Goal: Task Accomplishment & Management: Complete application form

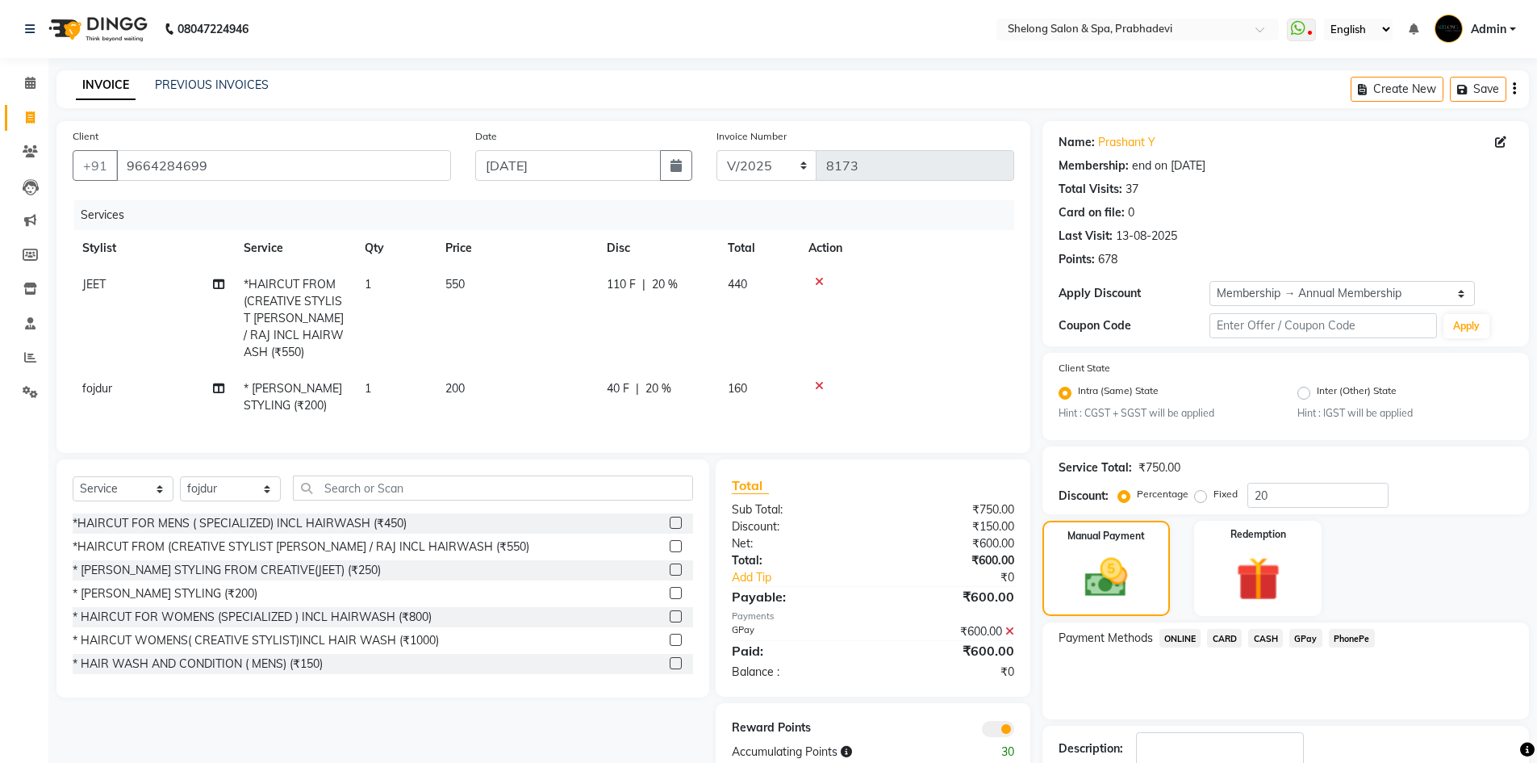
select select "service"
select select "47990"
select select "2: Object"
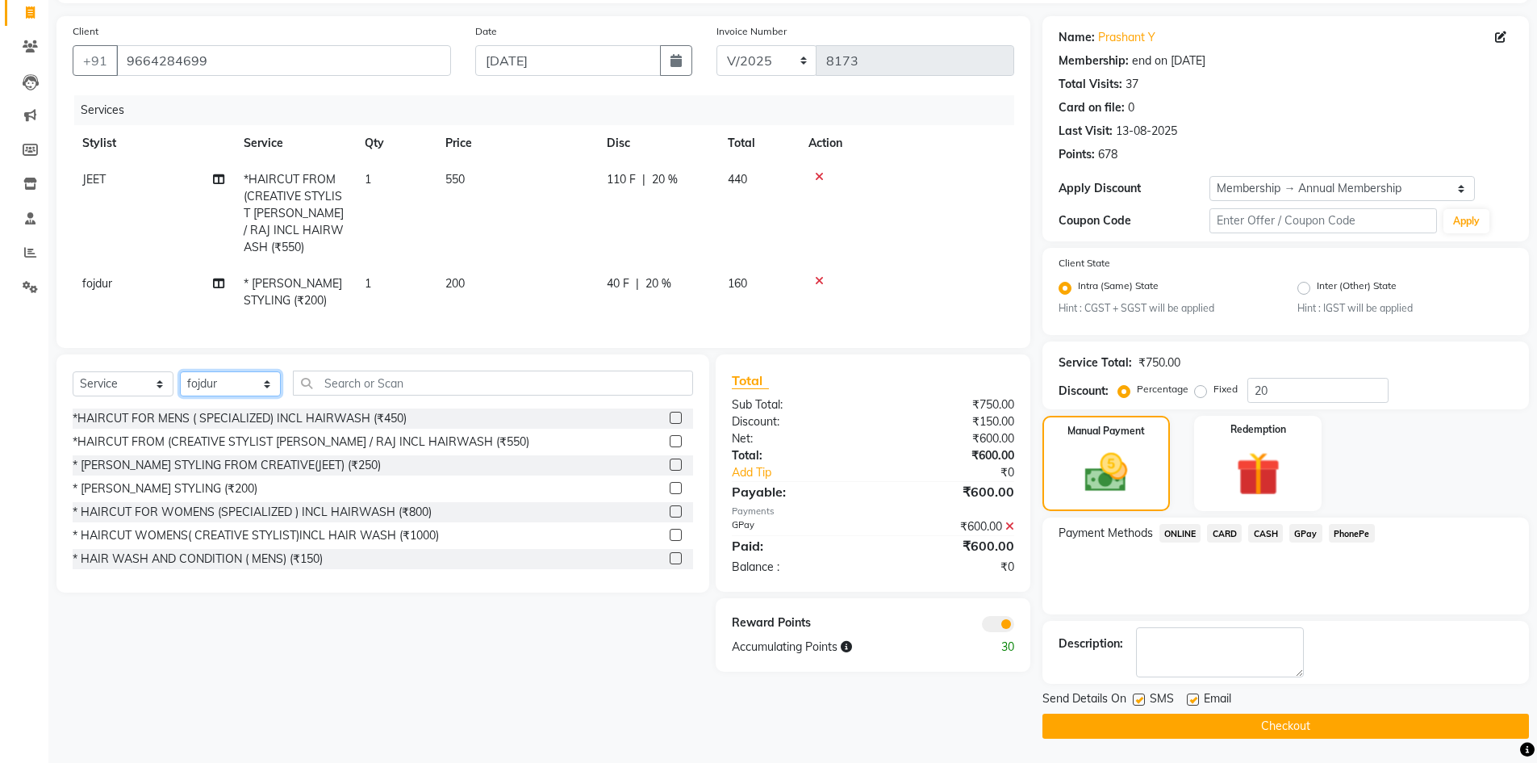
click at [230, 371] on select "Select Stylist ( [PERSON_NAME] ) ( [PERSON_NAME] ) [PERSON_NAME] fojdur [PERSON…" at bounding box center [230, 383] width 101 height 25
click at [575, 653] on div "Select Service Product Membership Package Voucher Prepaid Gift Card Select Styl…" at bounding box center [376, 512] width 665 height 317
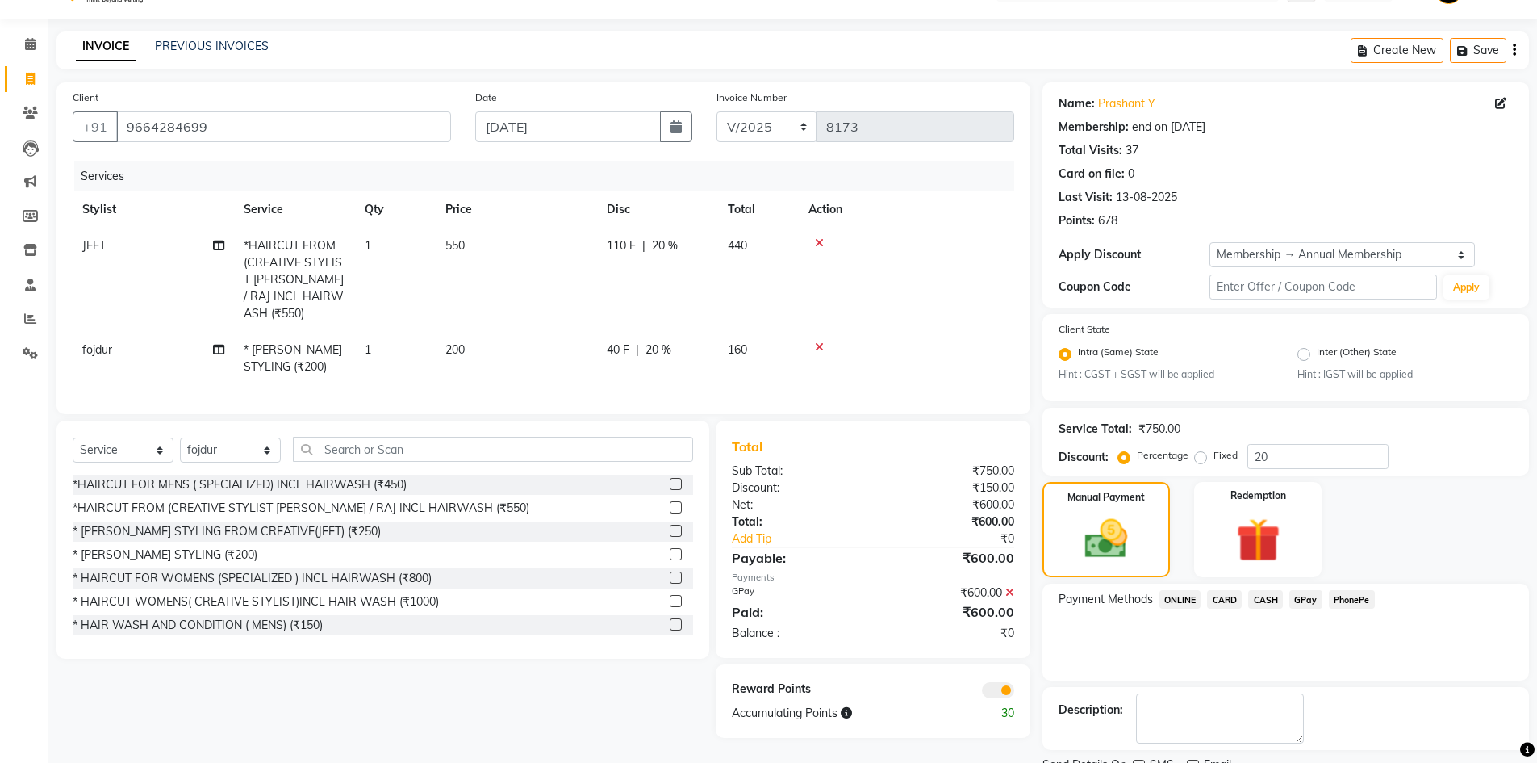
scroll to position [105, 0]
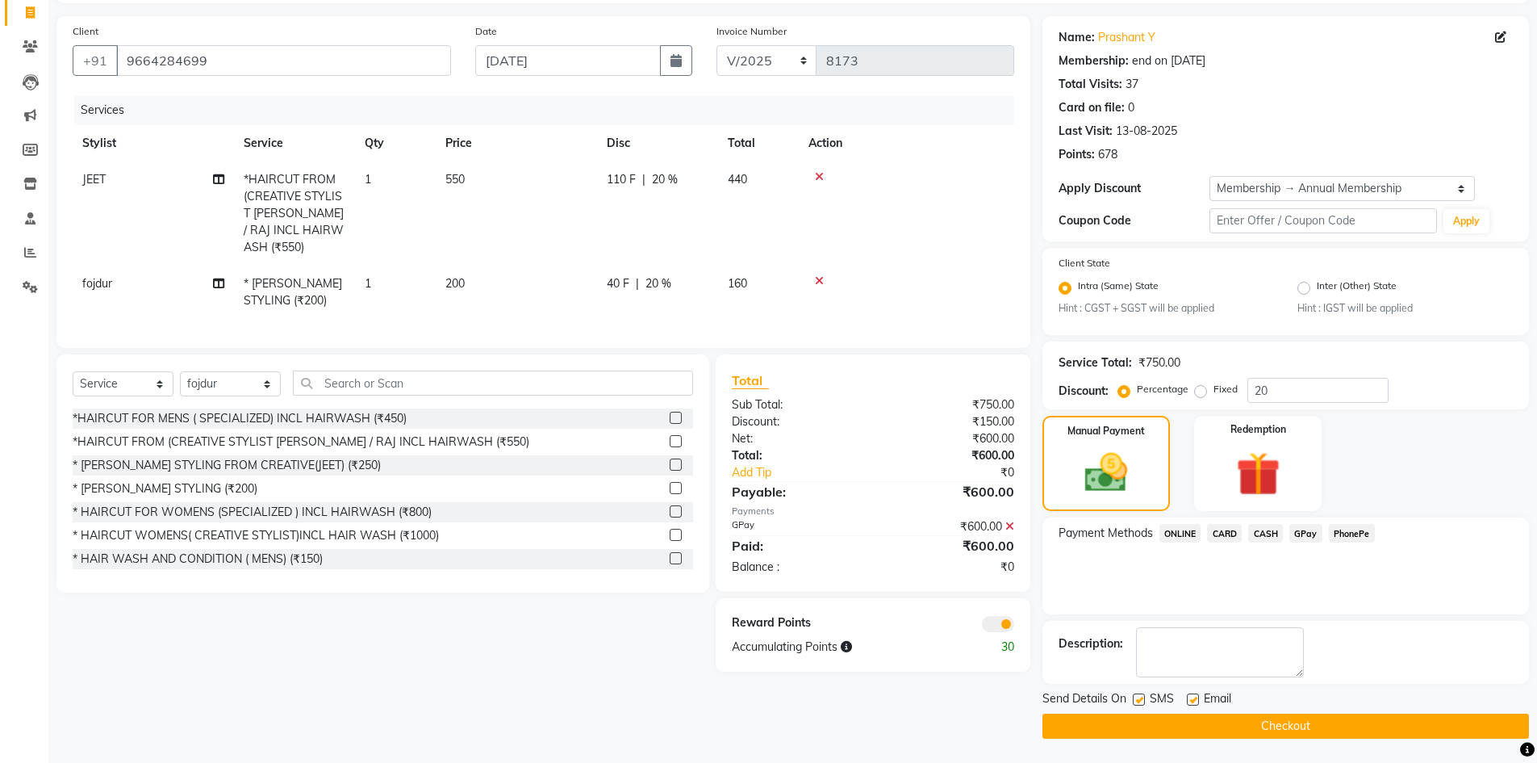
click at [1228, 730] on button "Checkout" at bounding box center [1286, 725] width 487 height 25
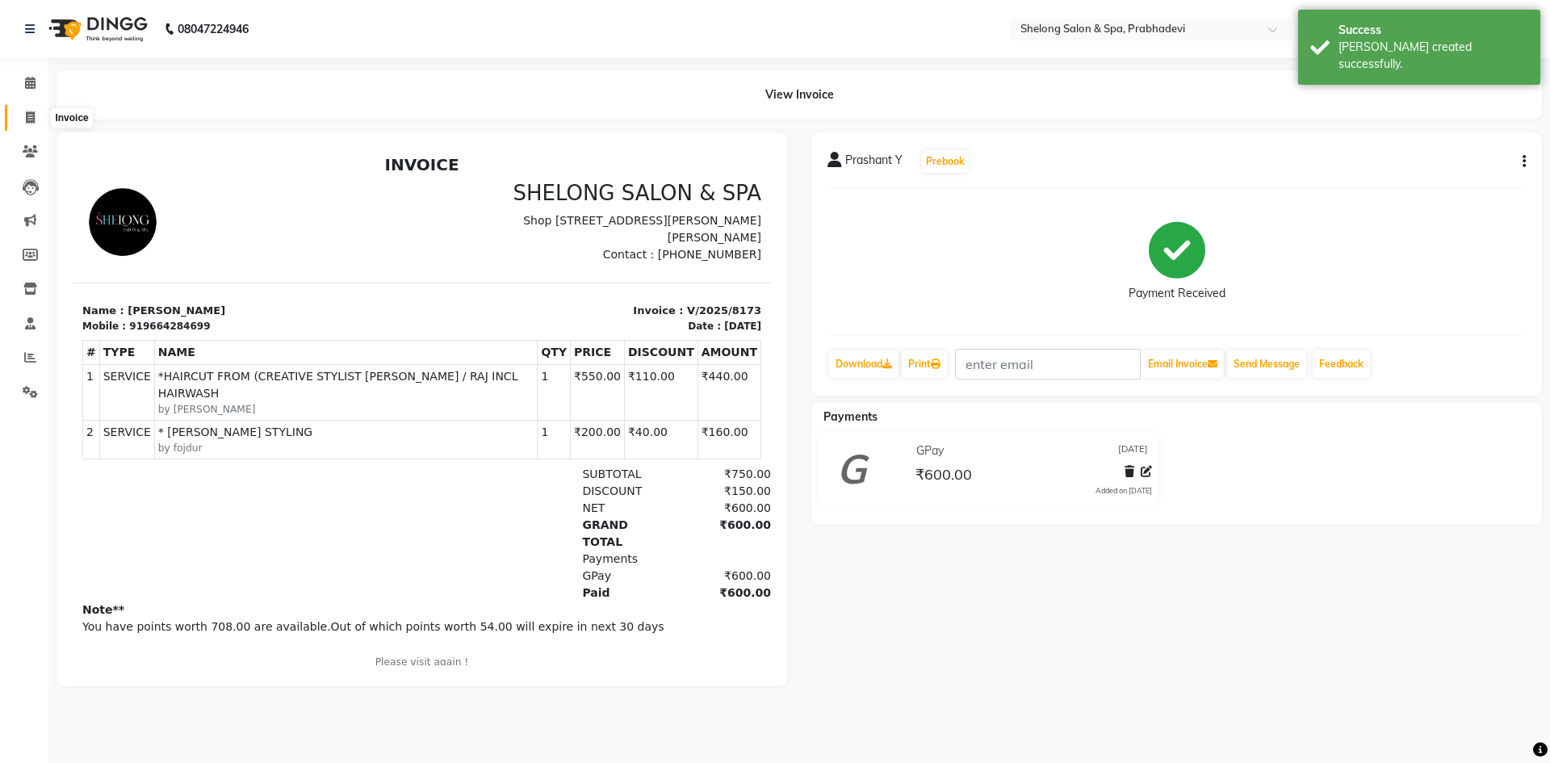
click at [28, 115] on icon at bounding box center [30, 117] width 9 height 12
select select "service"
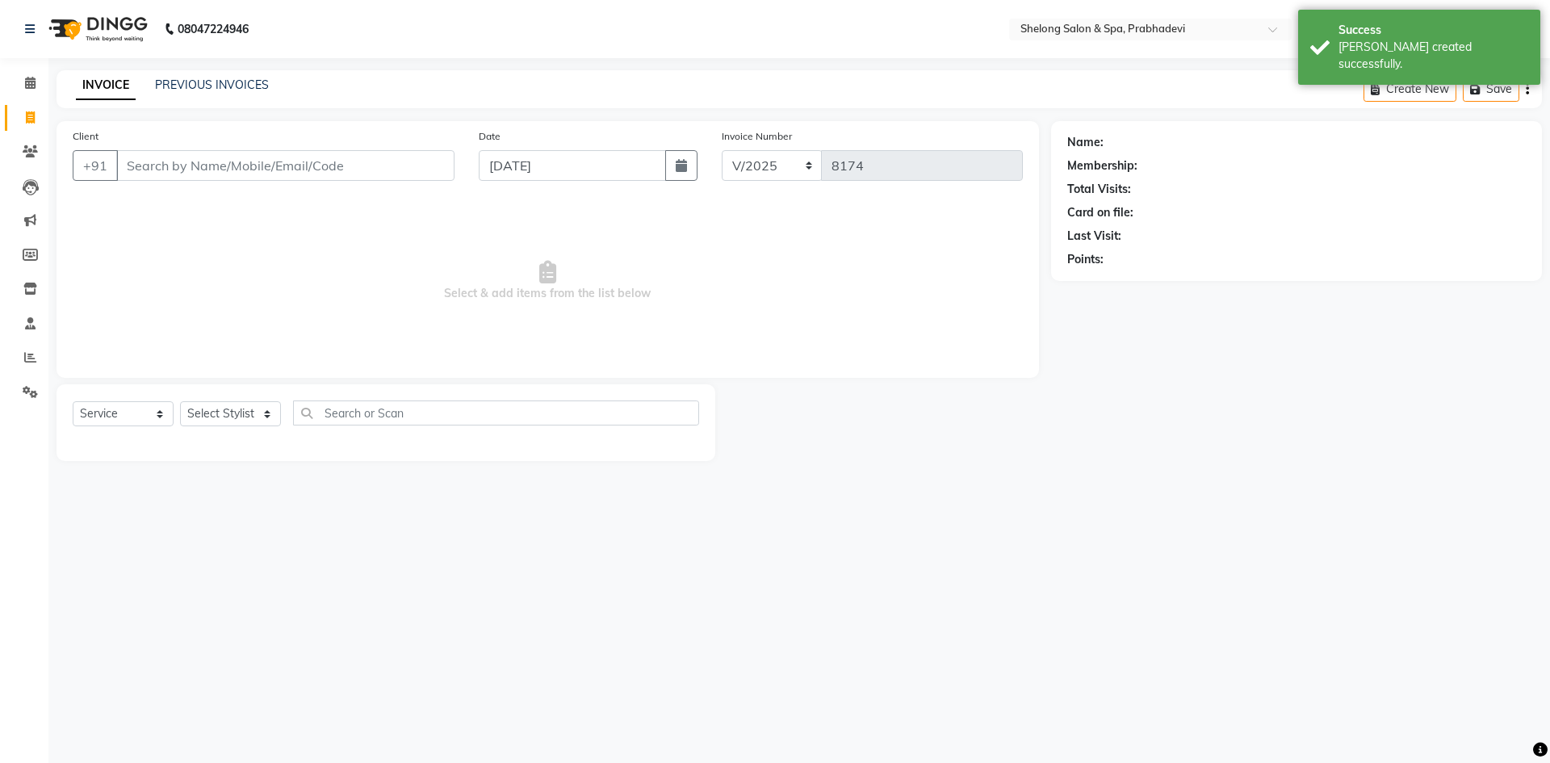
select select "16092"
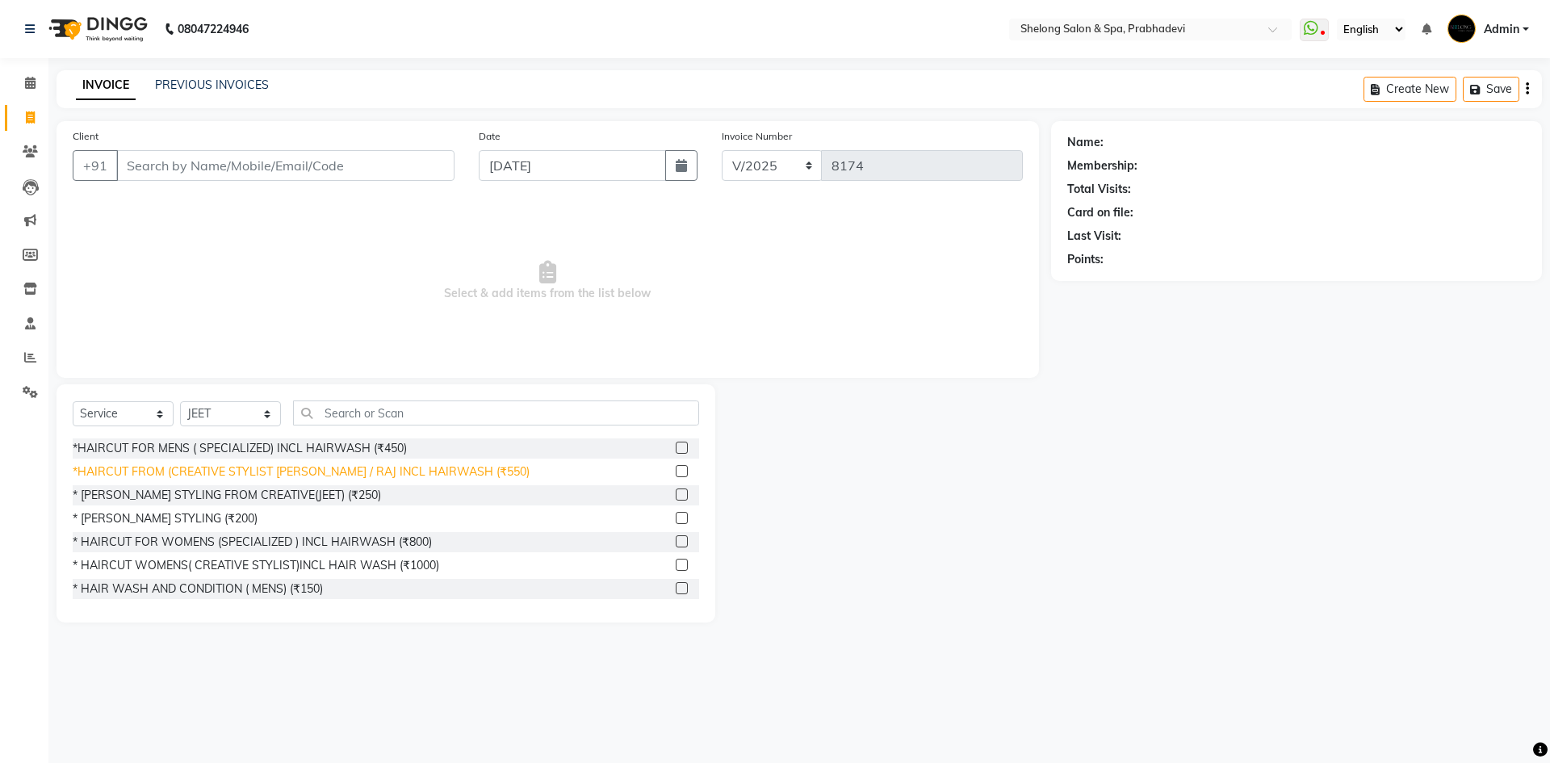
click at [242, 471] on div "*HAIRCUT FROM (CREATIVE STYLIST [PERSON_NAME] / RAJ INCL HAIRWASH (₹550)" at bounding box center [301, 471] width 457 height 17
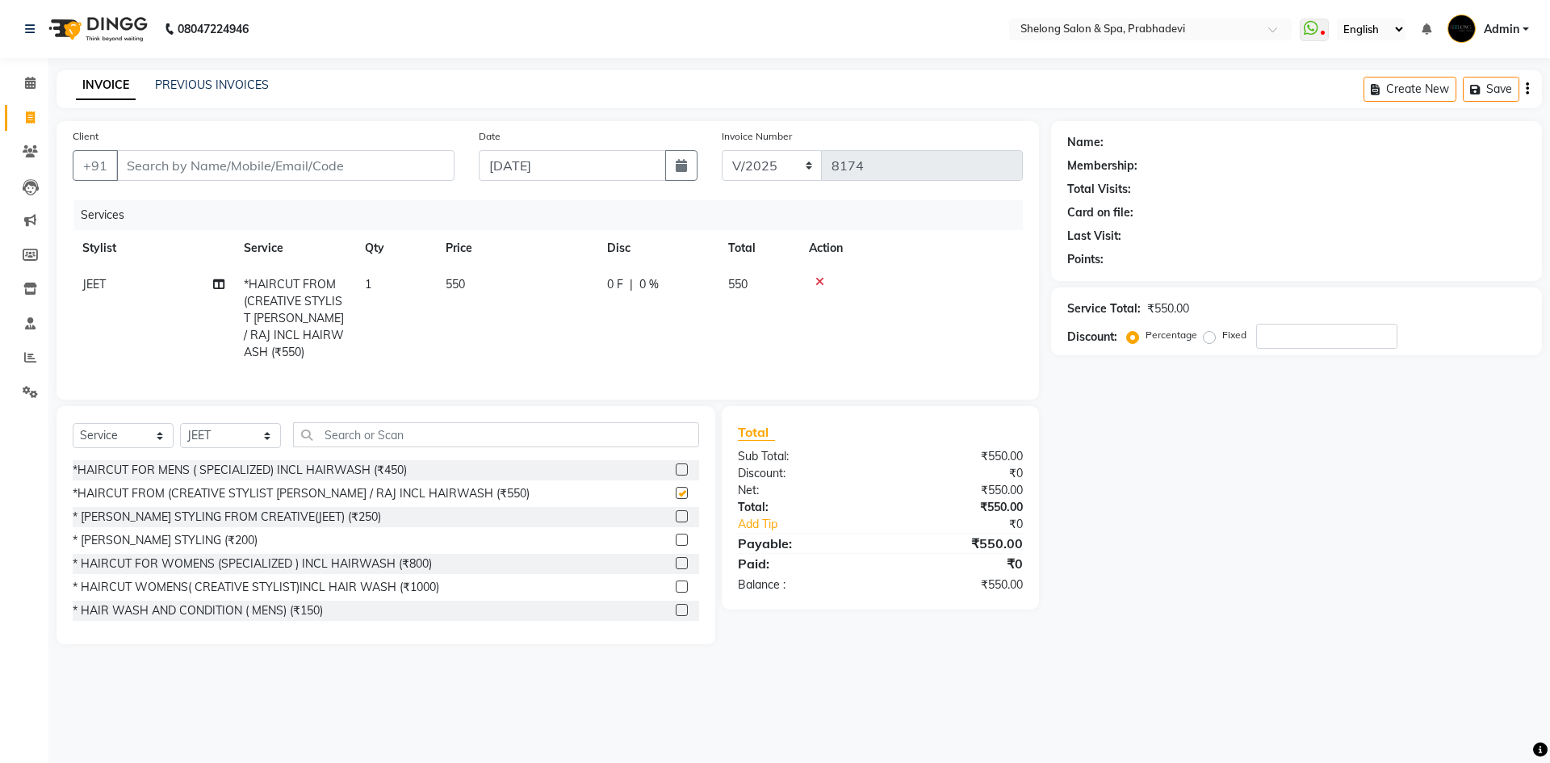
checkbox input "false"
click at [229, 430] on select "Select Stylist ( [PERSON_NAME] ) ( [PERSON_NAME] ) [PERSON_NAME] fojdur [PERSON…" at bounding box center [230, 435] width 101 height 25
select select "66706"
click at [180, 423] on select "Select Stylist ( [PERSON_NAME] ) ( [PERSON_NAME] ) [PERSON_NAME] fojdur [PERSON…" at bounding box center [230, 435] width 101 height 25
click at [186, 536] on div "* [PERSON_NAME] STYLING (₹200)" at bounding box center [165, 540] width 185 height 17
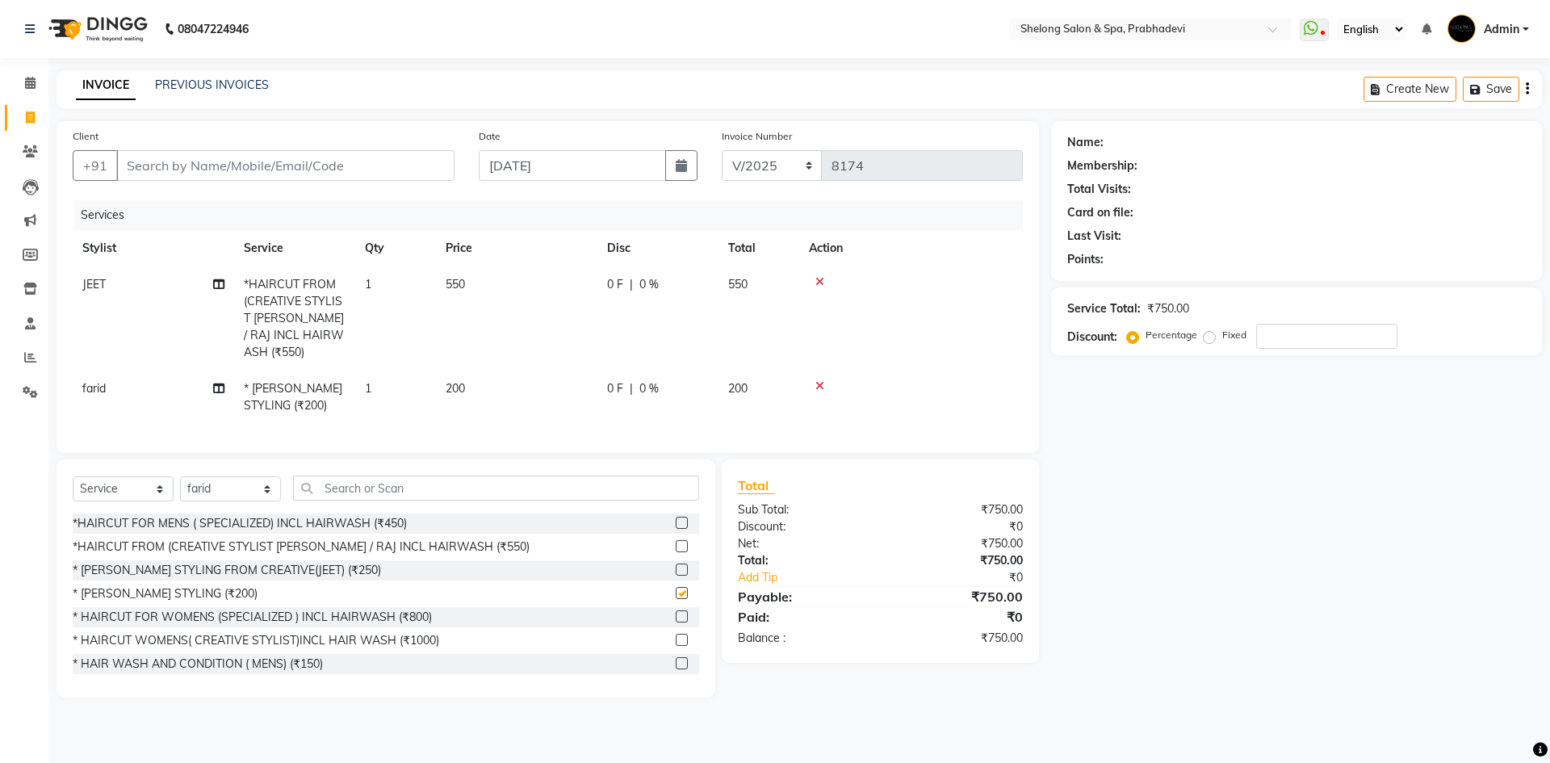
checkbox input "false"
click at [204, 485] on select "Select Stylist ( [PERSON_NAME] ) ( [PERSON_NAME] ) [PERSON_NAME] fojdur [PERSON…" at bounding box center [230, 488] width 101 height 25
select select "61600"
click at [180, 476] on select "Select Stylist ( [PERSON_NAME] ) ( [PERSON_NAME] ) [PERSON_NAME] fojdur [PERSON…" at bounding box center [230, 488] width 101 height 25
click at [345, 482] on input "text" at bounding box center [496, 487] width 406 height 25
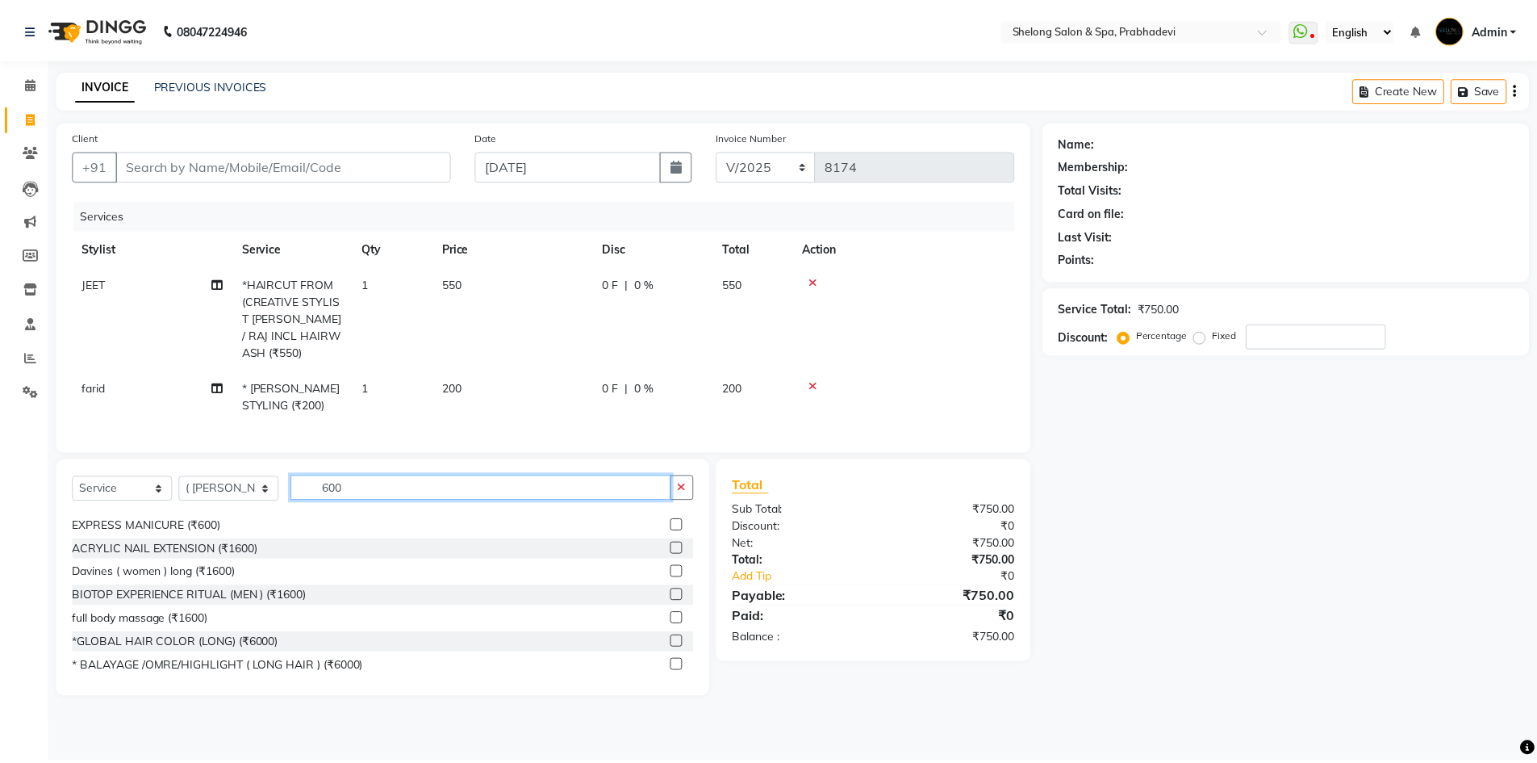
scroll to position [242, 0]
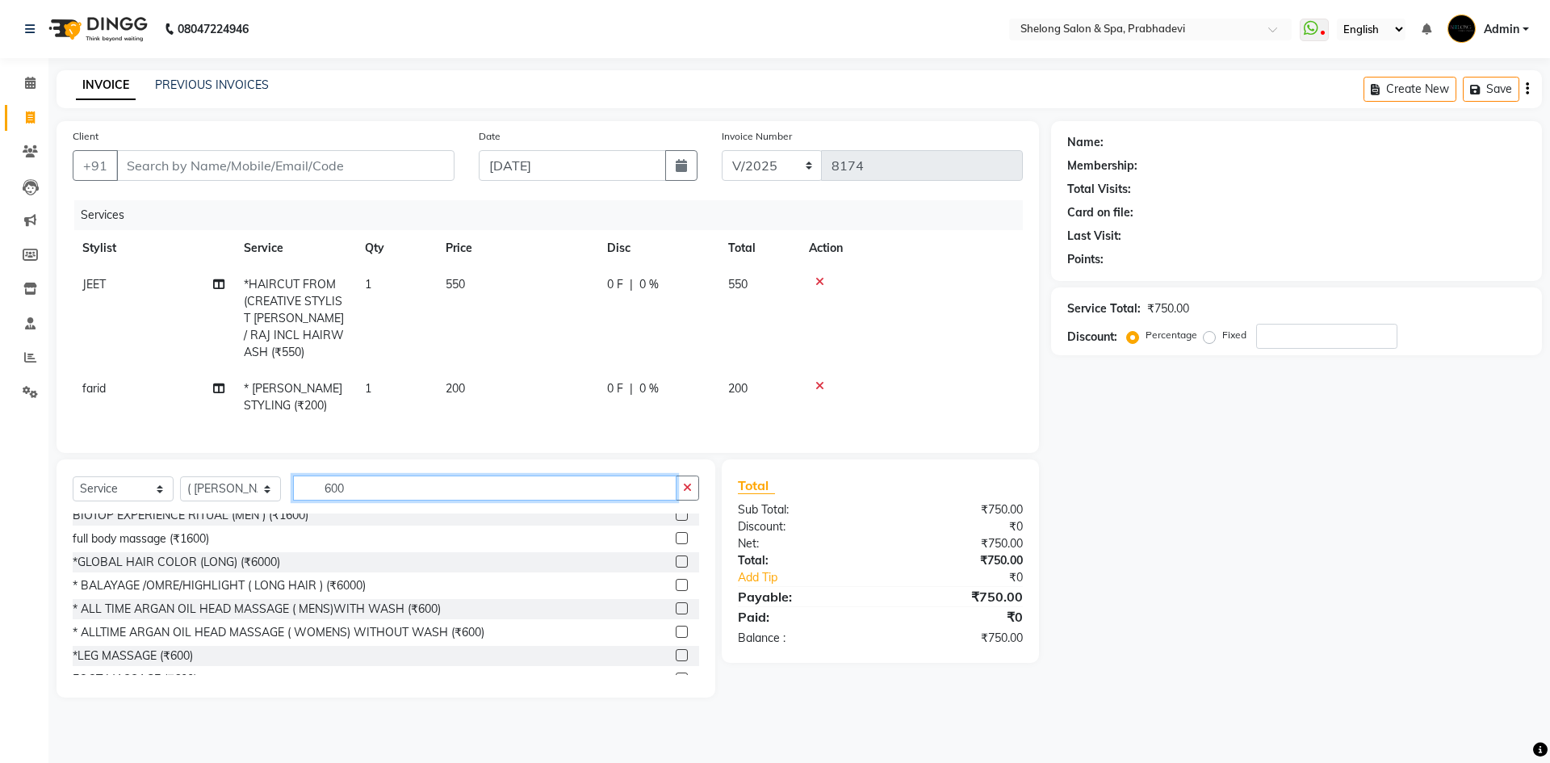
type input "600"
click at [201, 601] on div "* ALL TIME ARGAN OIL HEAD MASSAGE ( MENS)WITH WASH (₹600)" at bounding box center [257, 608] width 368 height 17
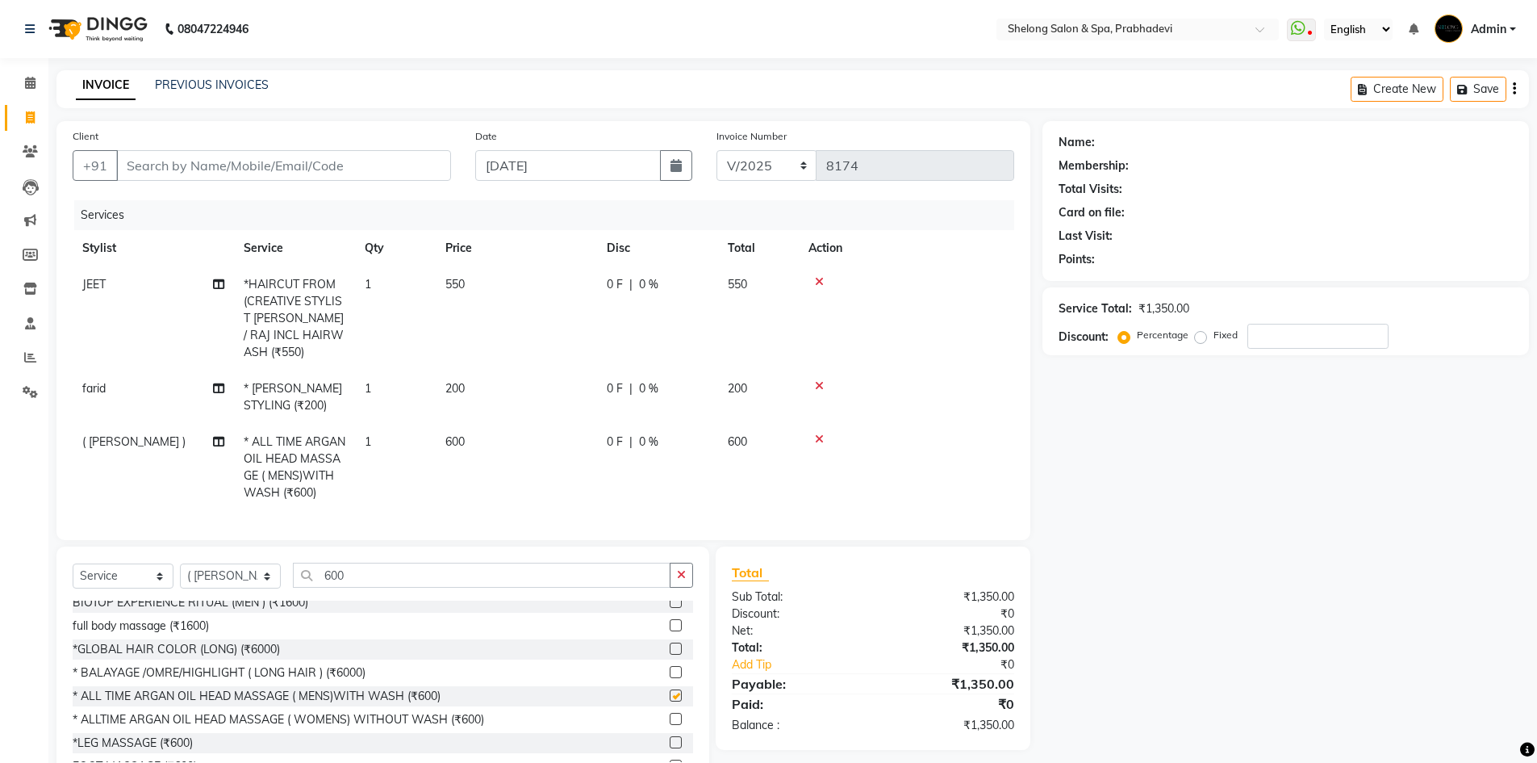
checkbox input "false"
click at [321, 174] on input "Client" at bounding box center [283, 165] width 335 height 31
click at [169, 160] on input "Client" at bounding box center [283, 165] width 335 height 31
type input "9"
type input "0"
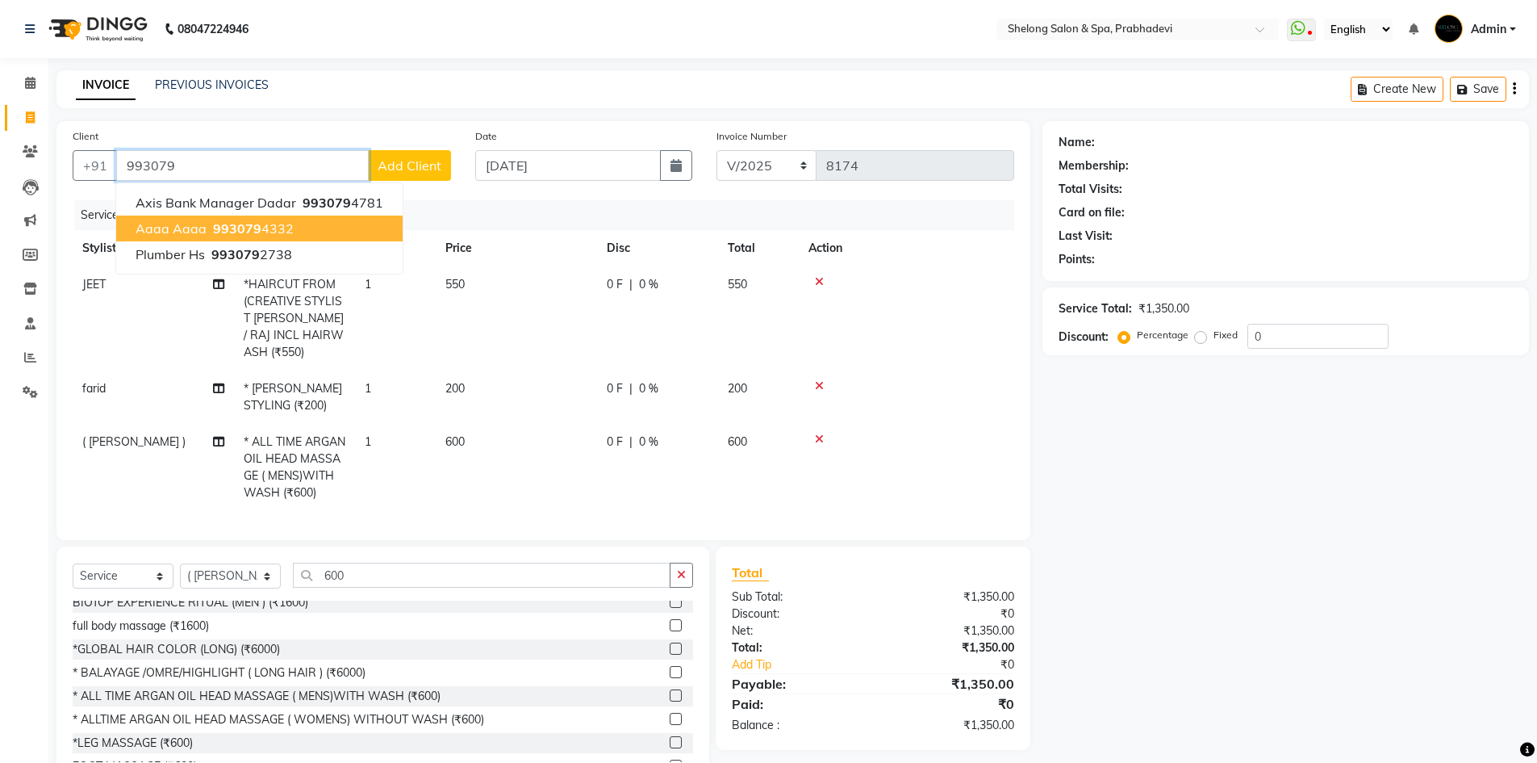
click at [182, 221] on span "Aaaa Aaaa" at bounding box center [171, 228] width 71 height 16
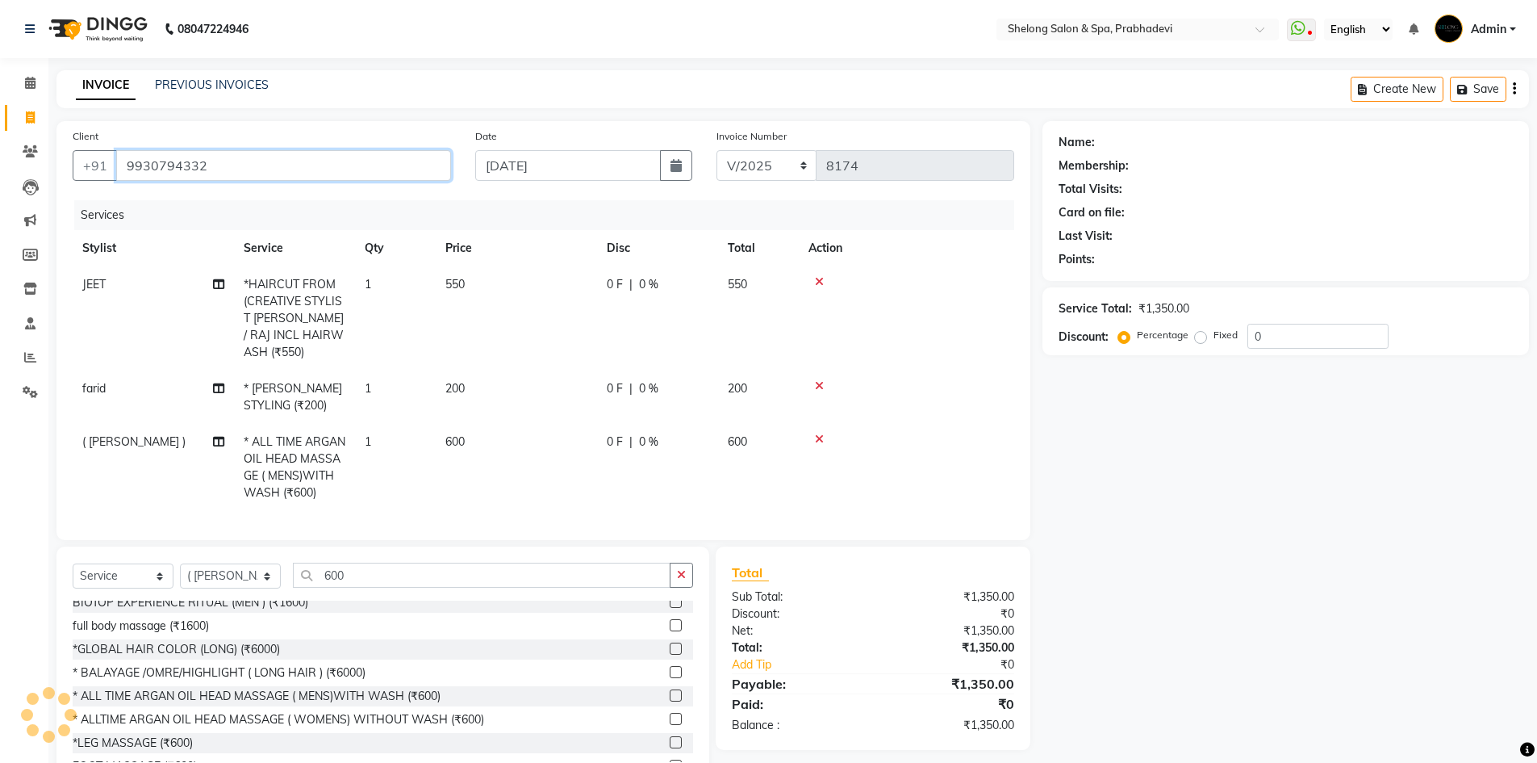
type input "9930794332"
select select "2: Object"
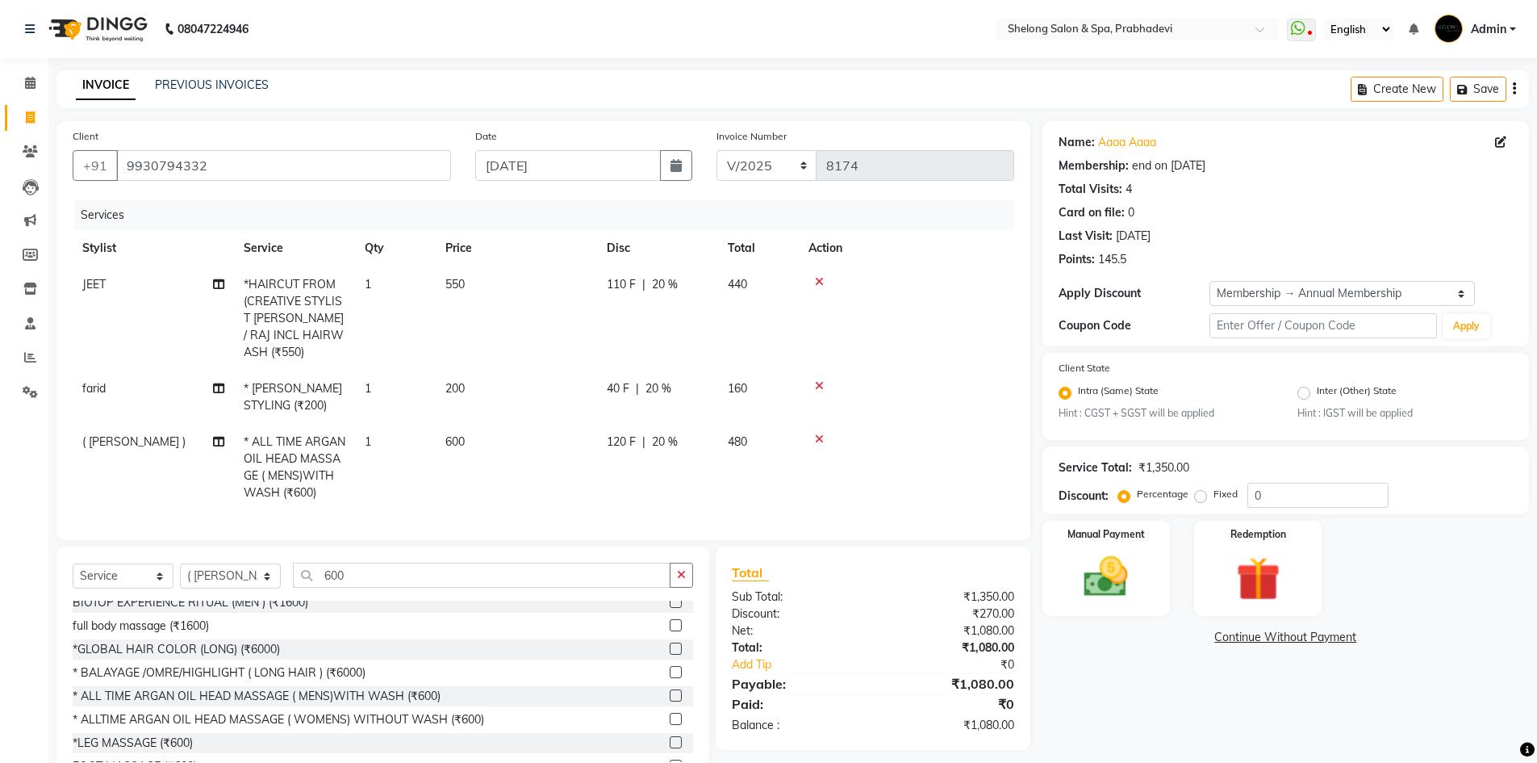
type input "20"
click at [1151, 580] on div "Manual Payment" at bounding box center [1106, 568] width 133 height 99
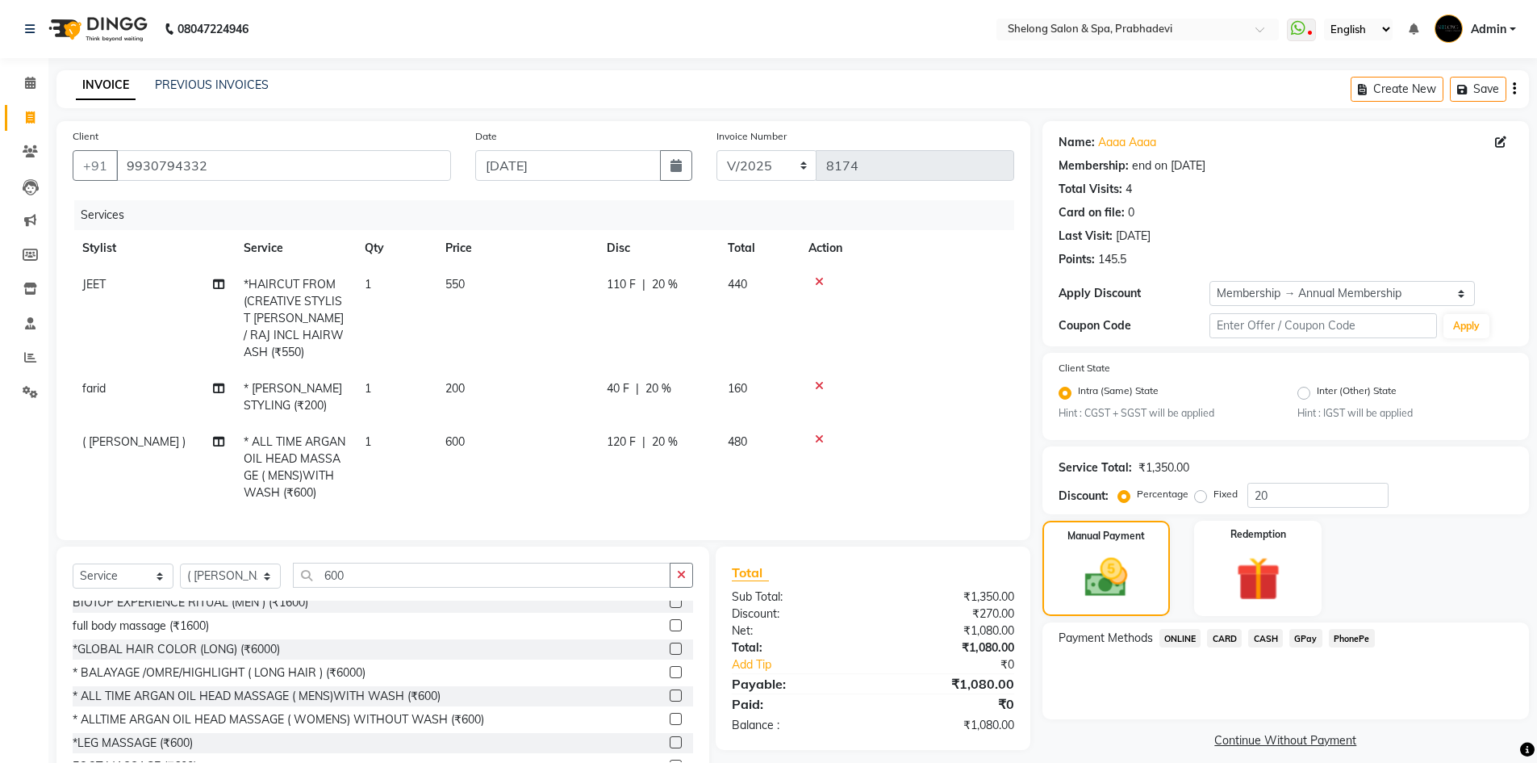
scroll to position [41, 0]
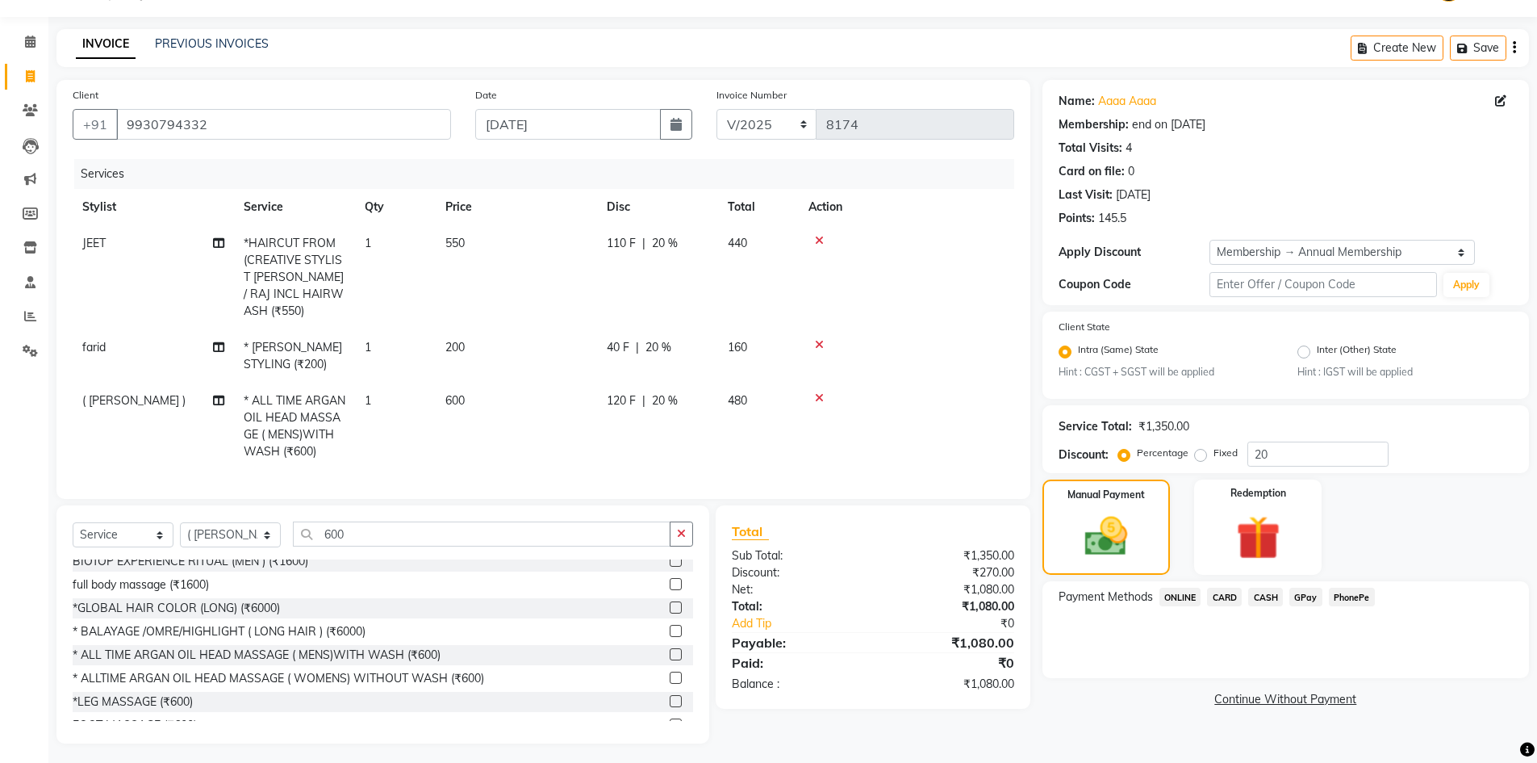
click at [1232, 592] on span "CARD" at bounding box center [1224, 597] width 35 height 19
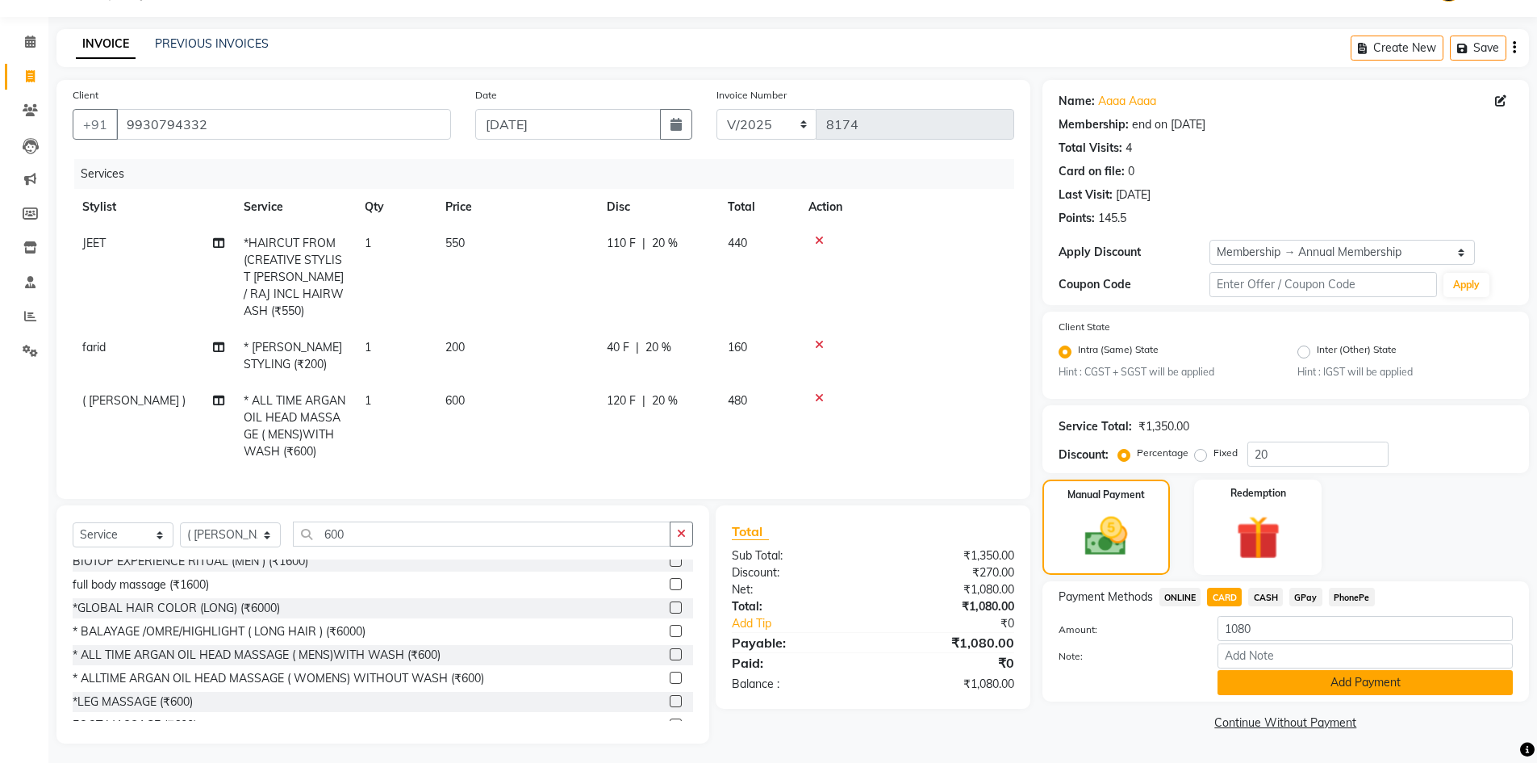
click at [1295, 683] on button "Add Payment" at bounding box center [1365, 682] width 295 height 25
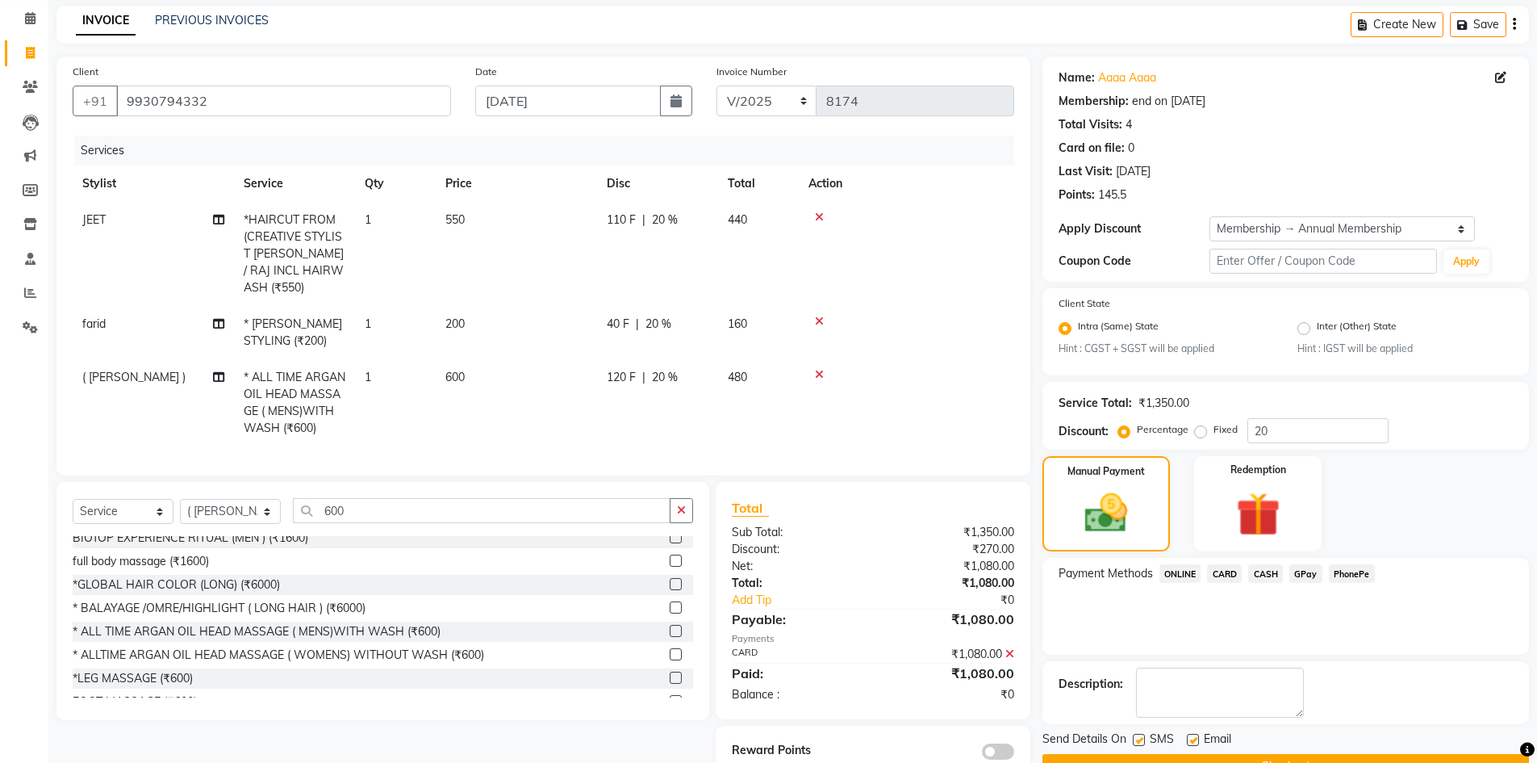
scroll to position [105, 0]
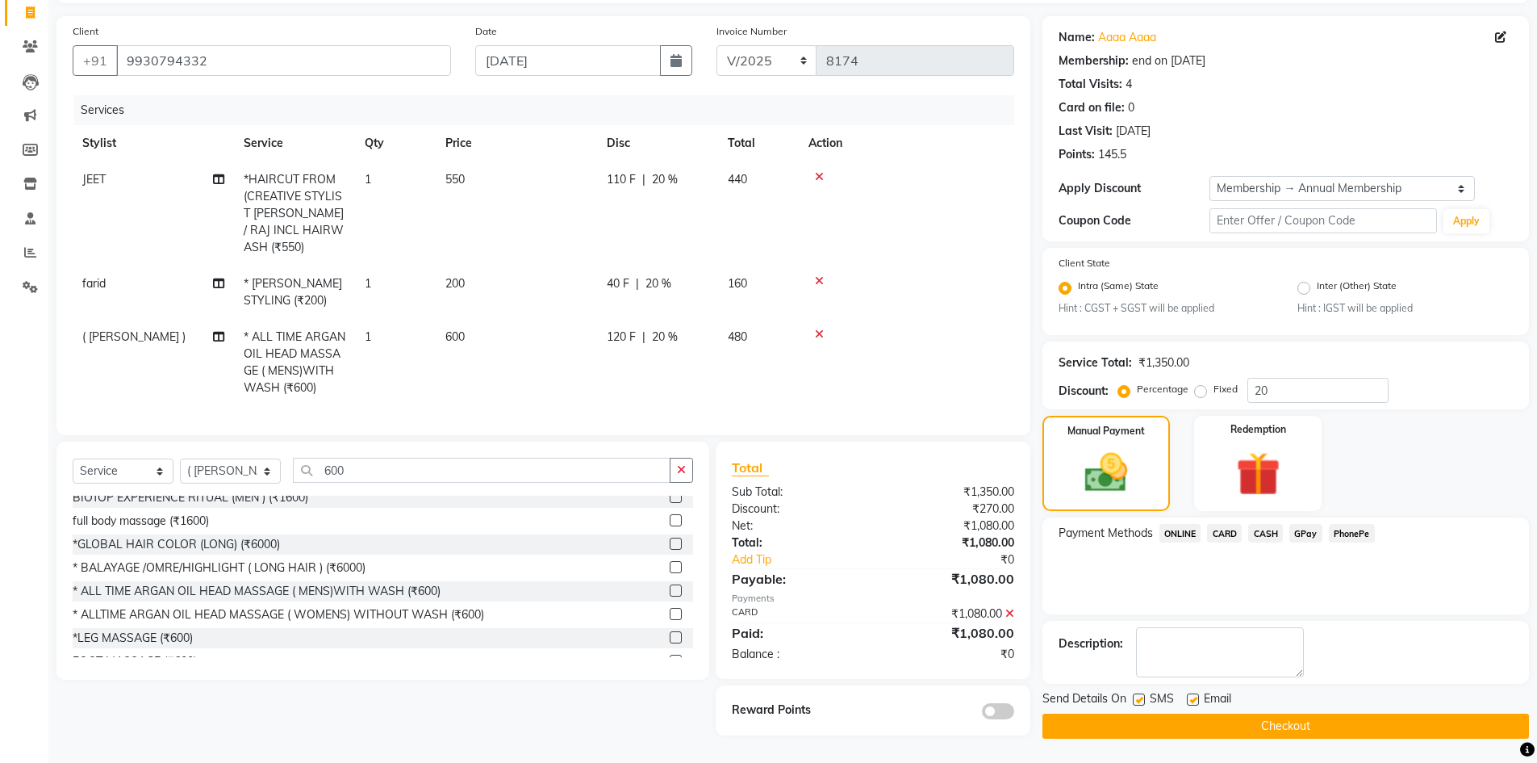
click at [1005, 710] on span at bounding box center [998, 711] width 32 height 16
click at [1014, 713] on input "checkbox" at bounding box center [1014, 713] width 0 height 0
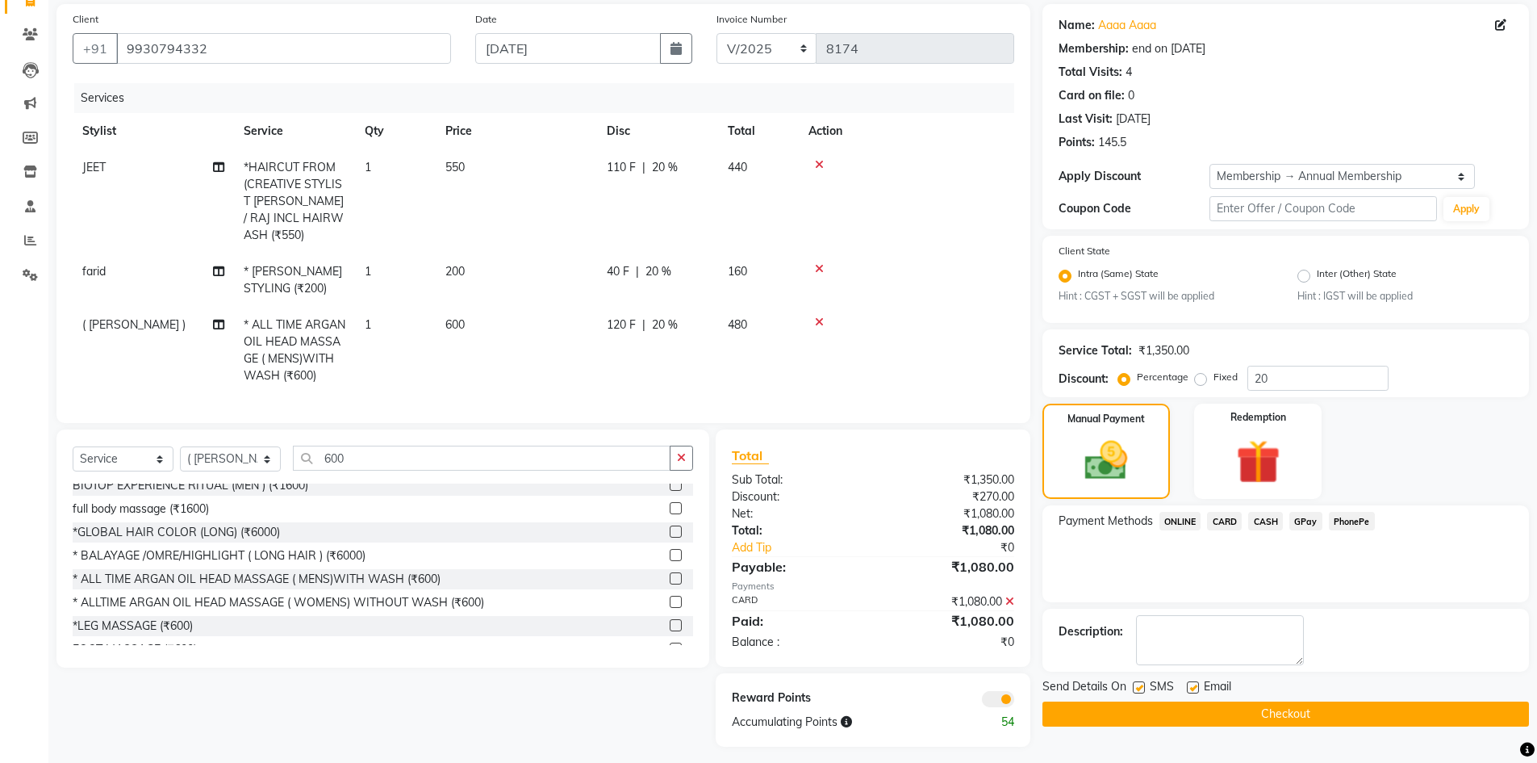
scroll to position [120, 0]
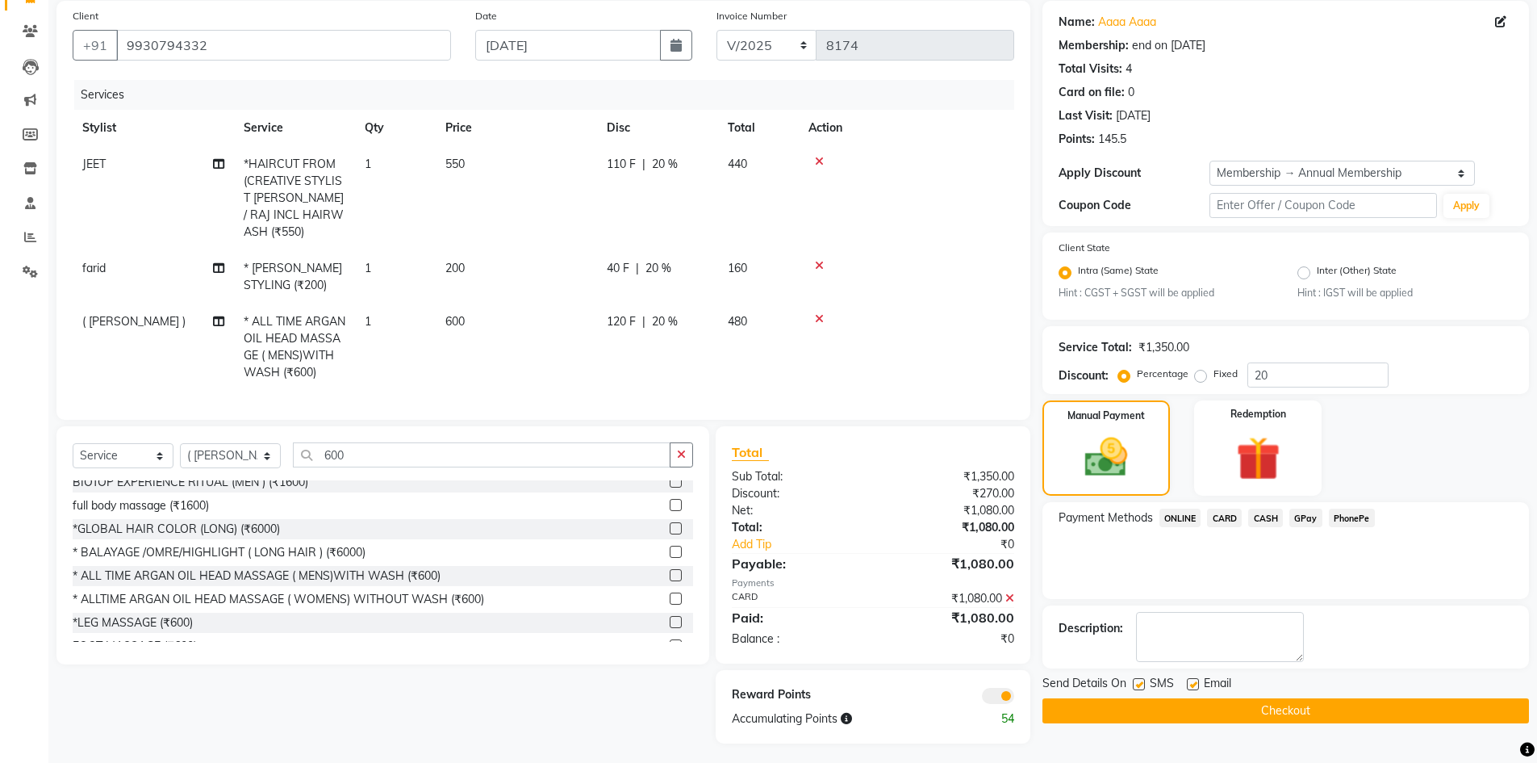
click at [1112, 713] on button "Checkout" at bounding box center [1286, 710] width 487 height 25
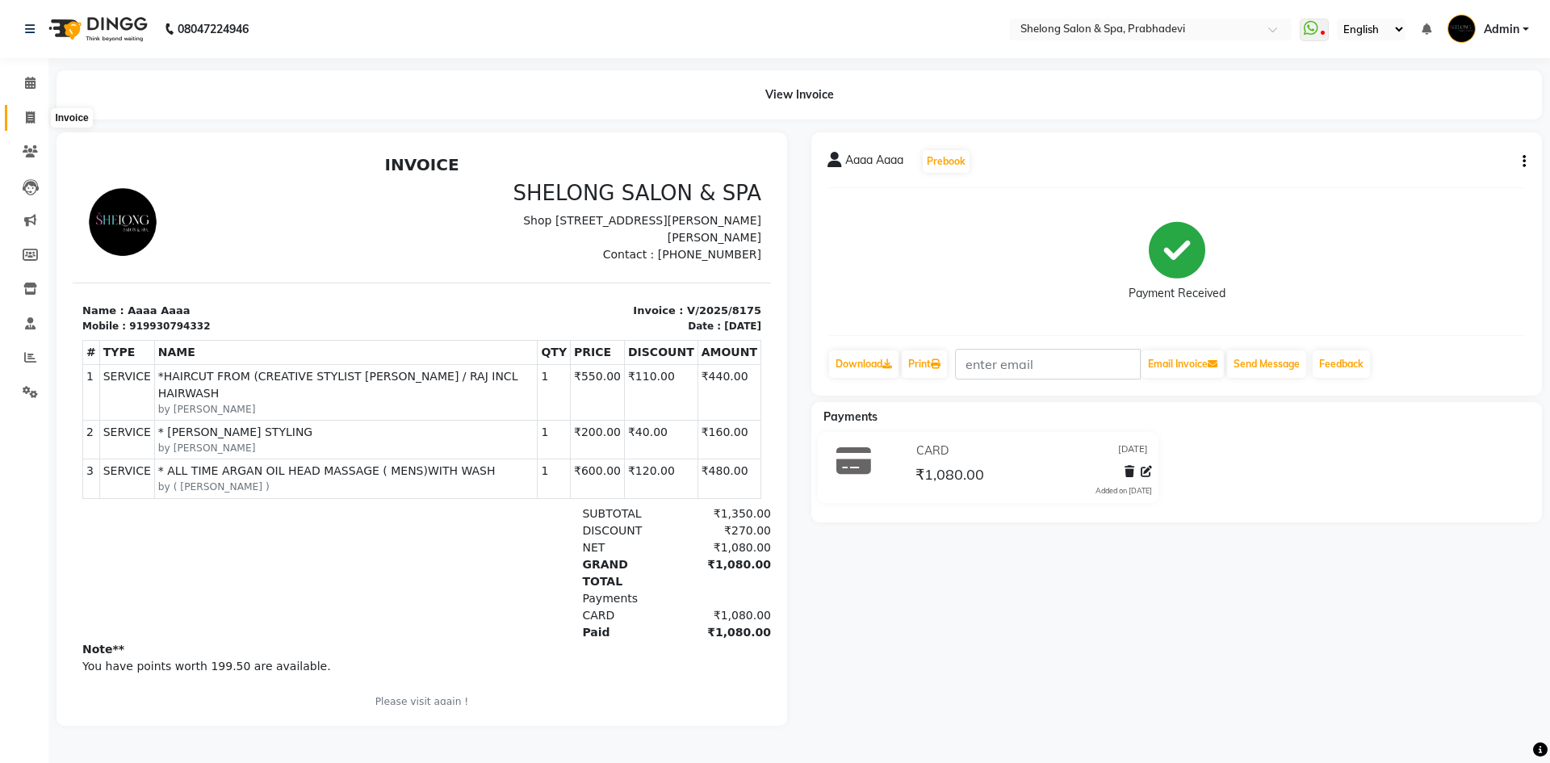
click at [28, 115] on icon at bounding box center [30, 117] width 9 height 12
select select "service"
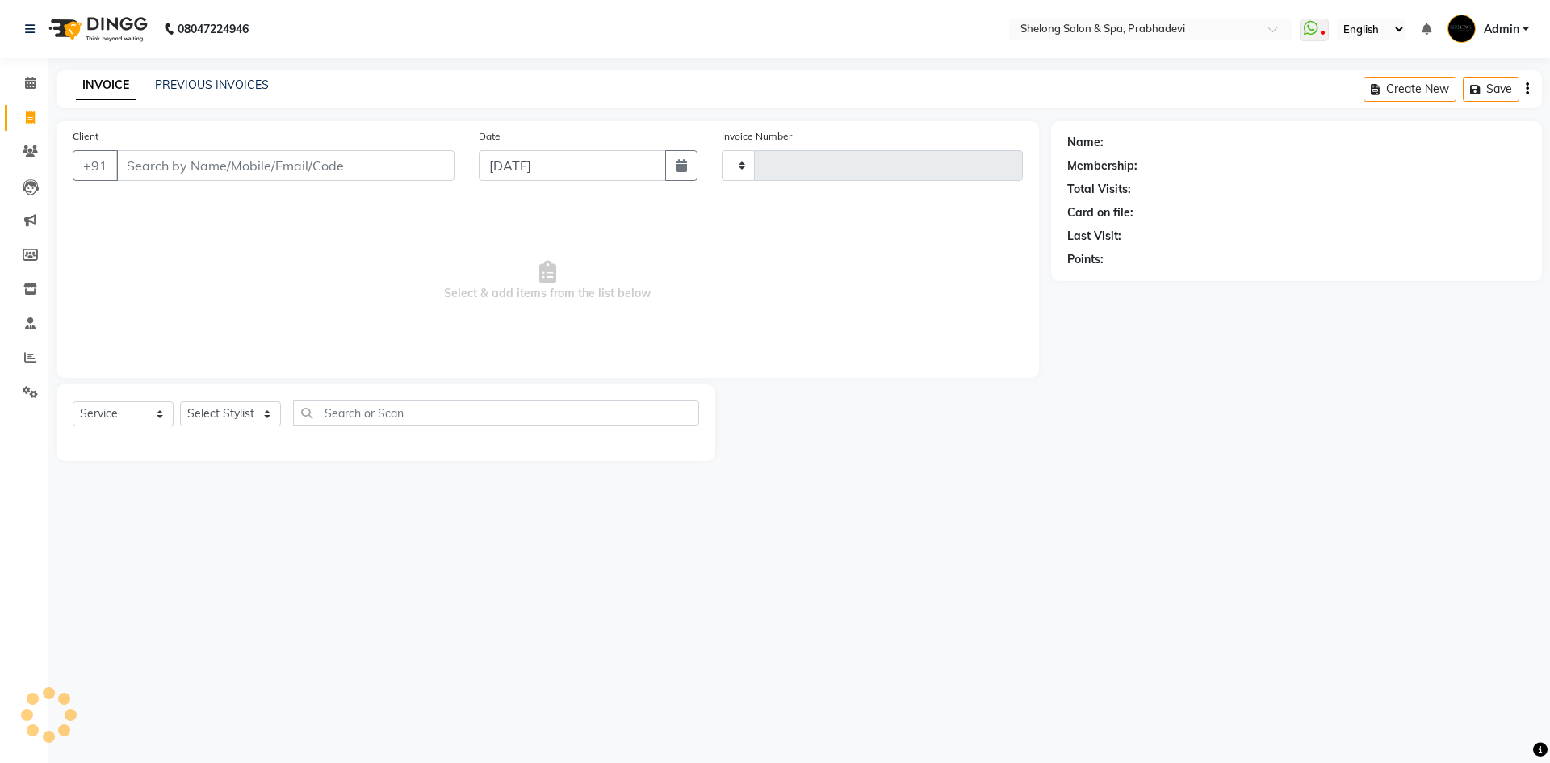
type input "8176"
select select "3475"
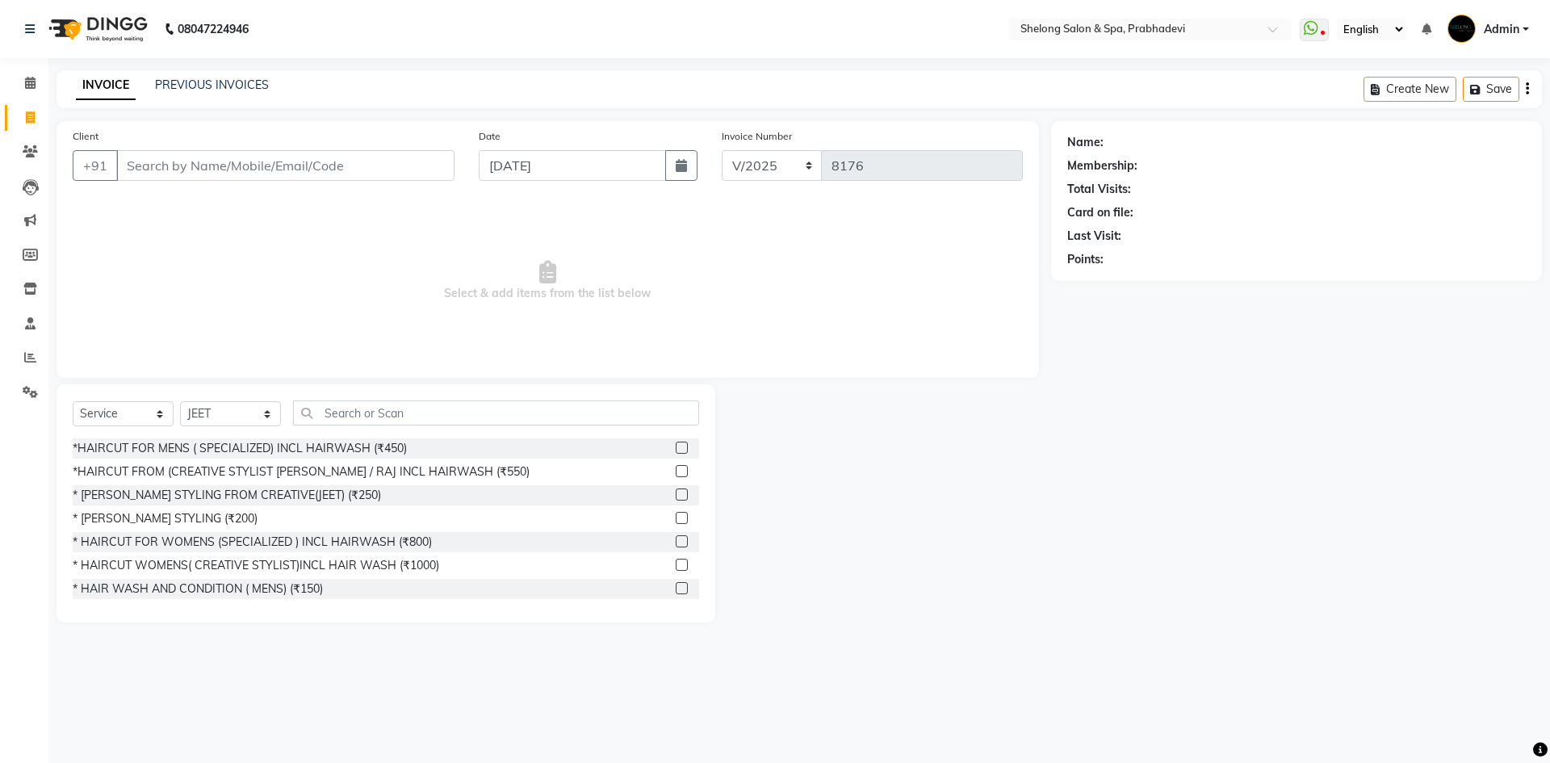
click at [1121, 417] on div "Name: Membership: Total Visits: Card on file: Last Visit: Points:" at bounding box center [1302, 371] width 503 height 501
click at [225, 413] on select "Select Stylist ( [PERSON_NAME] ) ( [PERSON_NAME] ) [PERSON_NAME] fojdur [PERSON…" at bounding box center [230, 413] width 101 height 25
select select "47990"
click at [180, 401] on select "Select Stylist ( [PERSON_NAME] ) ( [PERSON_NAME] ) [PERSON_NAME] fojdur [PERSON…" at bounding box center [230, 413] width 101 height 25
click at [187, 521] on div "* [PERSON_NAME] STYLING (₹200)" at bounding box center [165, 518] width 185 height 17
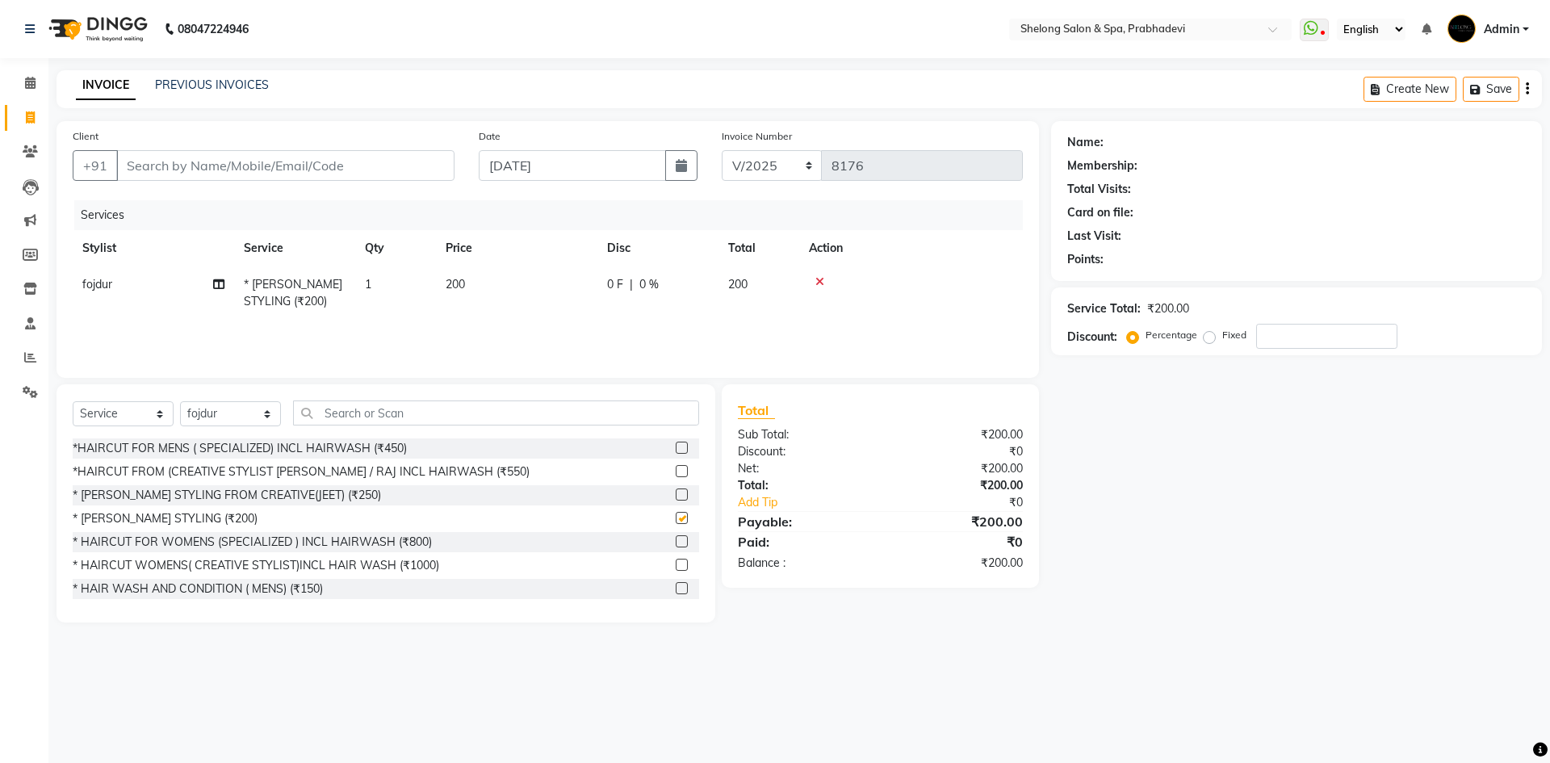
checkbox input "false"
click at [261, 167] on input "Client" at bounding box center [285, 165] width 338 height 31
type input "9"
type input "0"
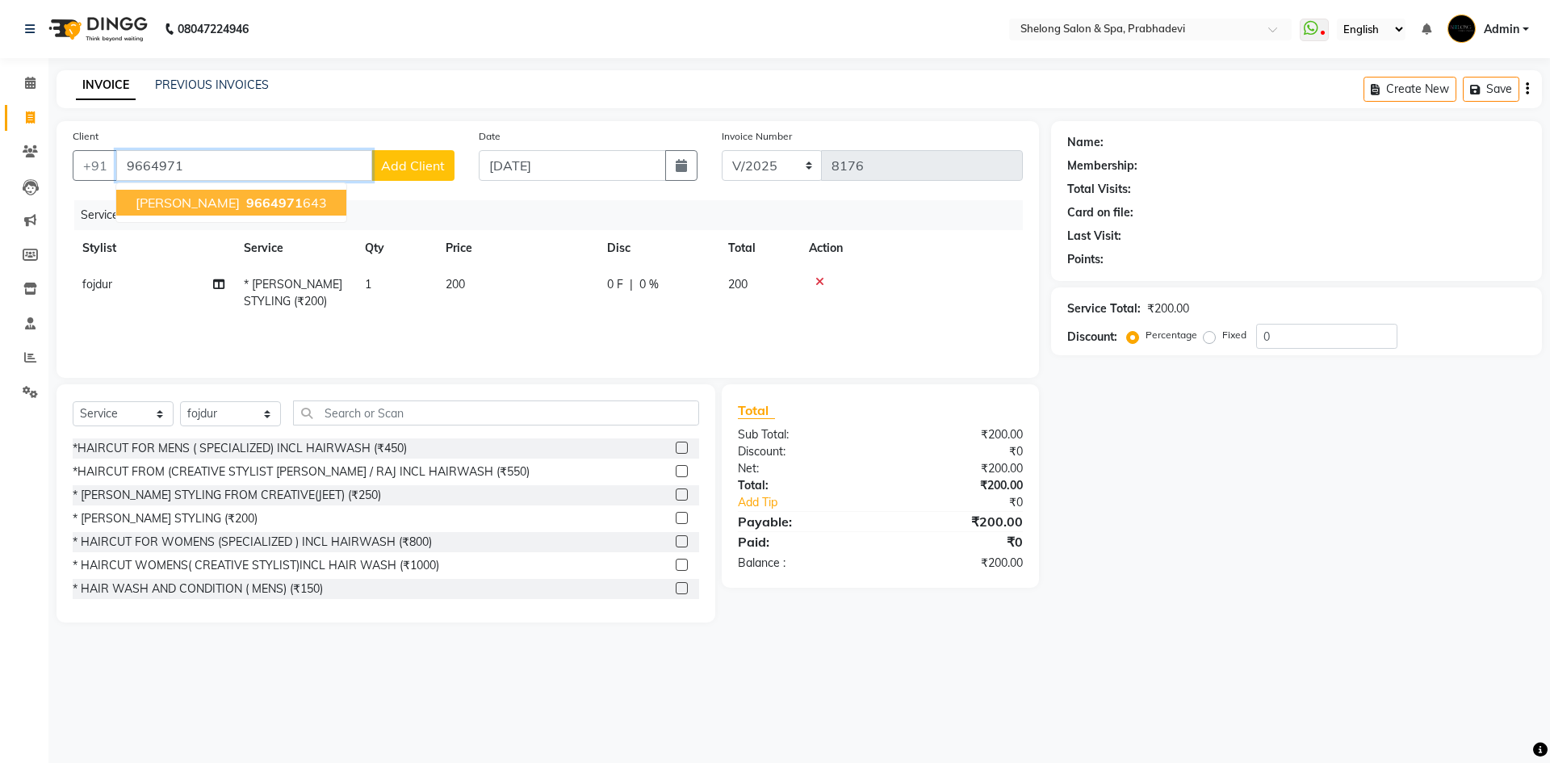
click at [246, 204] on span "9664971" at bounding box center [274, 203] width 56 height 16
type input "9664971643"
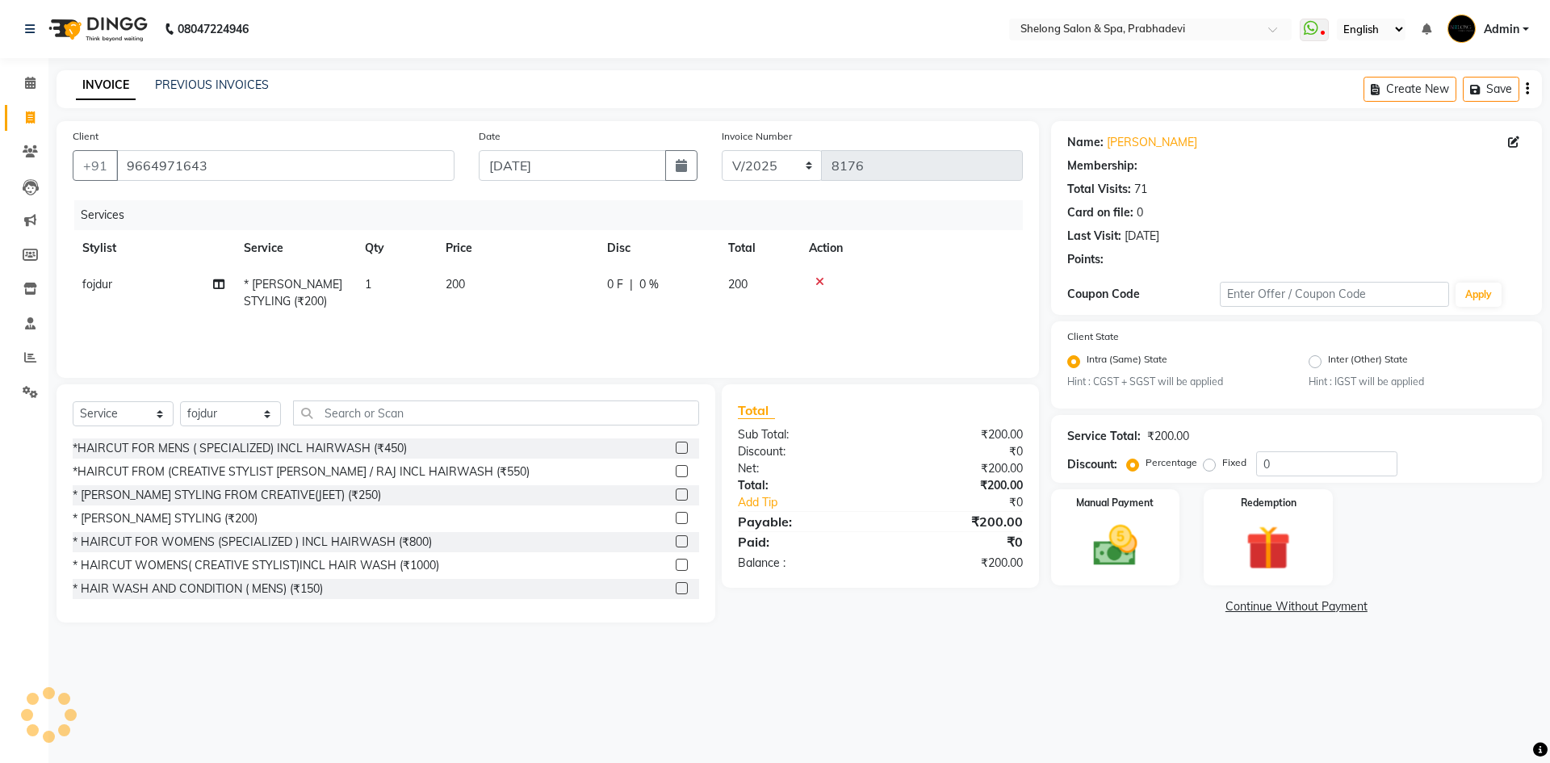
select select "2: Object"
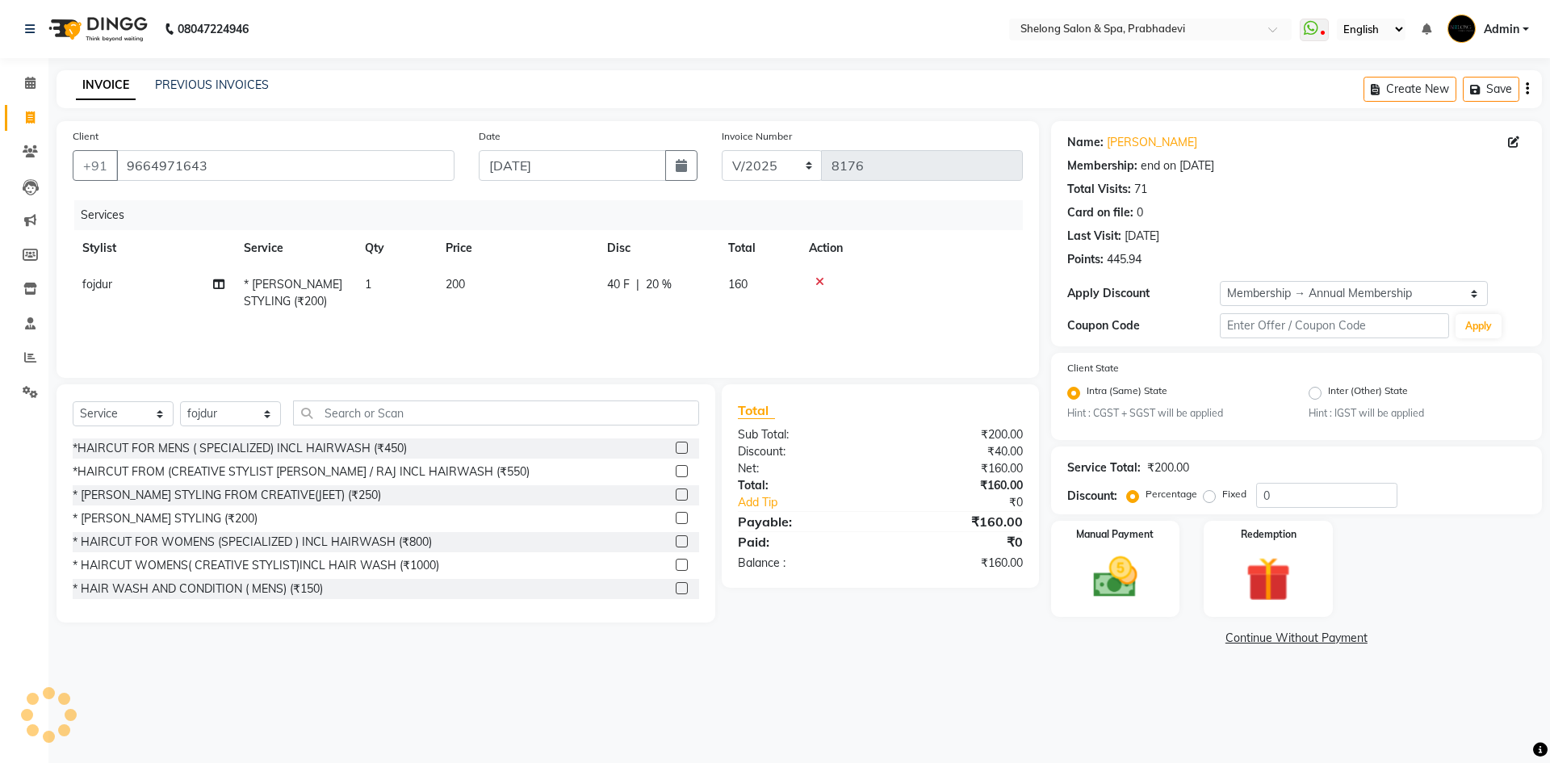
type input "20"
click at [1094, 597] on img at bounding box center [1114, 577] width 75 height 53
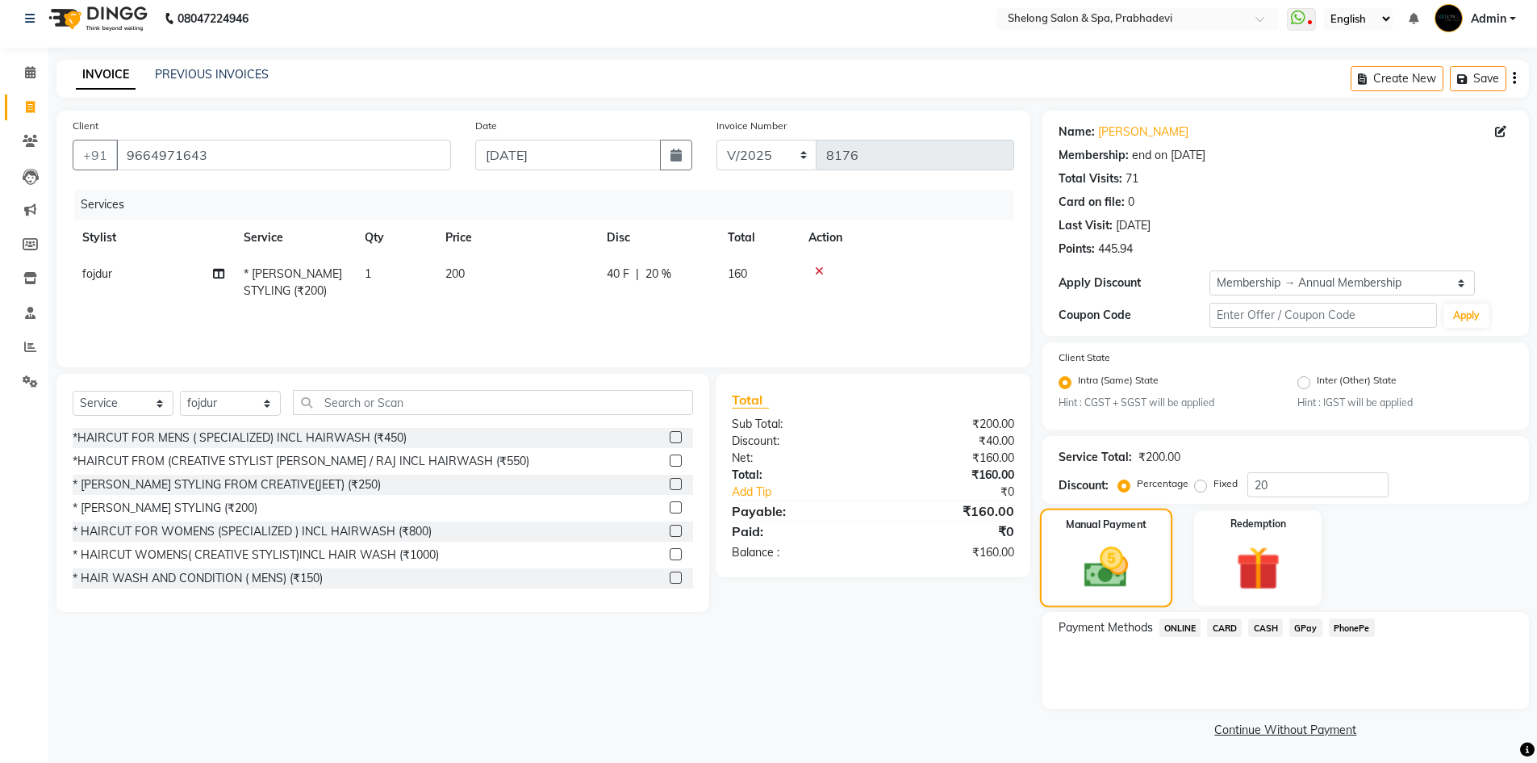
scroll to position [14, 0]
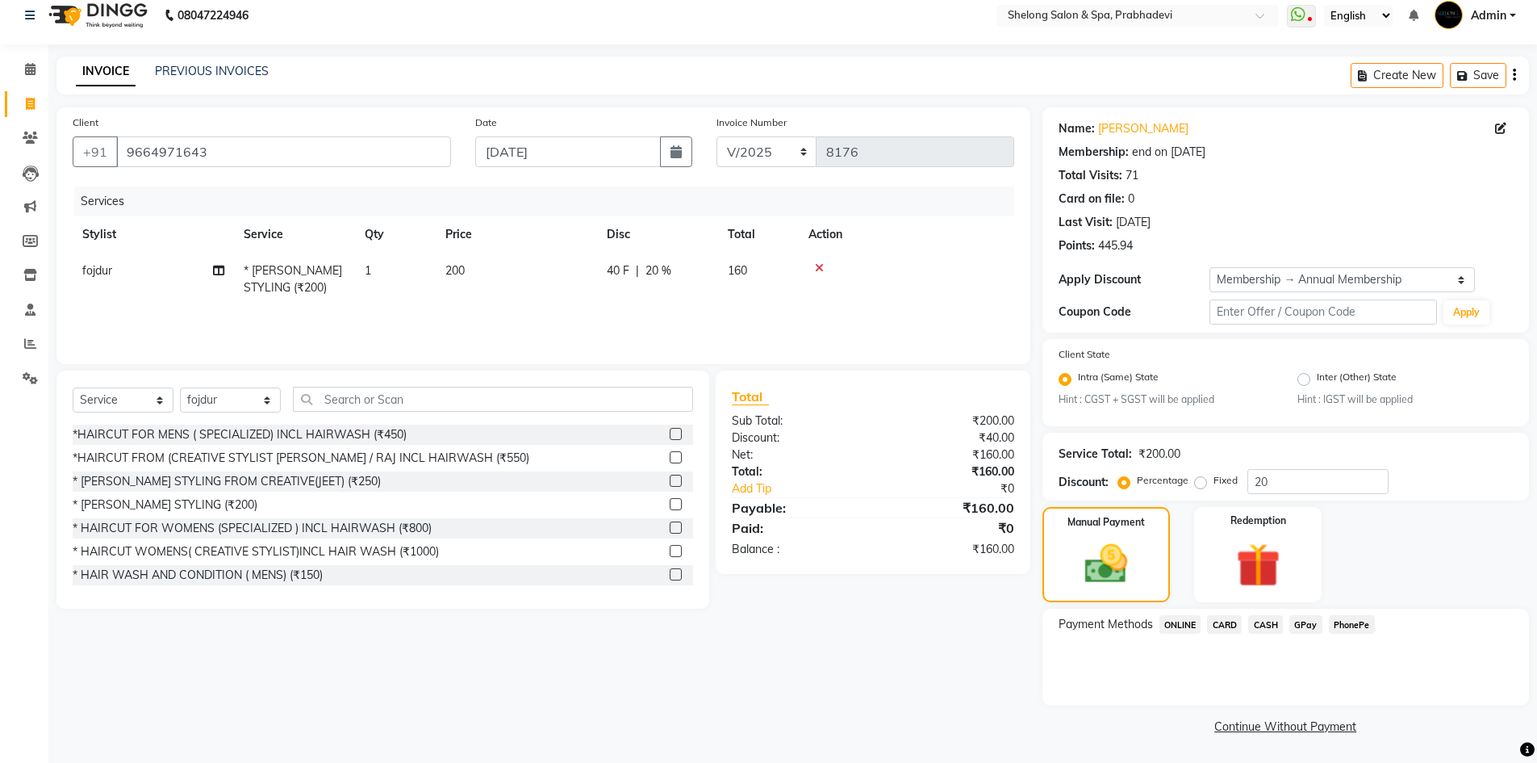
click at [1316, 624] on span "GPay" at bounding box center [1306, 624] width 33 height 19
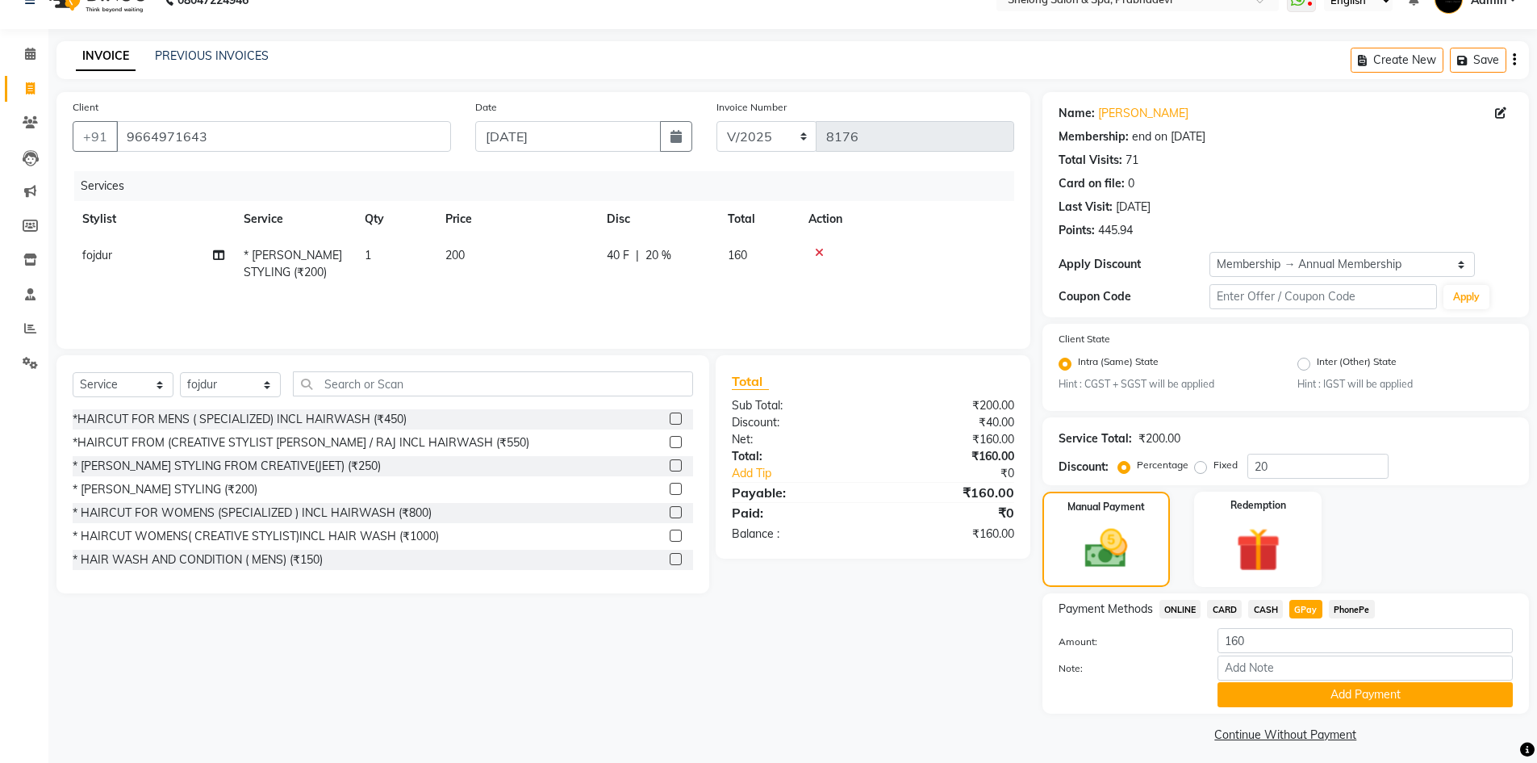
scroll to position [37, 0]
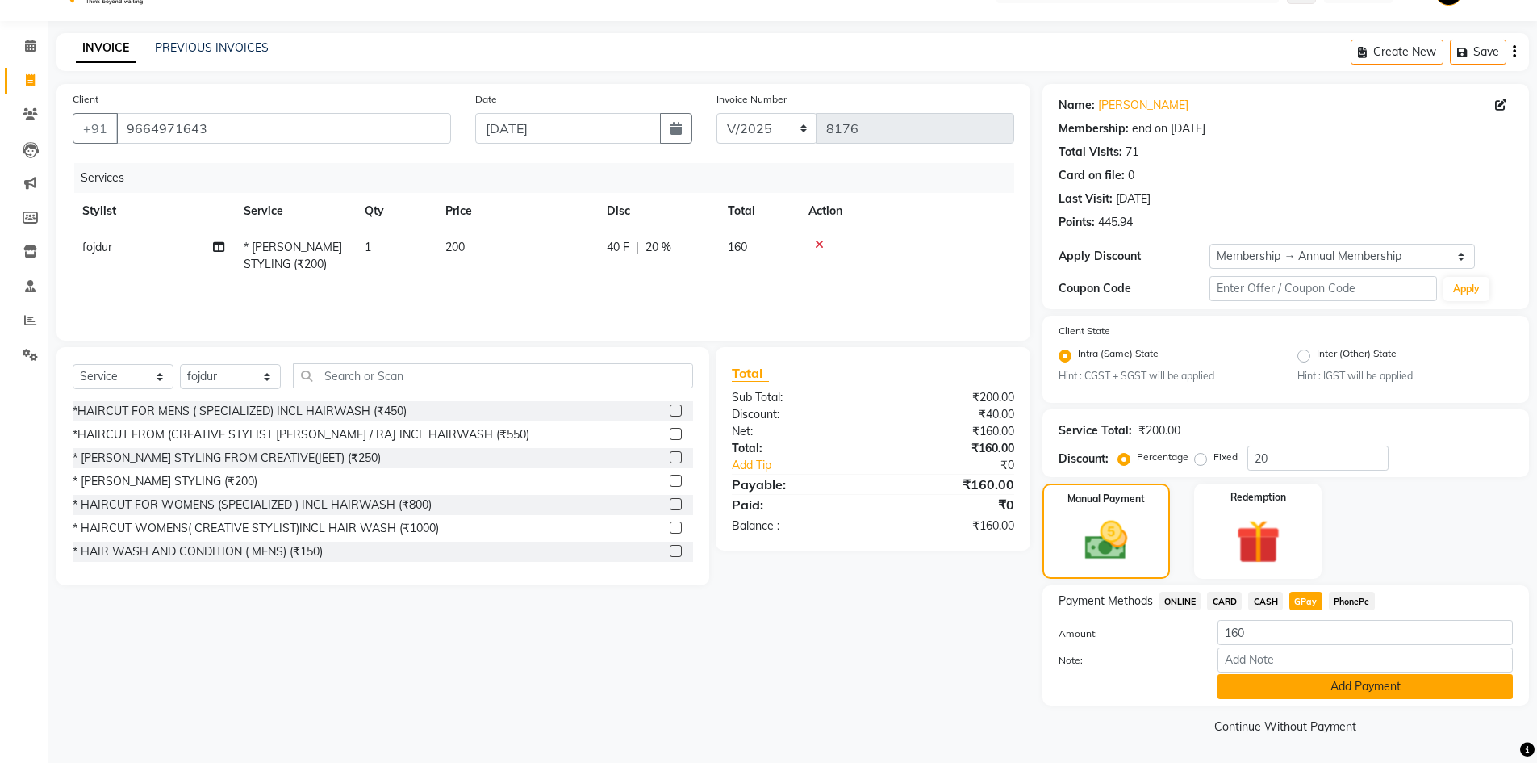
click at [1303, 685] on button "Add Payment" at bounding box center [1365, 686] width 295 height 25
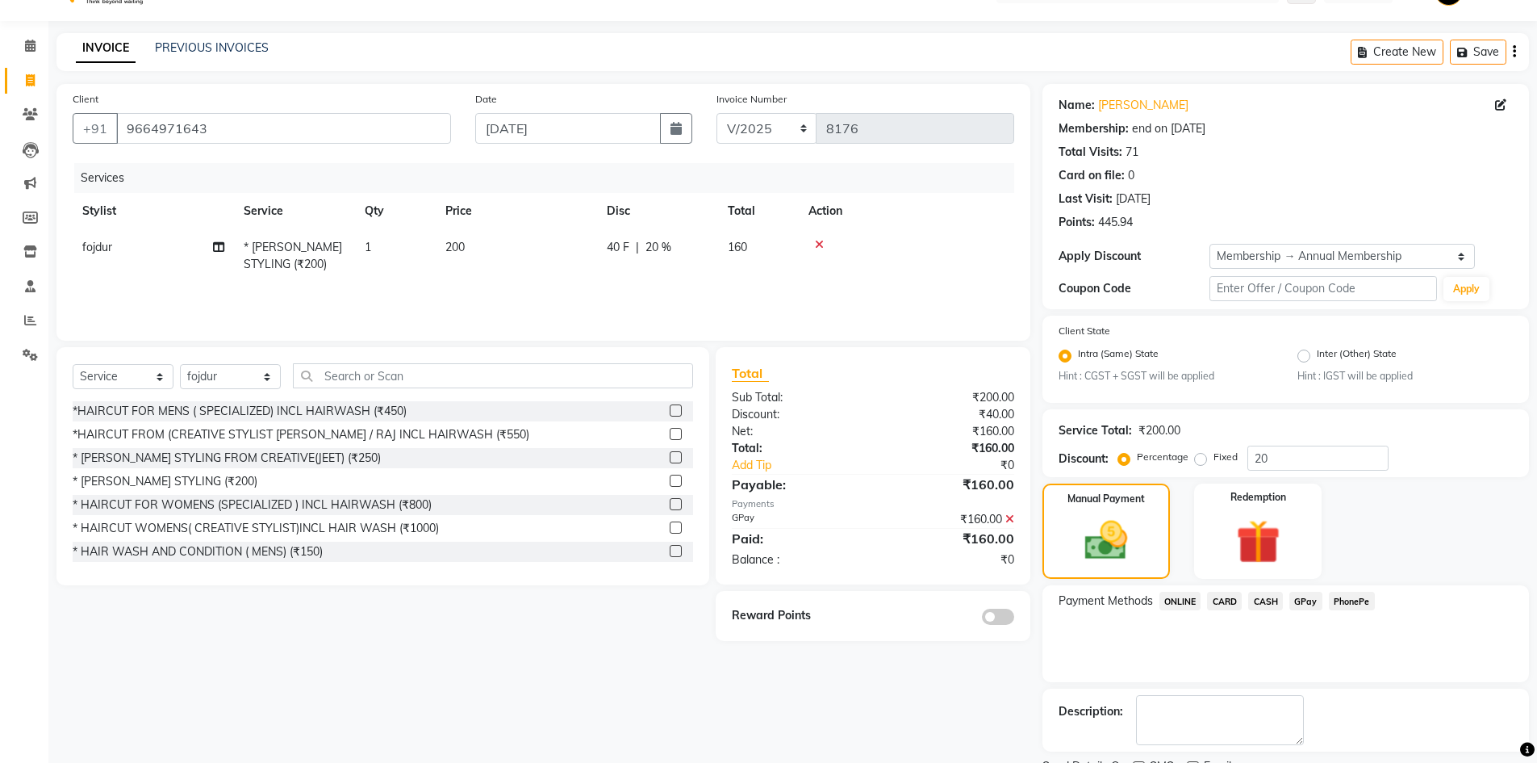
scroll to position [105, 0]
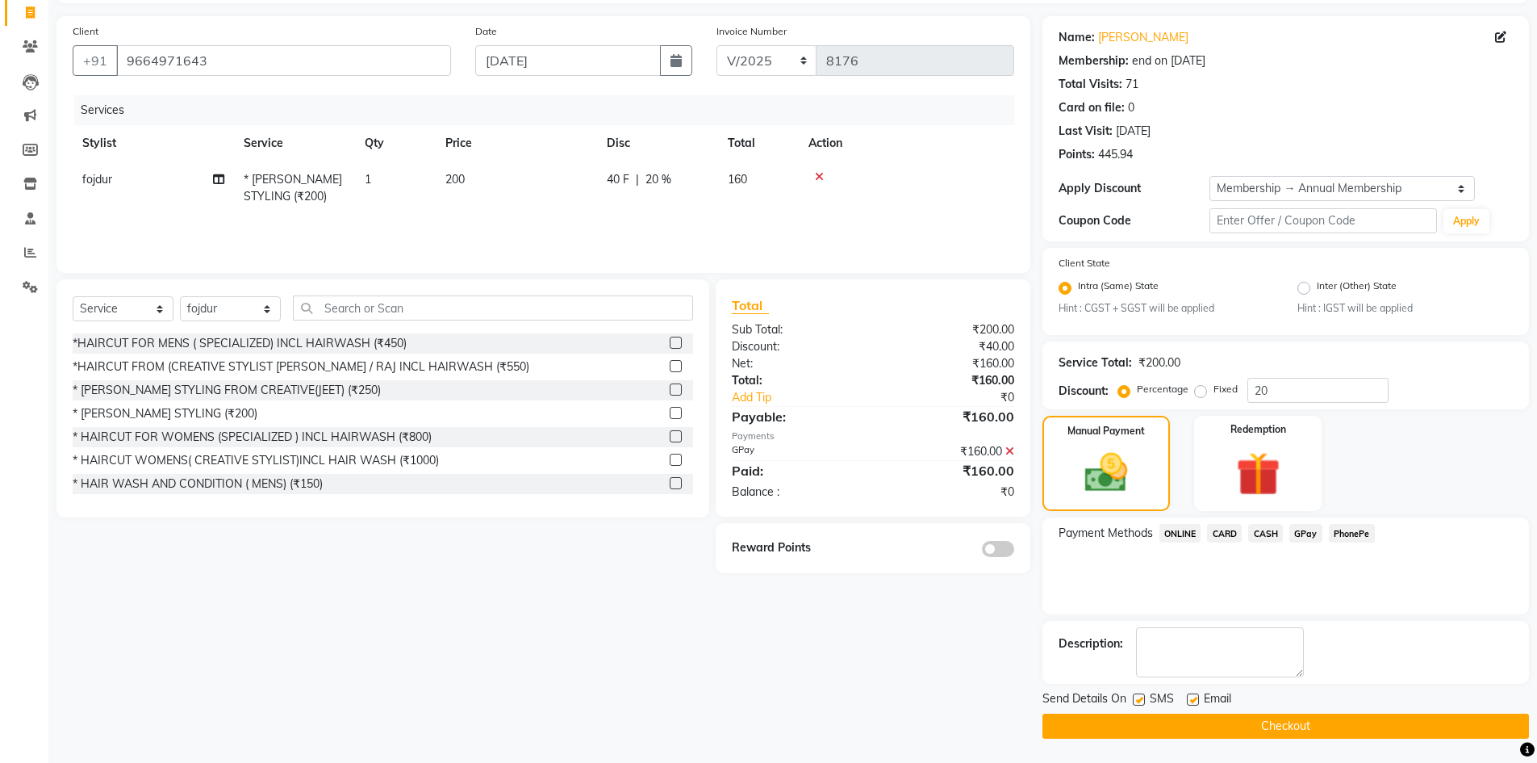
click at [990, 547] on span at bounding box center [998, 549] width 32 height 16
click at [1014, 551] on input "checkbox" at bounding box center [1014, 551] width 0 height 0
click at [1102, 724] on button "Checkout" at bounding box center [1286, 725] width 487 height 25
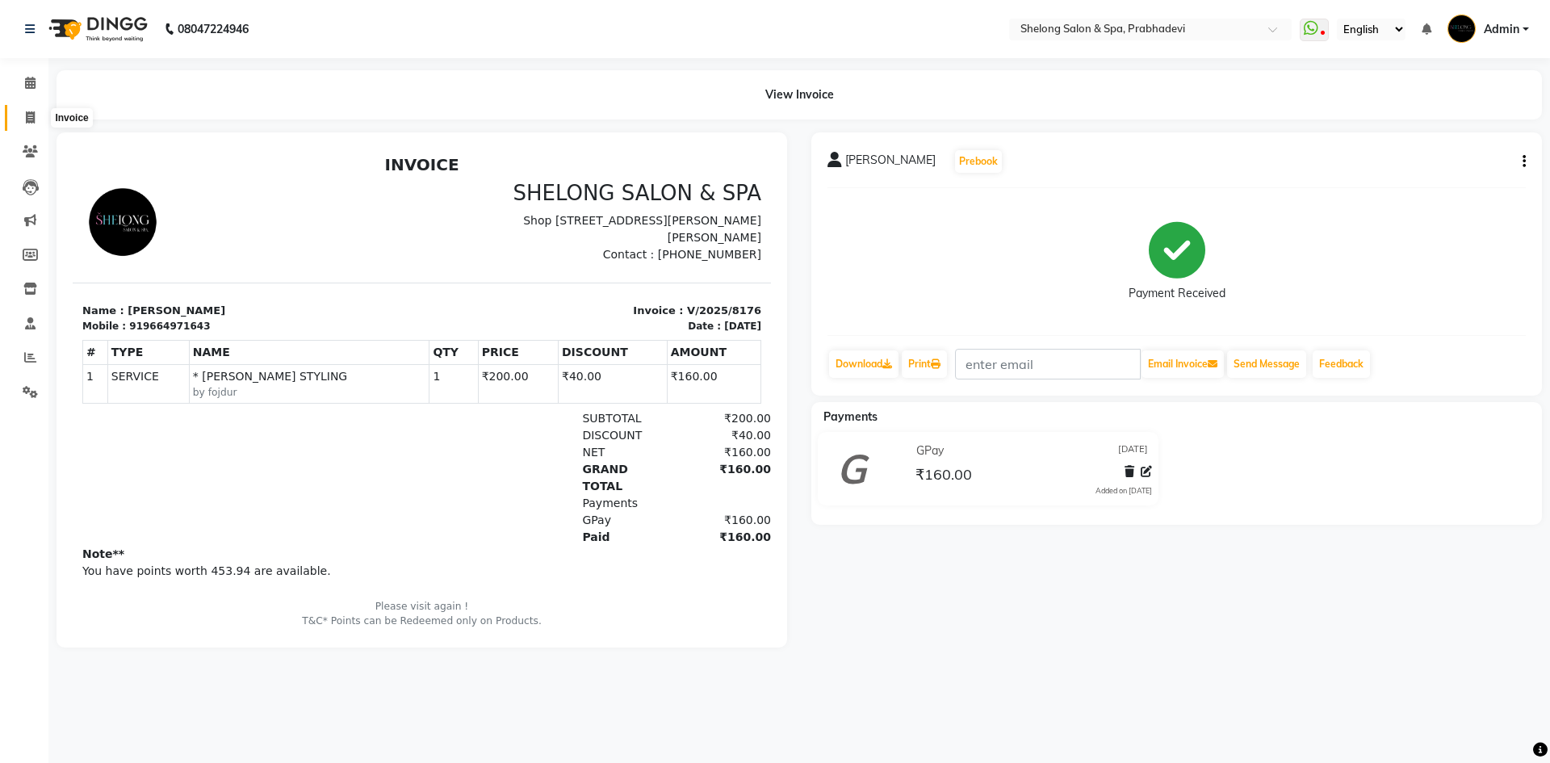
click at [20, 115] on span at bounding box center [30, 118] width 28 height 19
select select "service"
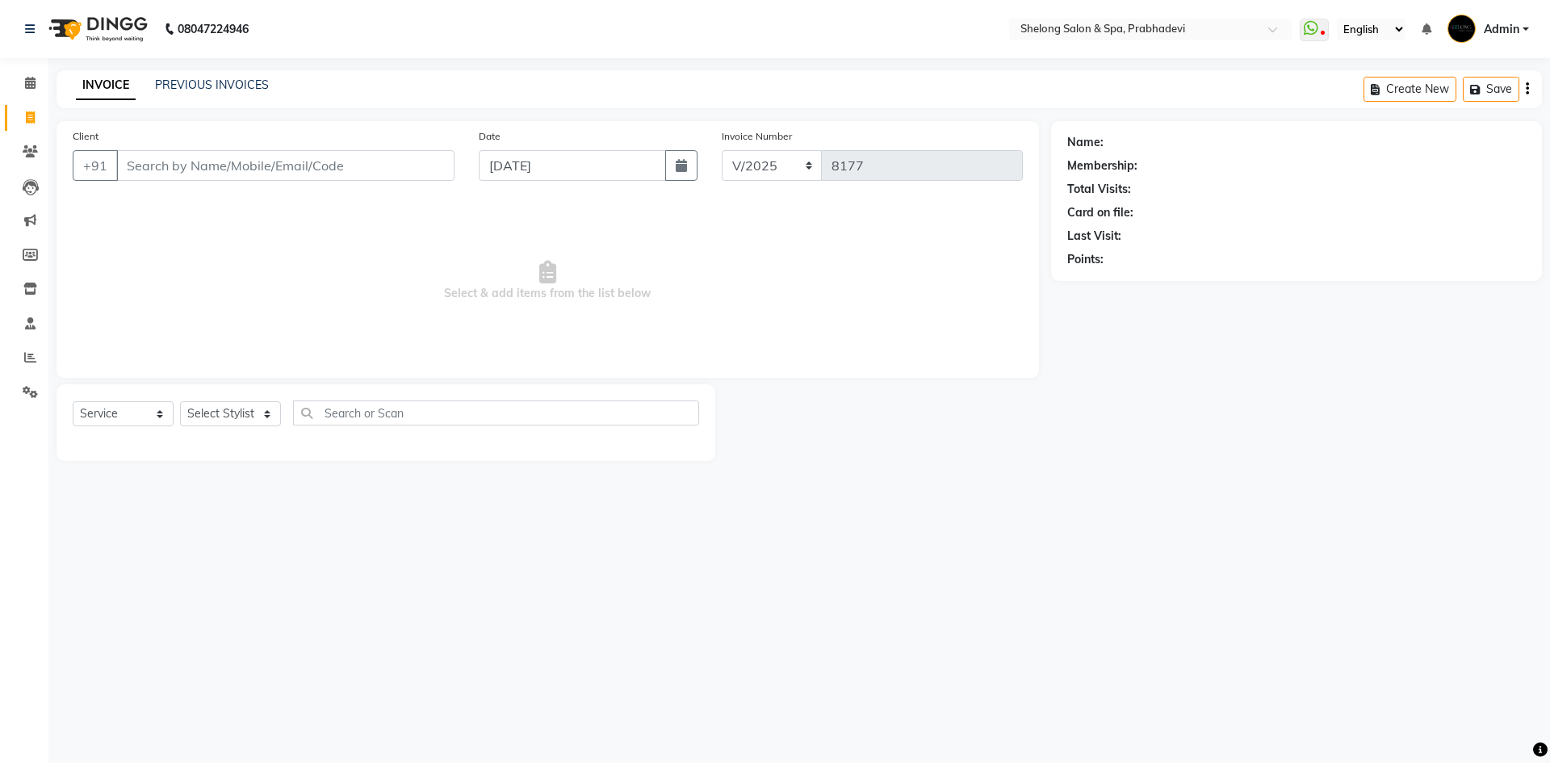
select select "16092"
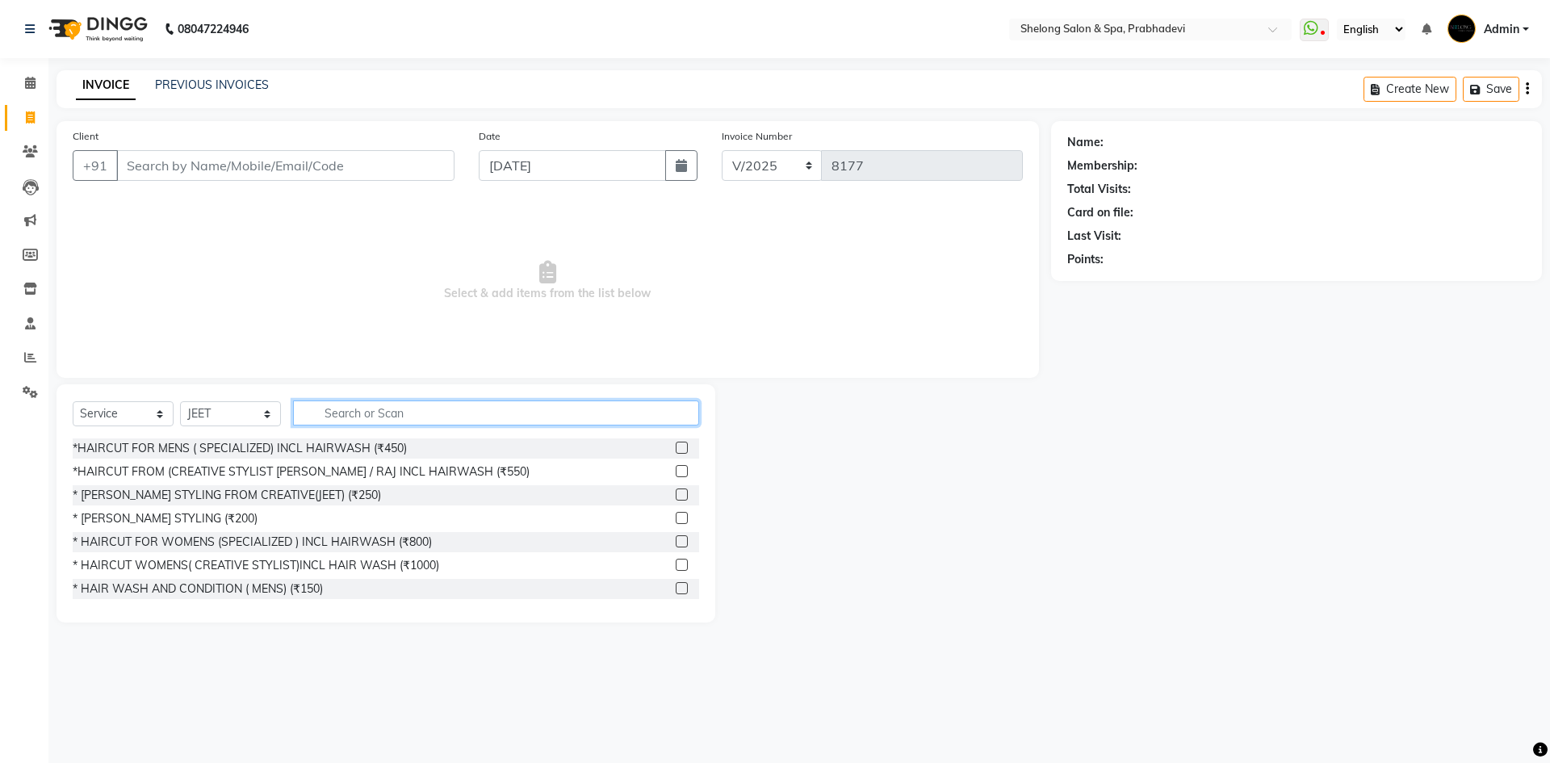
click at [344, 404] on input "text" at bounding box center [496, 412] width 406 height 25
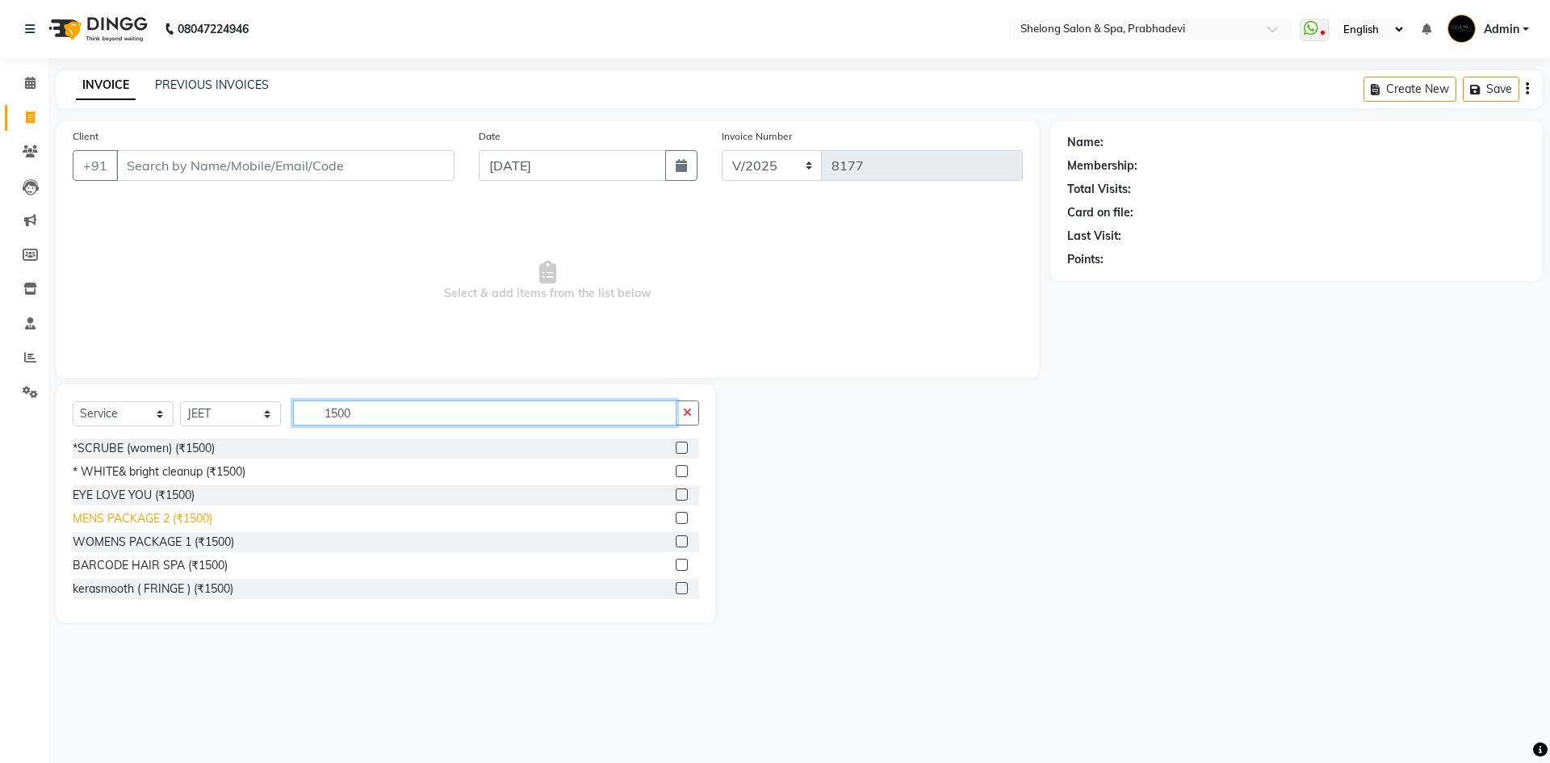
type input "1500"
click at [151, 521] on div "MENS PACKAGE 2 (₹1500)" at bounding box center [143, 518] width 140 height 17
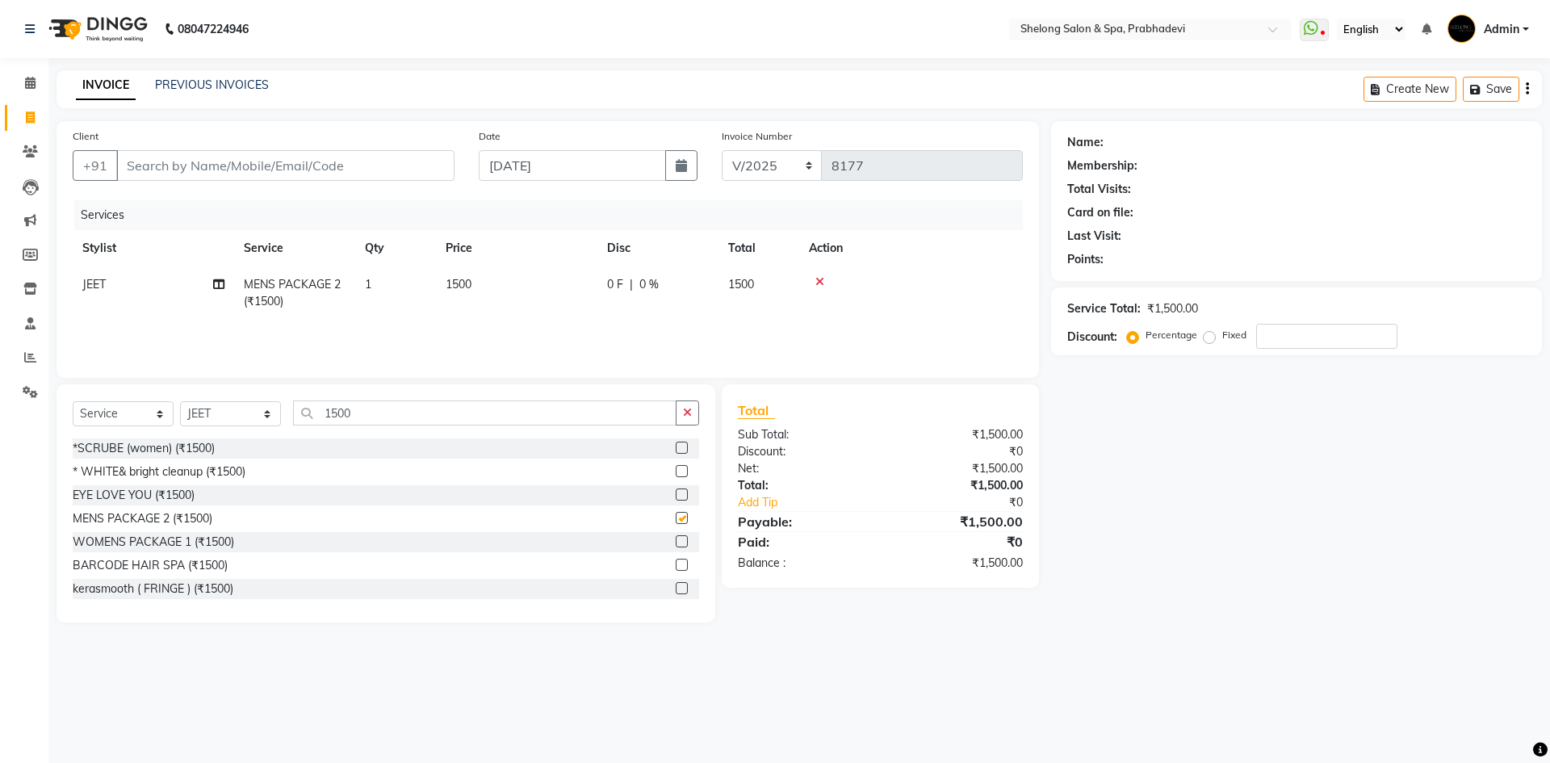
checkbox input "false"
click at [257, 175] on input "Client" at bounding box center [285, 165] width 338 height 31
click at [1050, 416] on div "Client +91 Date [DATE] Invoice Number V/2025 V/[PHONE_NUMBER] Services Stylist …" at bounding box center [798, 371] width 1509 height 501
click at [1173, 500] on div "Name: Membership: Total Visits: Card on file: Last Visit: Points: Service Total…" at bounding box center [1302, 371] width 503 height 501
click at [246, 168] on input "Client" at bounding box center [285, 165] width 338 height 31
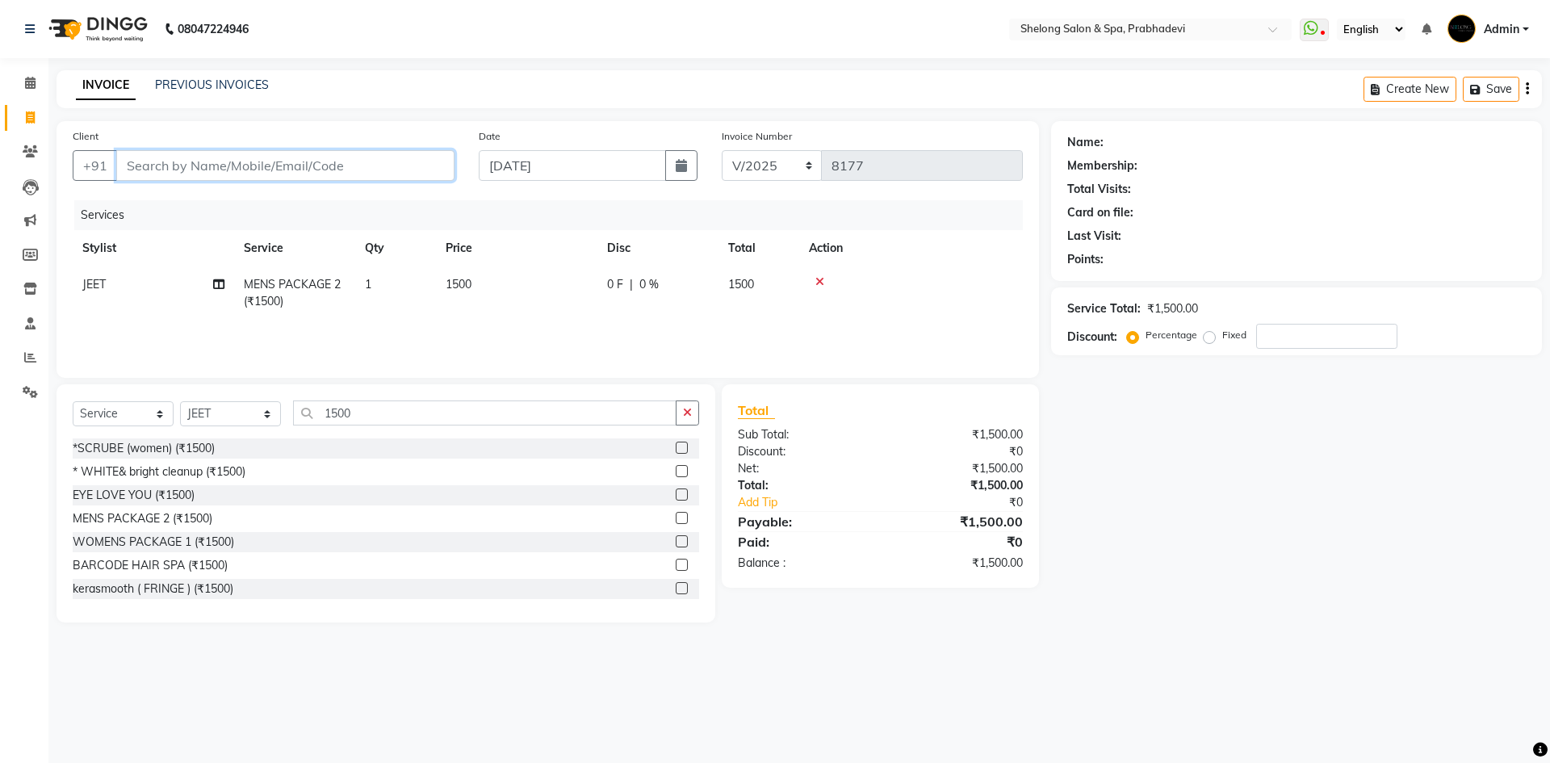
click at [157, 171] on input "Client" at bounding box center [285, 165] width 338 height 31
type input "9"
type input "0"
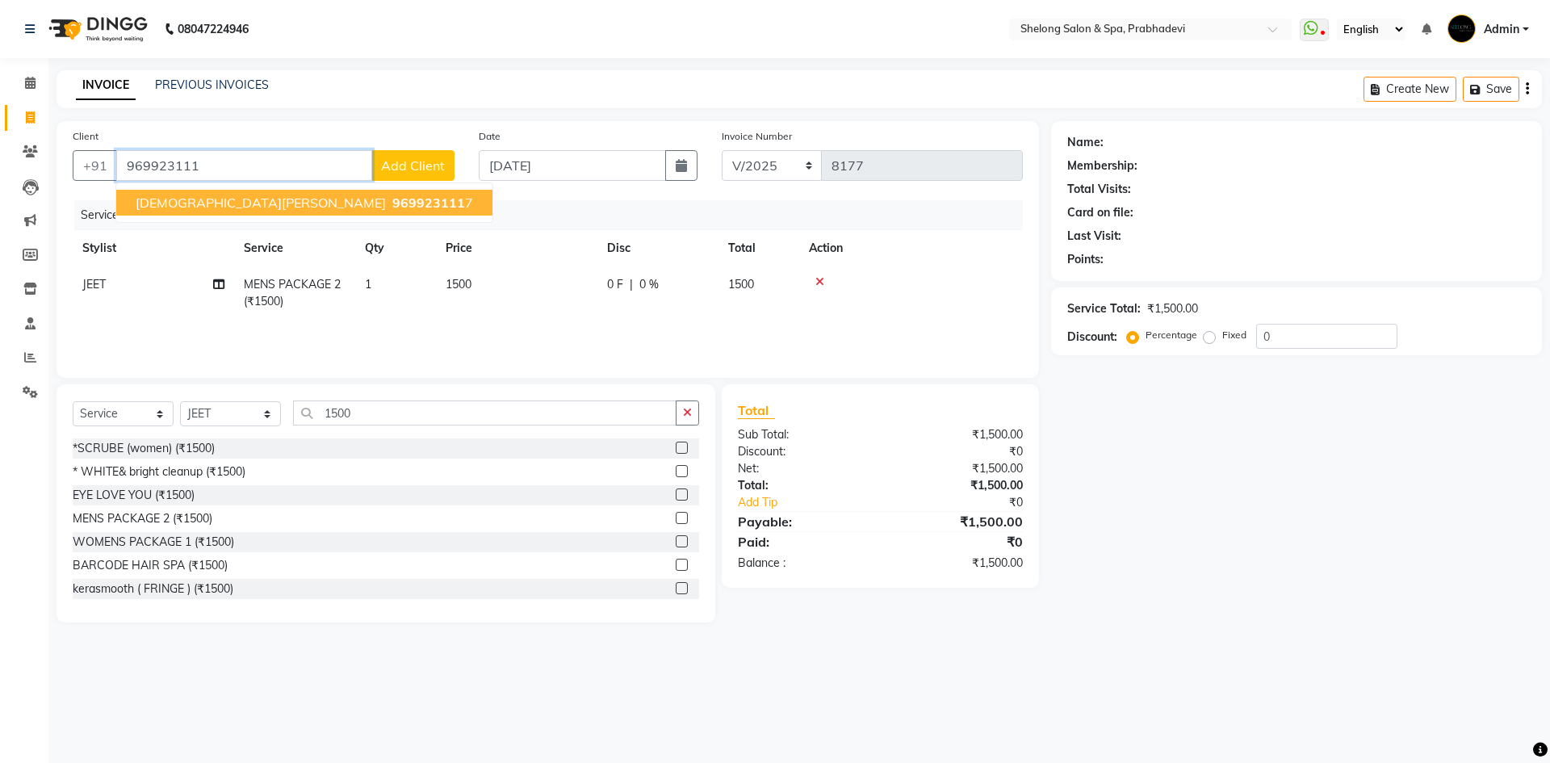
click at [149, 199] on span "[DEMOGRAPHIC_DATA][PERSON_NAME]" at bounding box center [261, 203] width 250 height 16
type input "9699231117"
select select "2: Object"
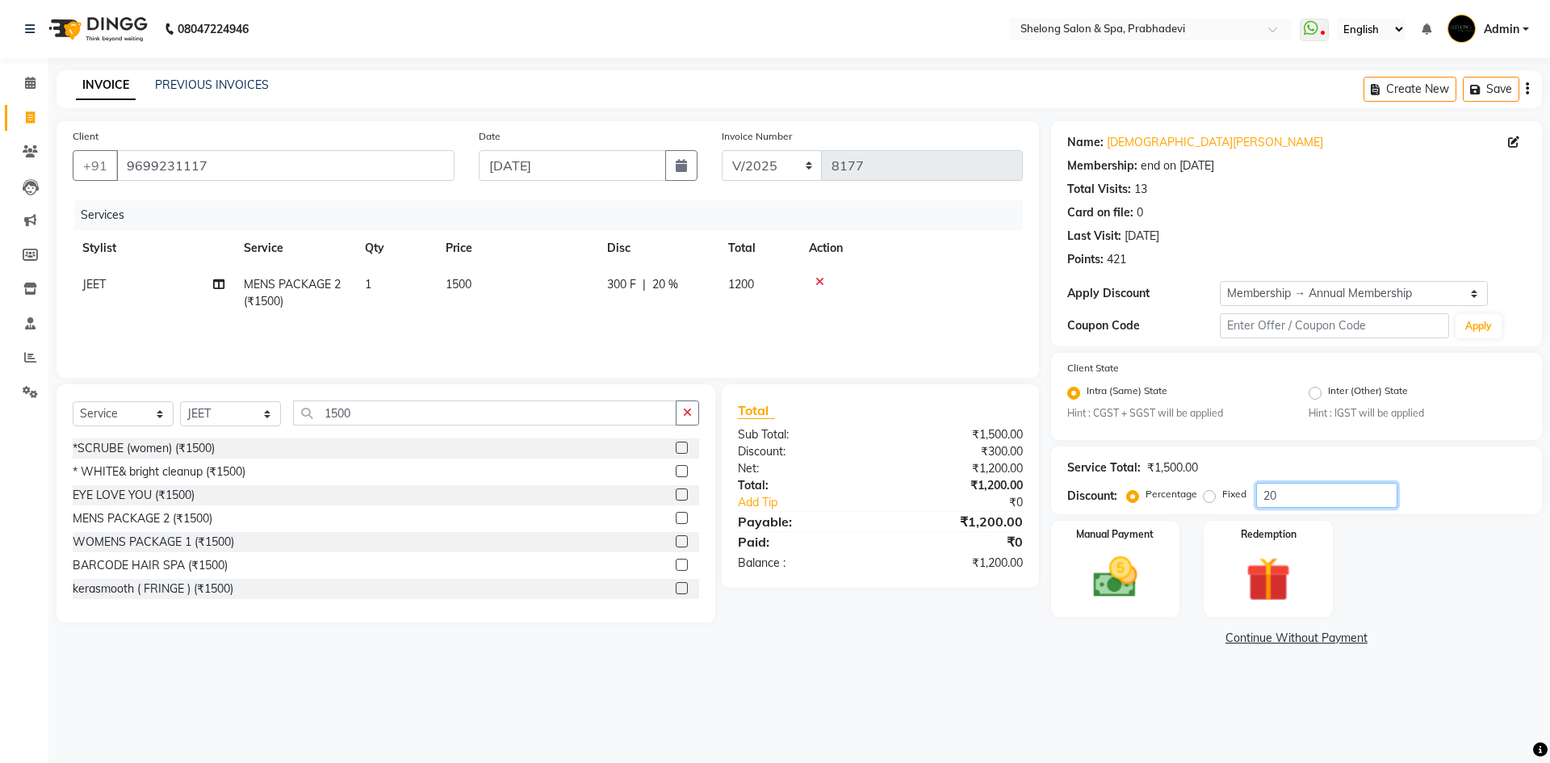
click at [1347, 502] on input "20" at bounding box center [1326, 495] width 141 height 25
type input "2"
click at [1154, 578] on div "Manual Payment" at bounding box center [1115, 568] width 134 height 99
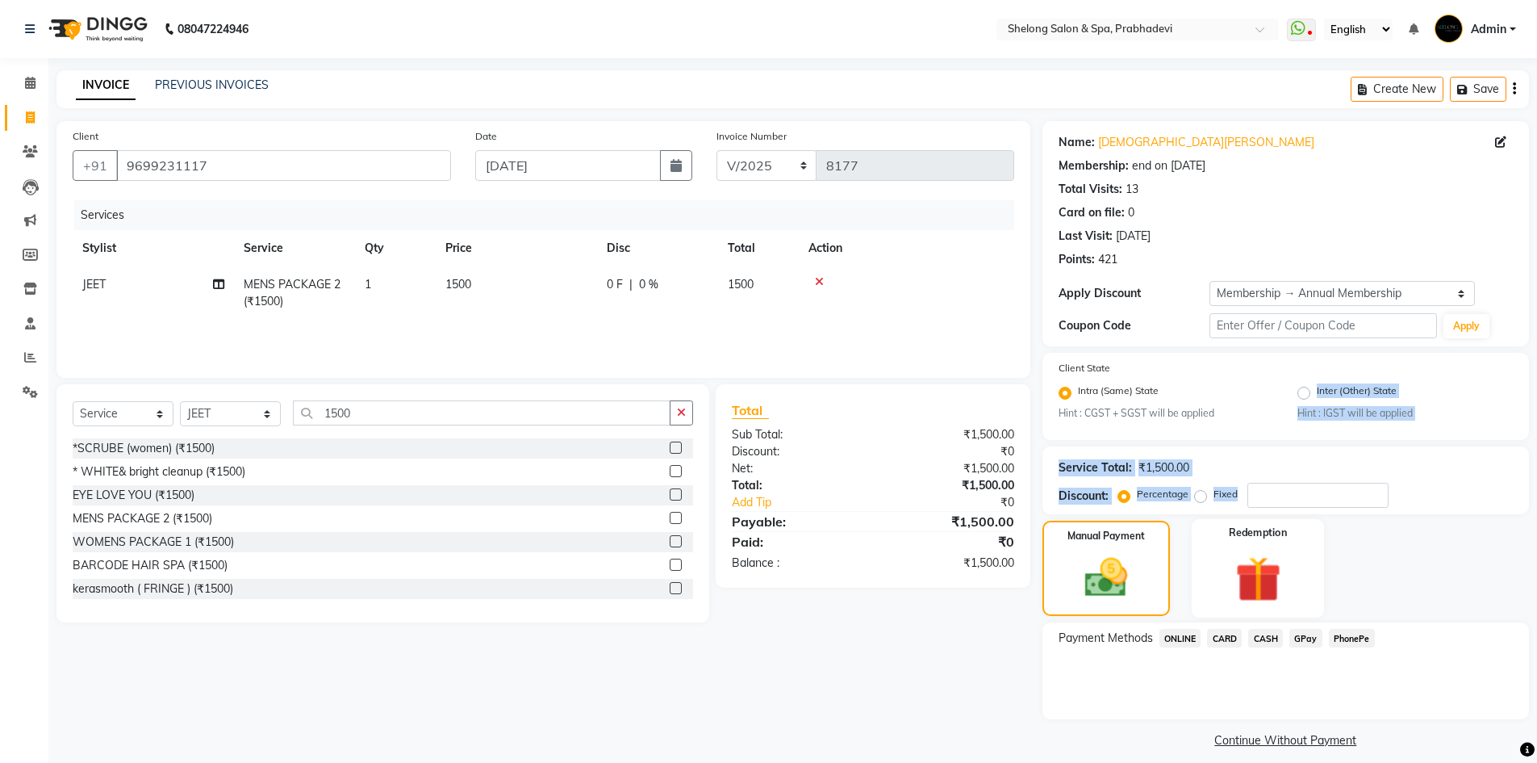
drag, startPoint x: 1278, startPoint y: 477, endPoint x: 1261, endPoint y: 566, distance: 90.2
click at [1261, 546] on div "Name: [PERSON_NAME] Membership: end on [DATE] Total Visits: 13 Card on file: 0 …" at bounding box center [1292, 436] width 499 height 631
click at [1472, 578] on div "Manual Payment Redemption" at bounding box center [1286, 568] width 511 height 95
click at [1225, 637] on span "CARD" at bounding box center [1224, 638] width 35 height 19
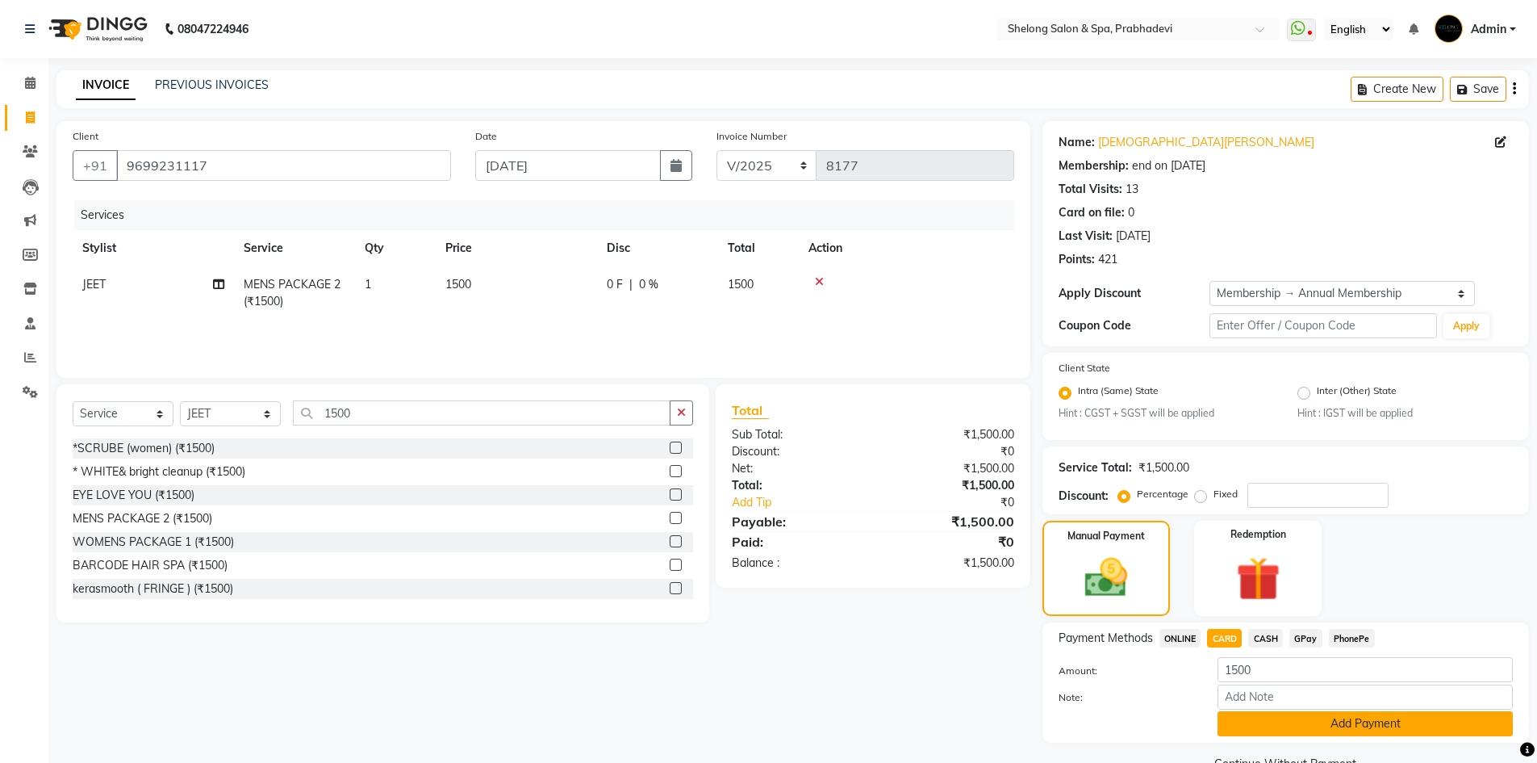
click at [1340, 727] on button "Add Payment" at bounding box center [1365, 723] width 295 height 25
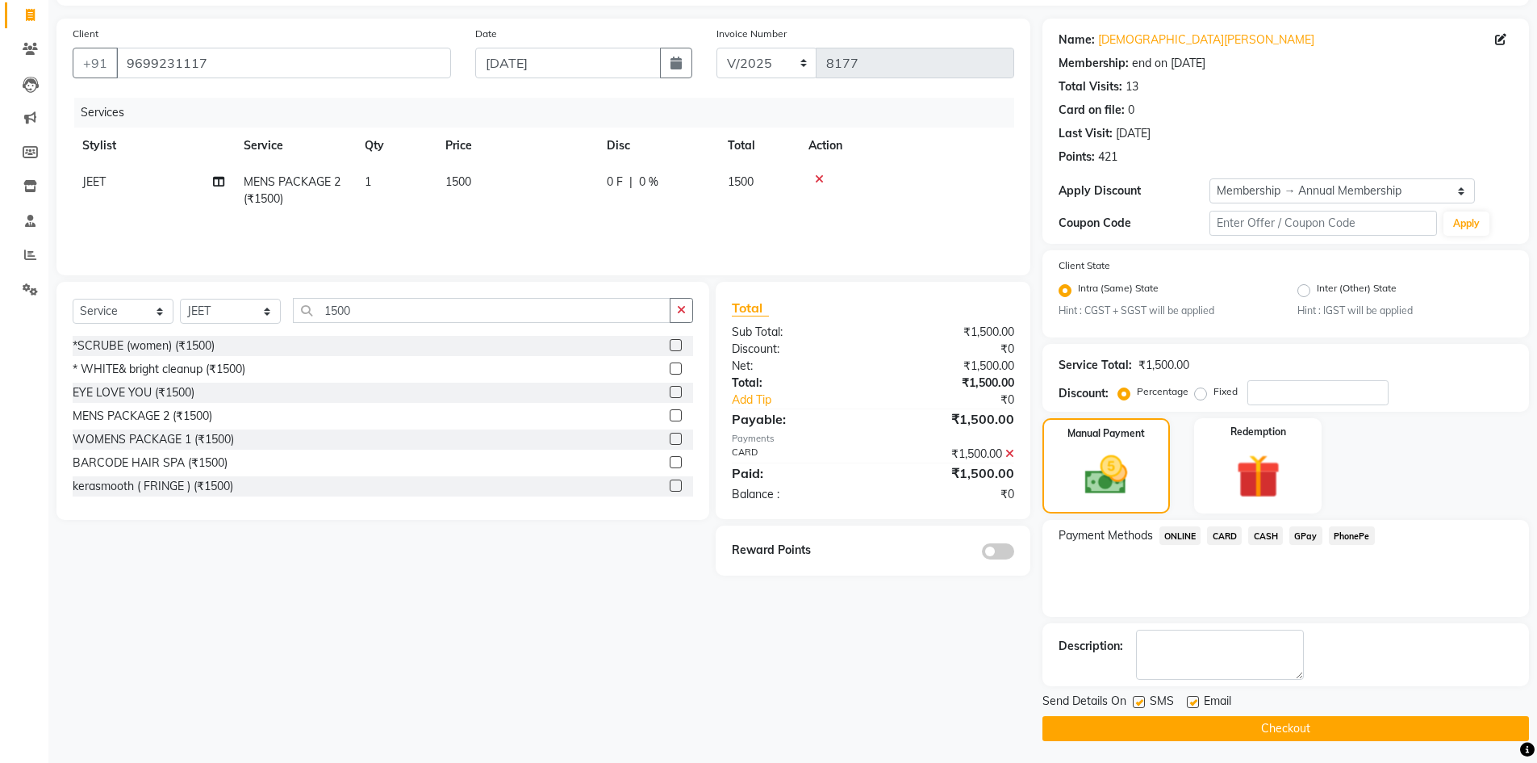
scroll to position [105, 0]
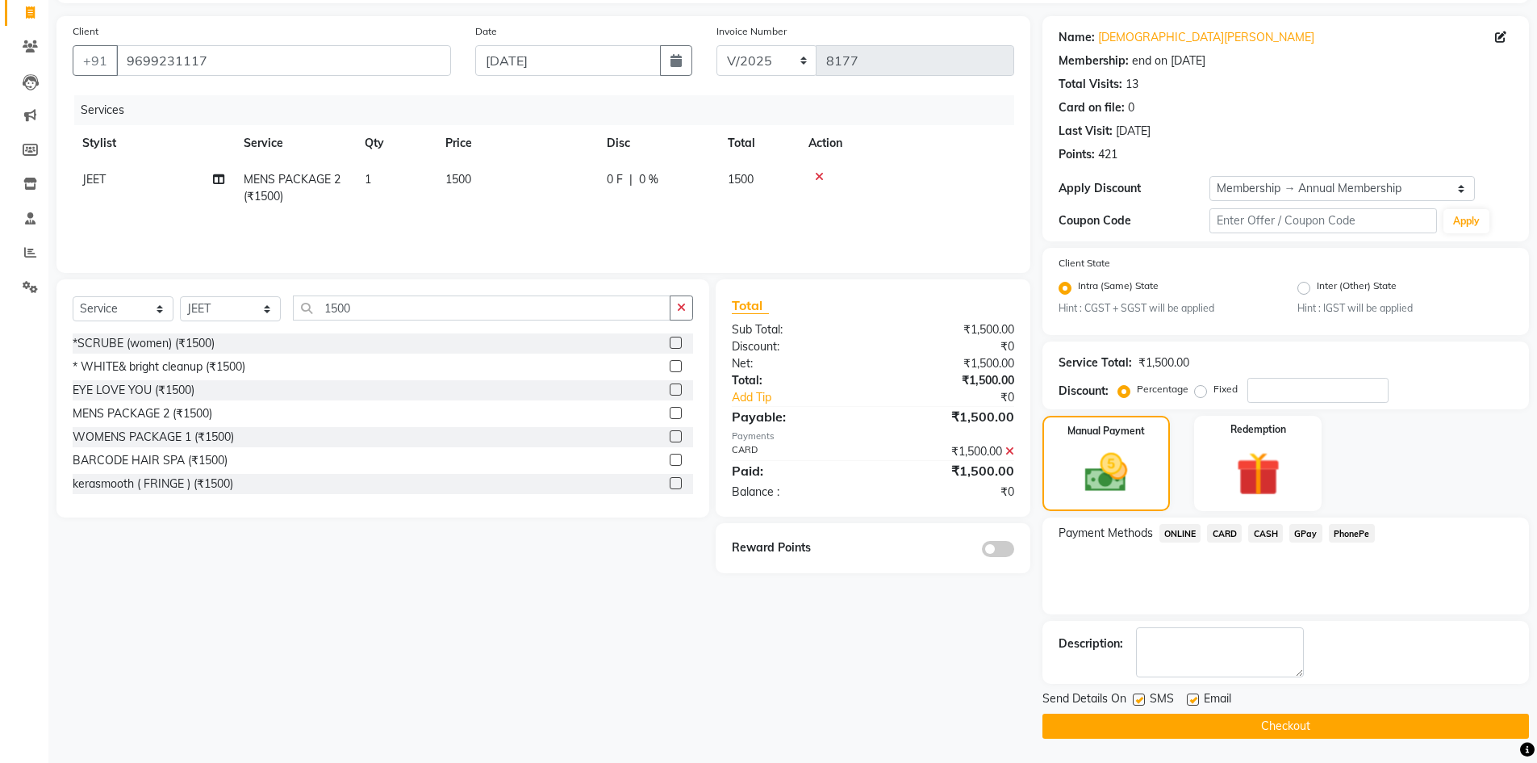
click at [1002, 552] on span at bounding box center [998, 549] width 32 height 16
click at [1014, 551] on input "checkbox" at bounding box center [1014, 551] width 0 height 0
click at [1122, 721] on button "Checkout" at bounding box center [1286, 725] width 487 height 25
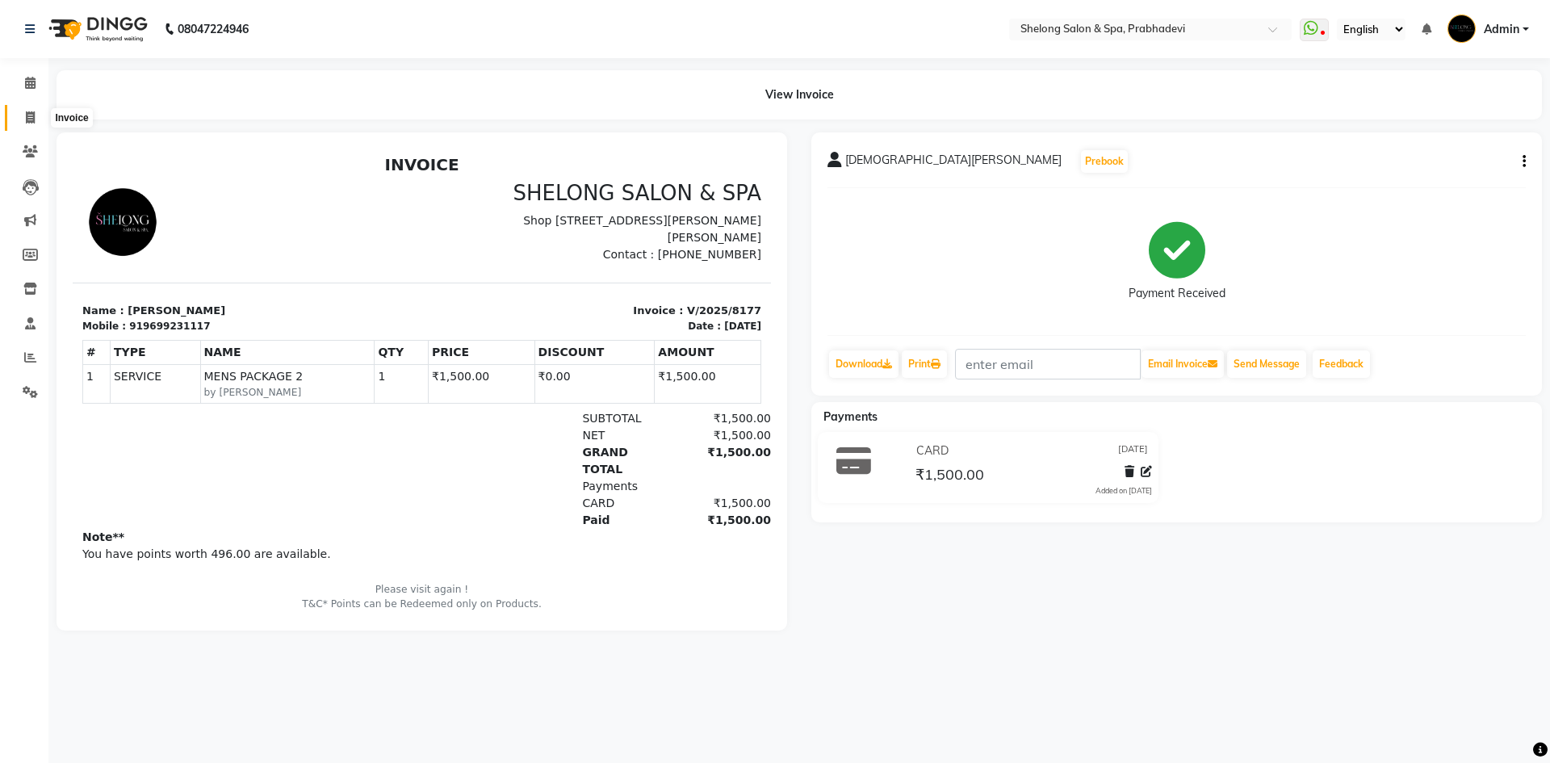
click at [30, 115] on icon at bounding box center [30, 117] width 9 height 12
select select "service"
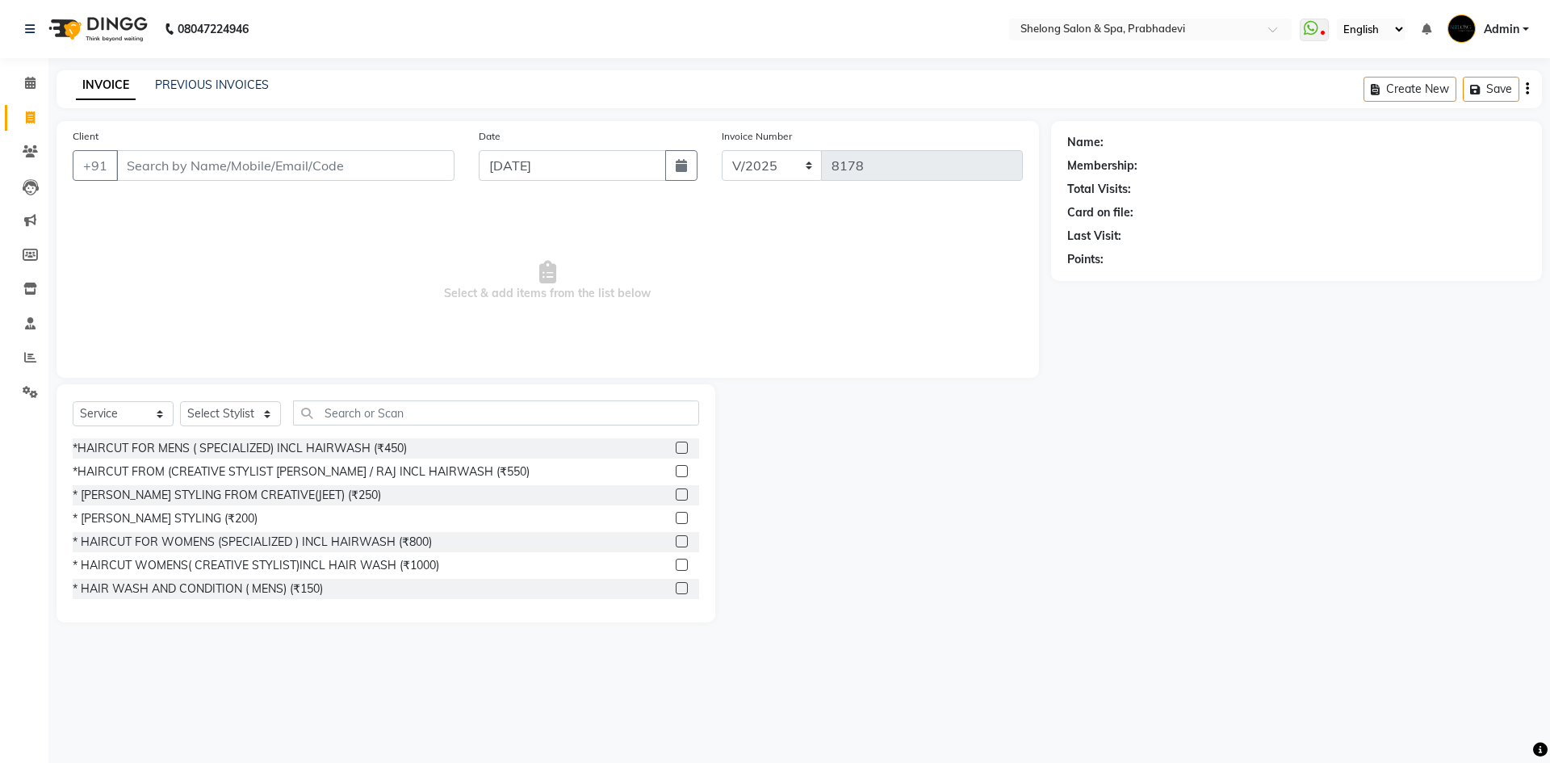
select select "16092"
click at [439, 476] on div "*HAIRCUT FROM (CREATIVE STYLIST [PERSON_NAME] / RAJ INCL HAIRWASH (₹550)" at bounding box center [301, 471] width 457 height 17
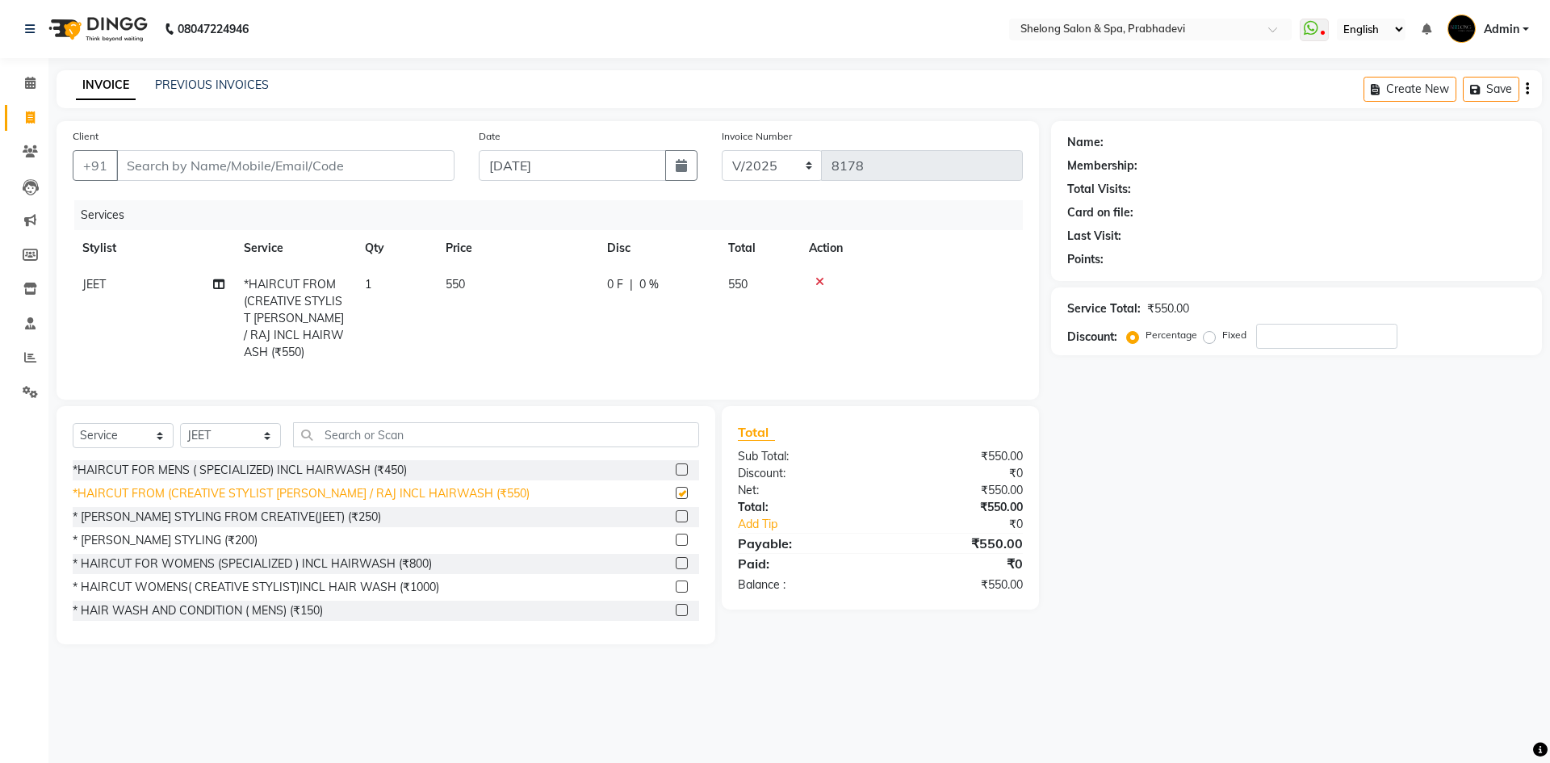
checkbox input "false"
click at [316, 512] on div "* [PERSON_NAME] STYLING FROM CREATIVE(JEET) (₹250)" at bounding box center [227, 516] width 308 height 17
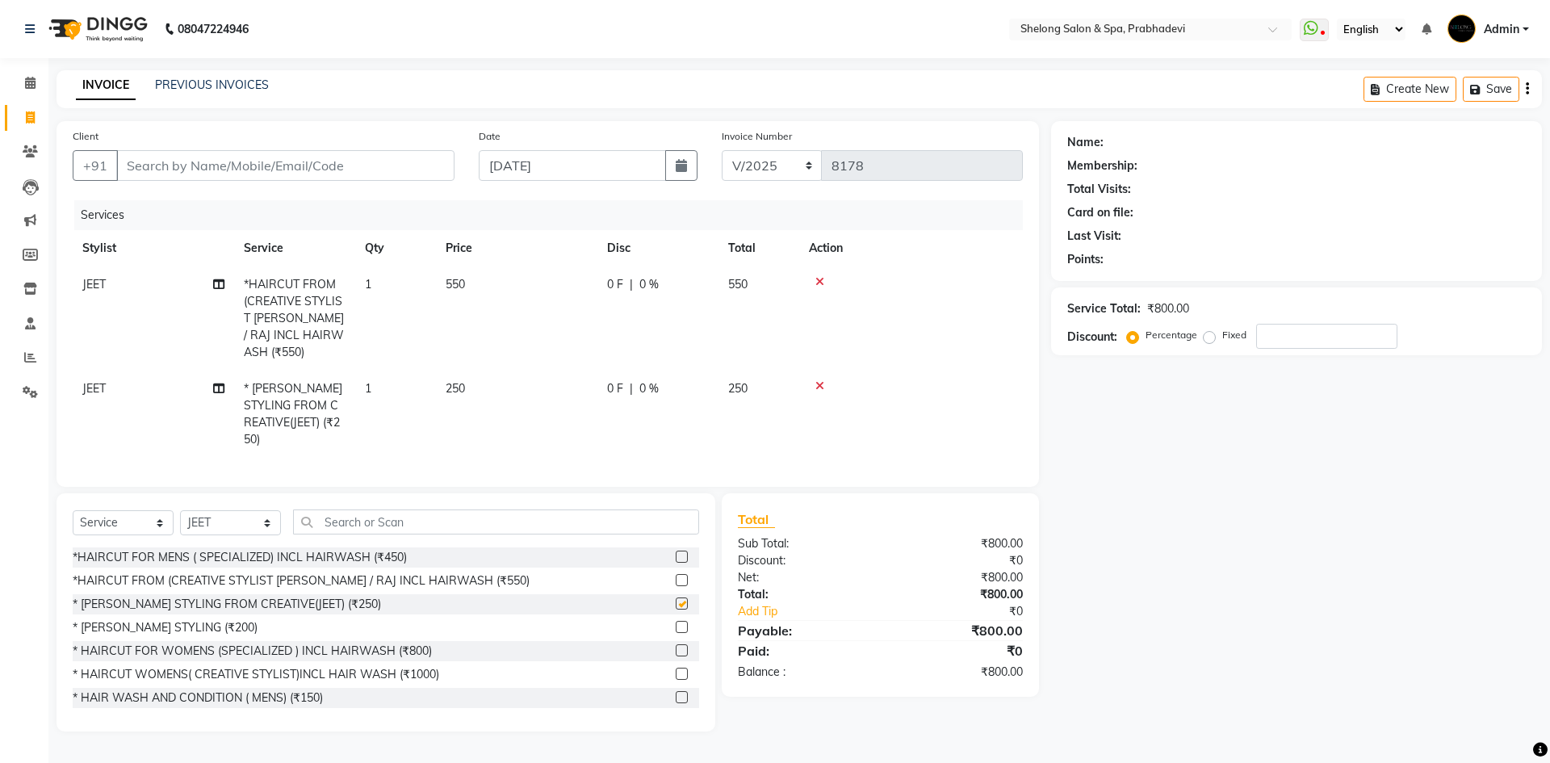
checkbox input "false"
click at [232, 510] on select "Select Stylist ( [PERSON_NAME] ) ( [PERSON_NAME] ) [PERSON_NAME] fojdur [PERSON…" at bounding box center [230, 522] width 101 height 25
select select "31386"
click at [180, 510] on select "Select Stylist ( [PERSON_NAME] ) ( [PERSON_NAME] ) [PERSON_NAME] fojdur [PERSON…" at bounding box center [230, 522] width 101 height 25
click at [317, 509] on input "text" at bounding box center [496, 521] width 406 height 25
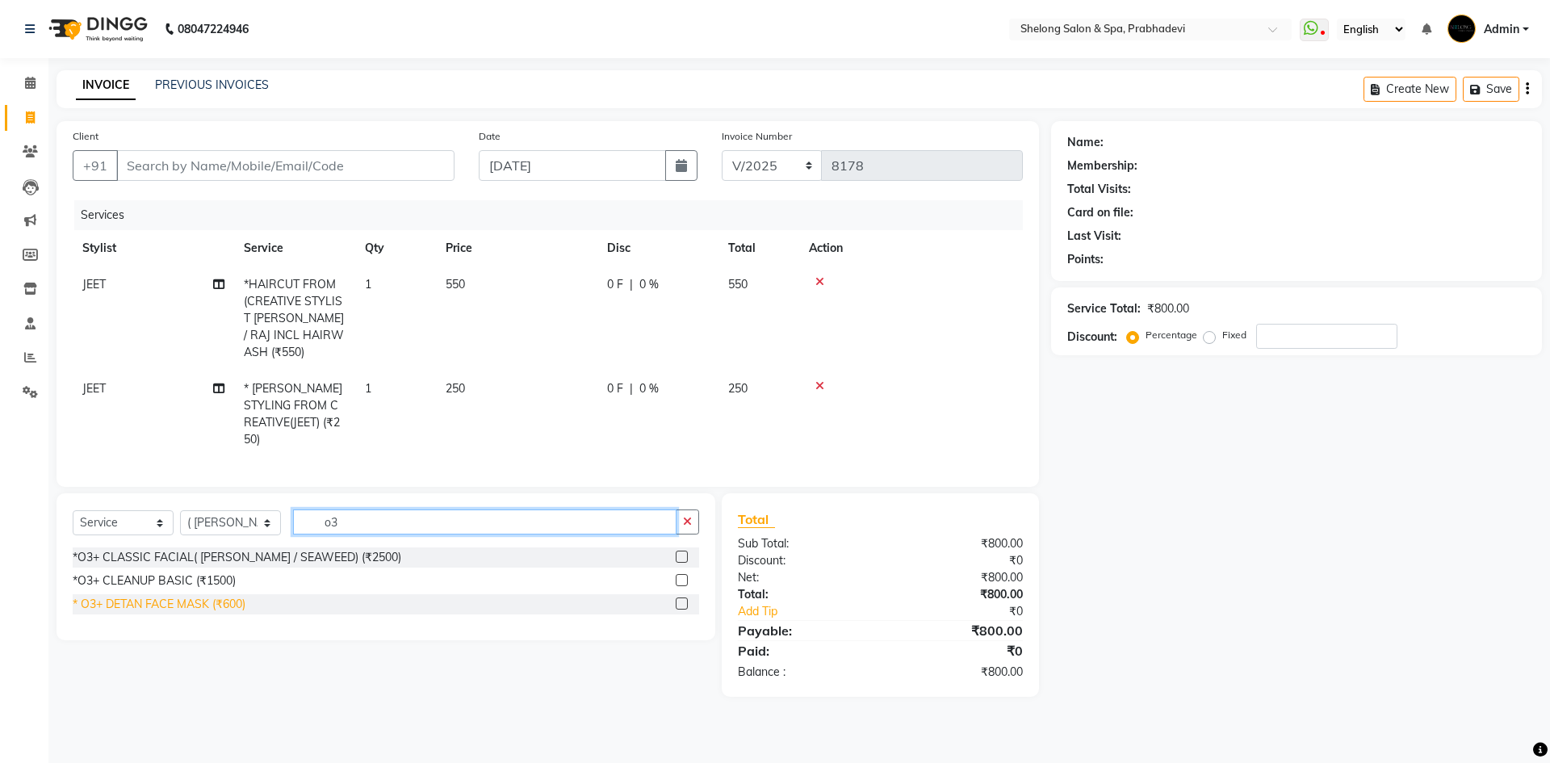
type input "o3"
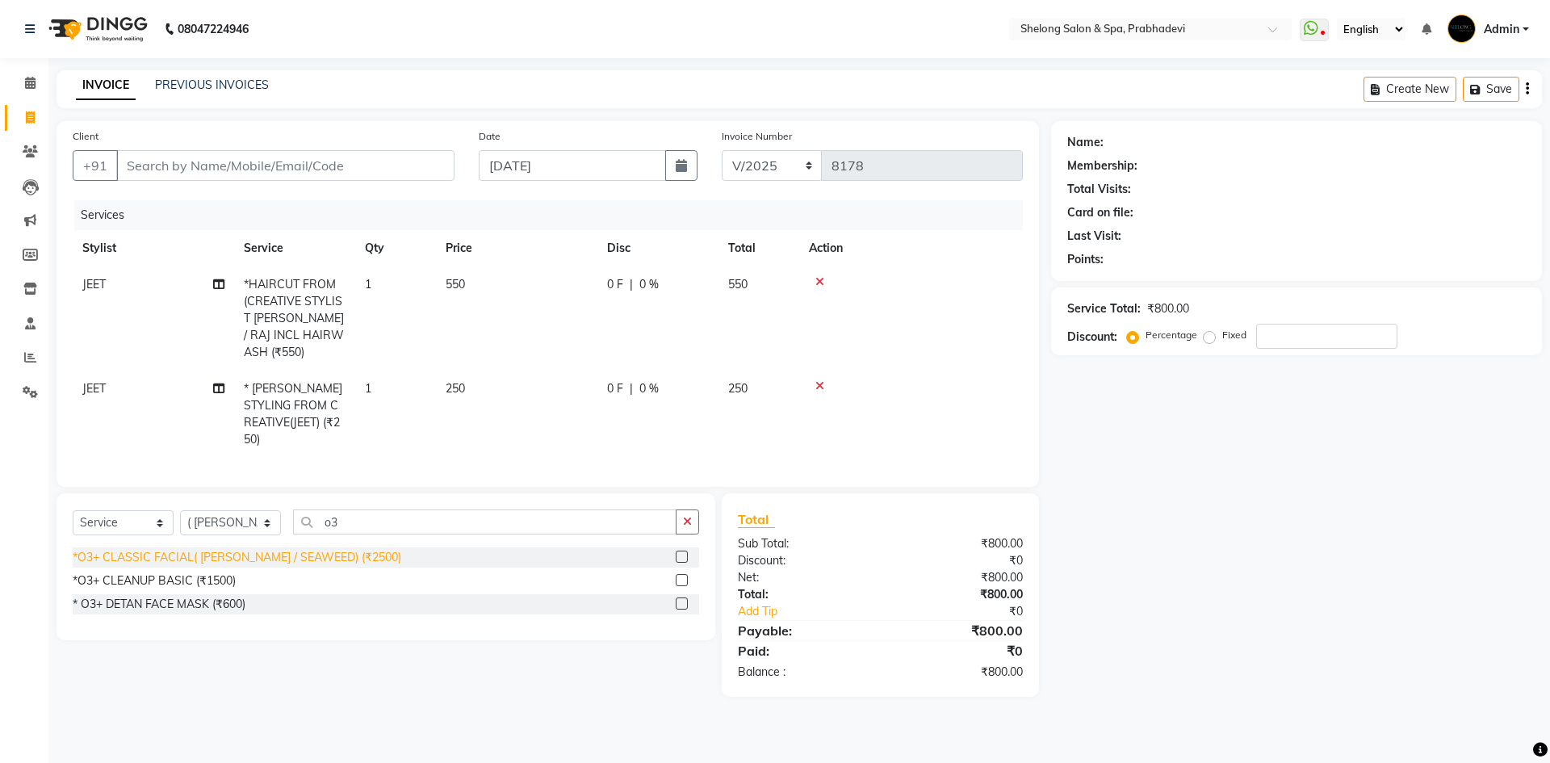
click at [221, 596] on div "* O3+ DETAN FACE MASK (₹600)" at bounding box center [159, 604] width 173 height 17
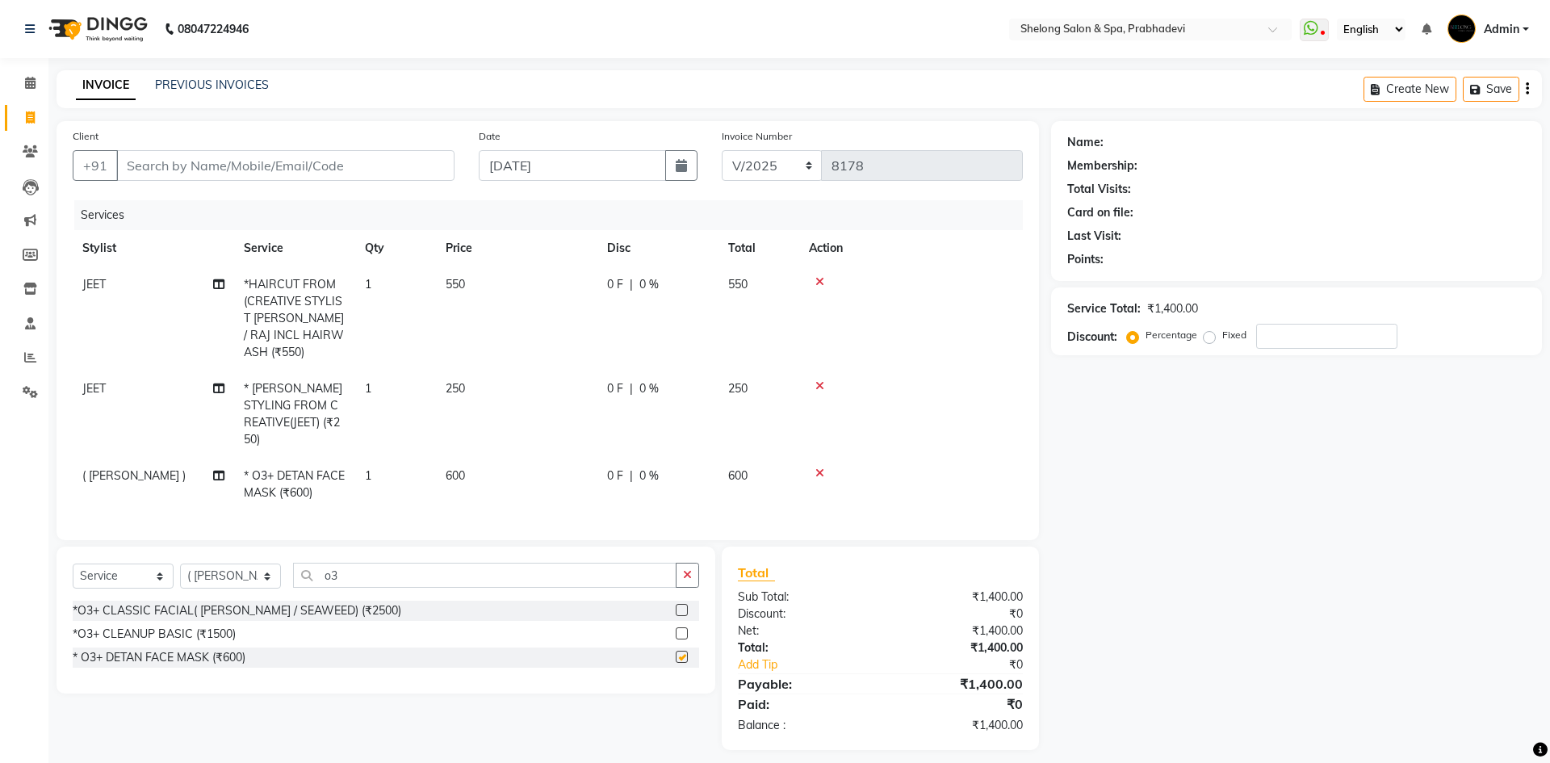
checkbox input "false"
click at [347, 563] on input "o3" at bounding box center [484, 575] width 383 height 25
type input "o"
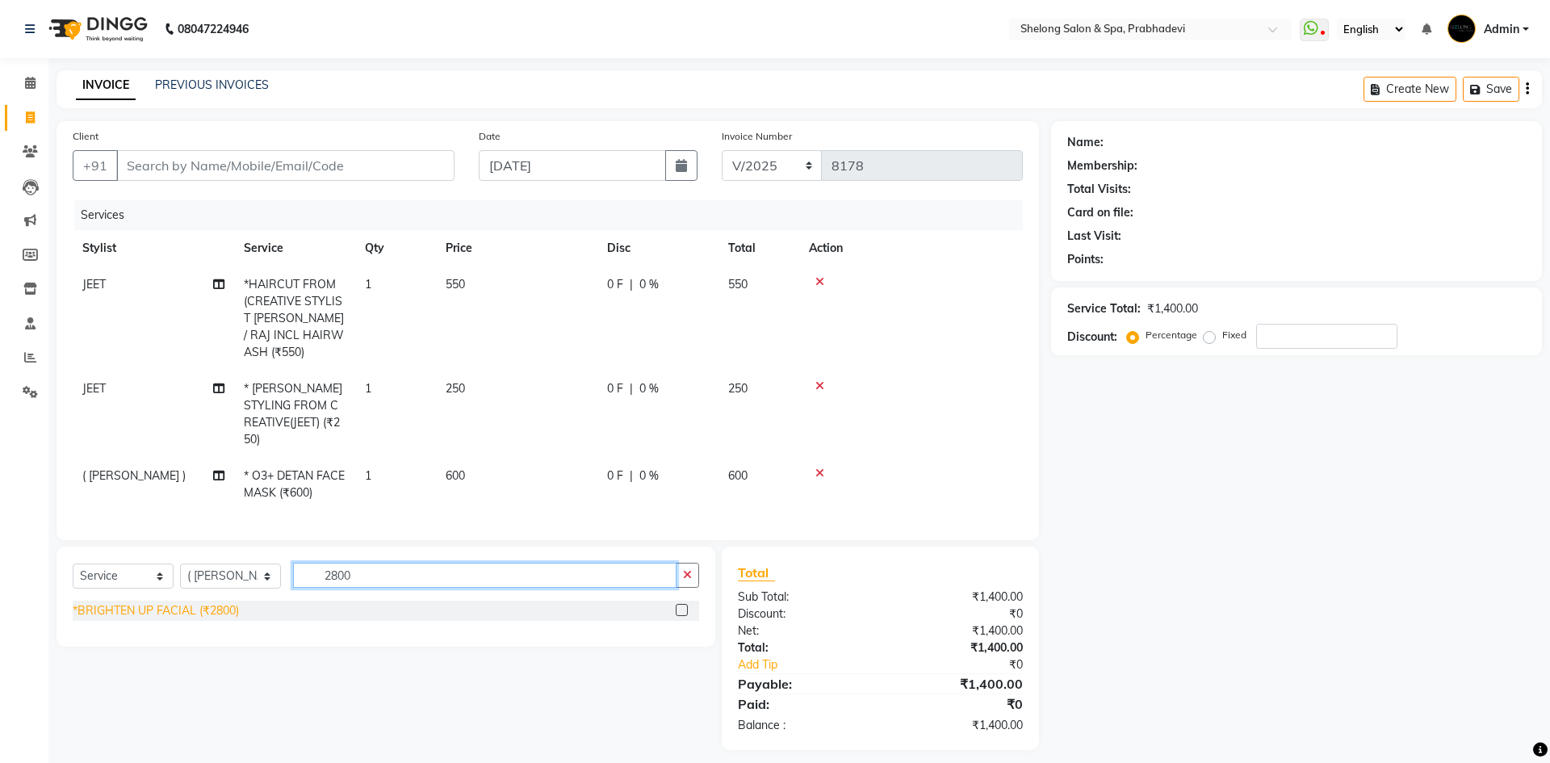
type input "2800"
click at [230, 602] on div "*BRIGHTEN UP FACIAL (₹2800)" at bounding box center [156, 610] width 166 height 17
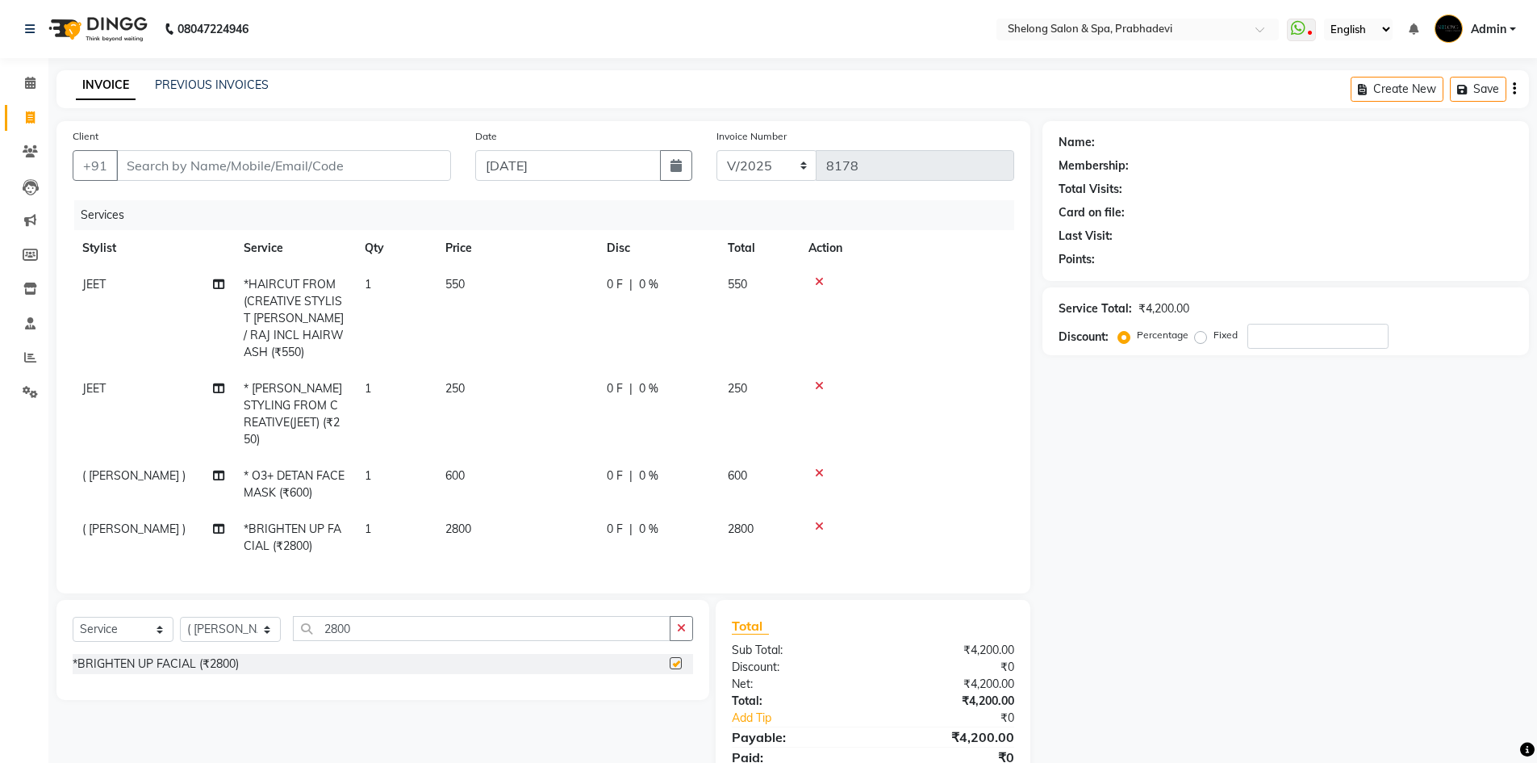
checkbox input "false"
click at [268, 617] on select "Select Stylist ( [PERSON_NAME] ) ( [PERSON_NAME] ) [PERSON_NAME] fojdur [PERSON…" at bounding box center [230, 629] width 101 height 25
select select "16092"
click at [180, 617] on select "Select Stylist ( [PERSON_NAME] ) ( [PERSON_NAME] ) [PERSON_NAME] fojdur [PERSON…" at bounding box center [230, 629] width 101 height 25
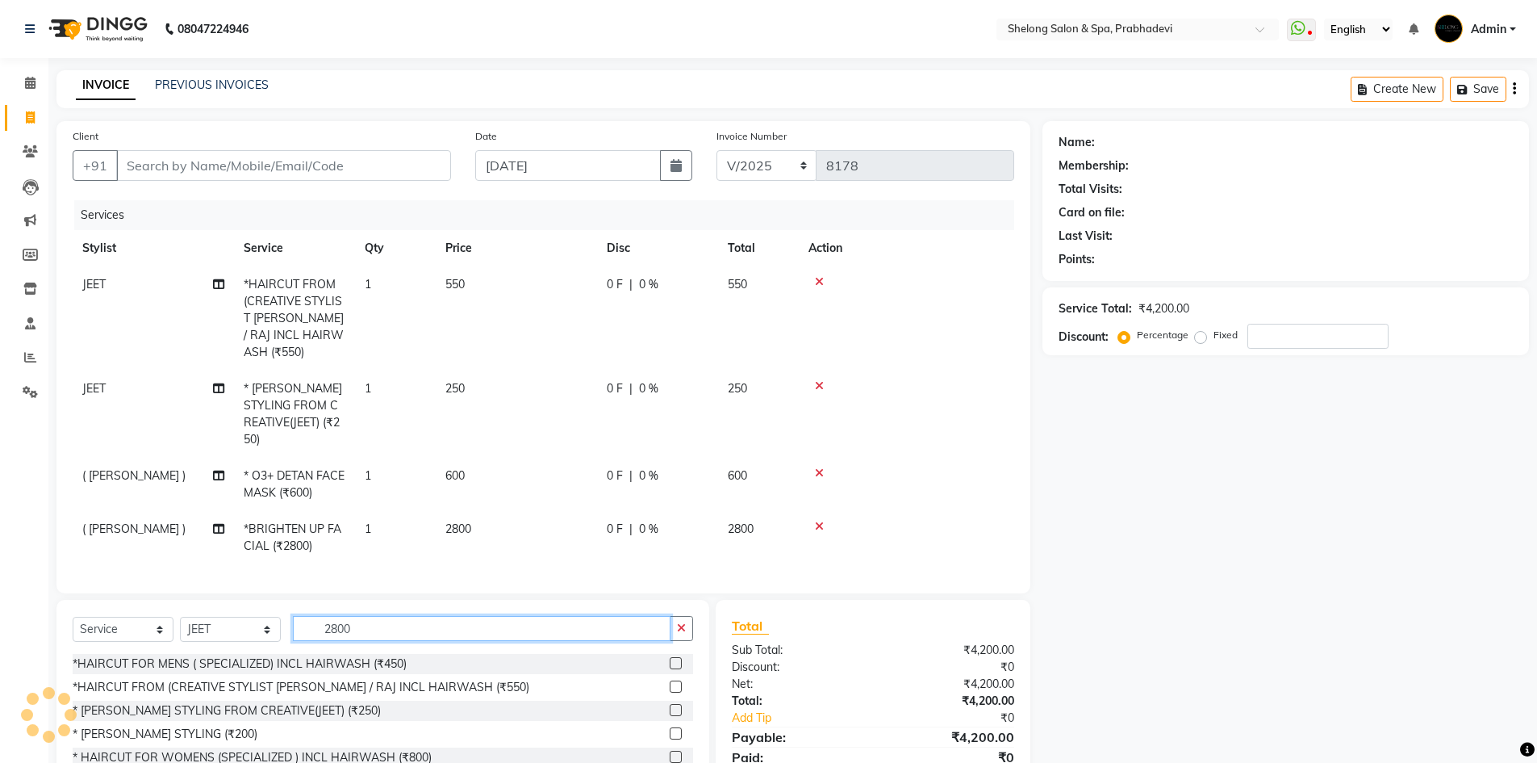
click at [366, 616] on input "2800" at bounding box center [482, 628] width 378 height 25
type input "2"
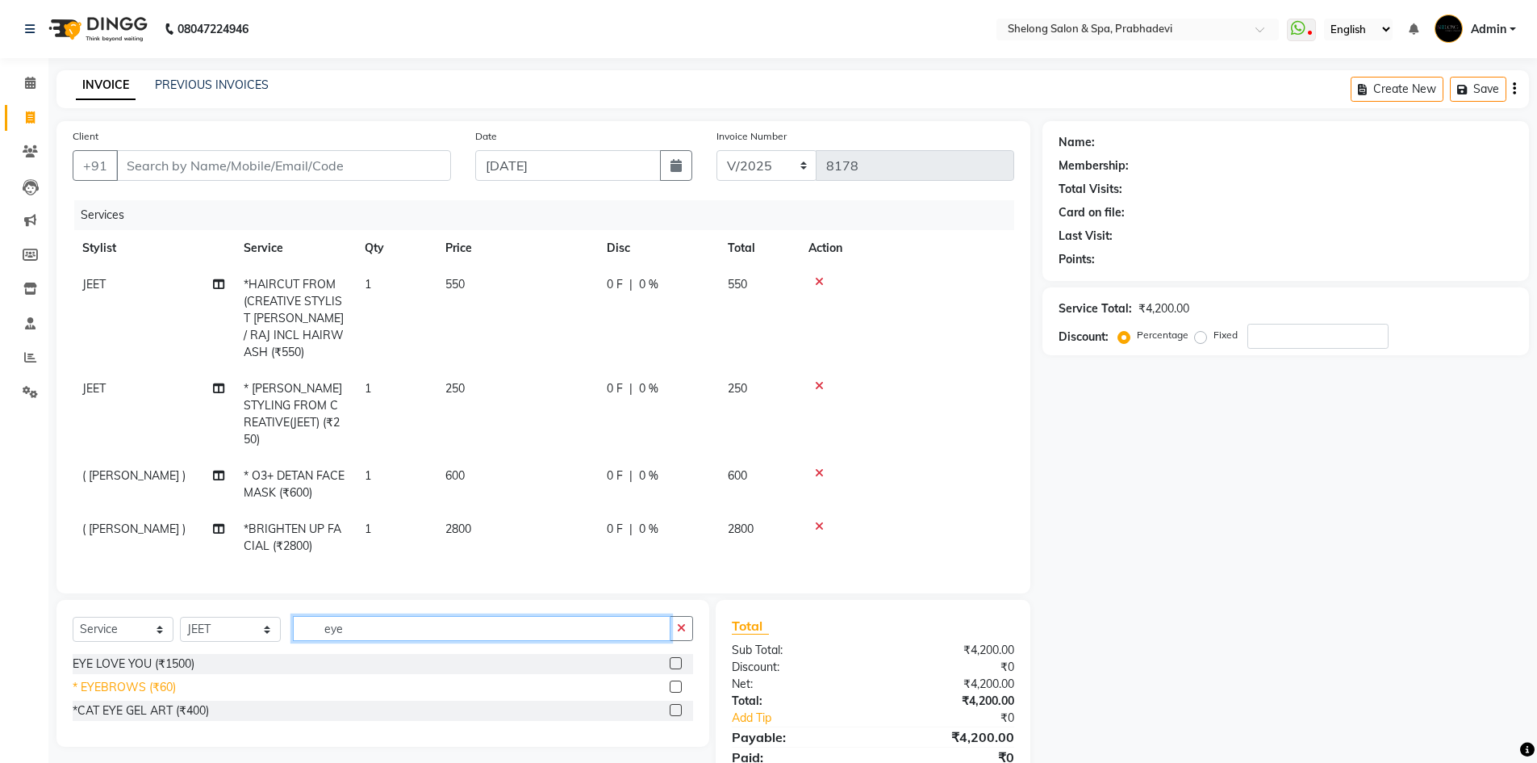
type input "eye"
click at [162, 679] on div "* EYEBROWS (₹60)" at bounding box center [124, 687] width 103 height 17
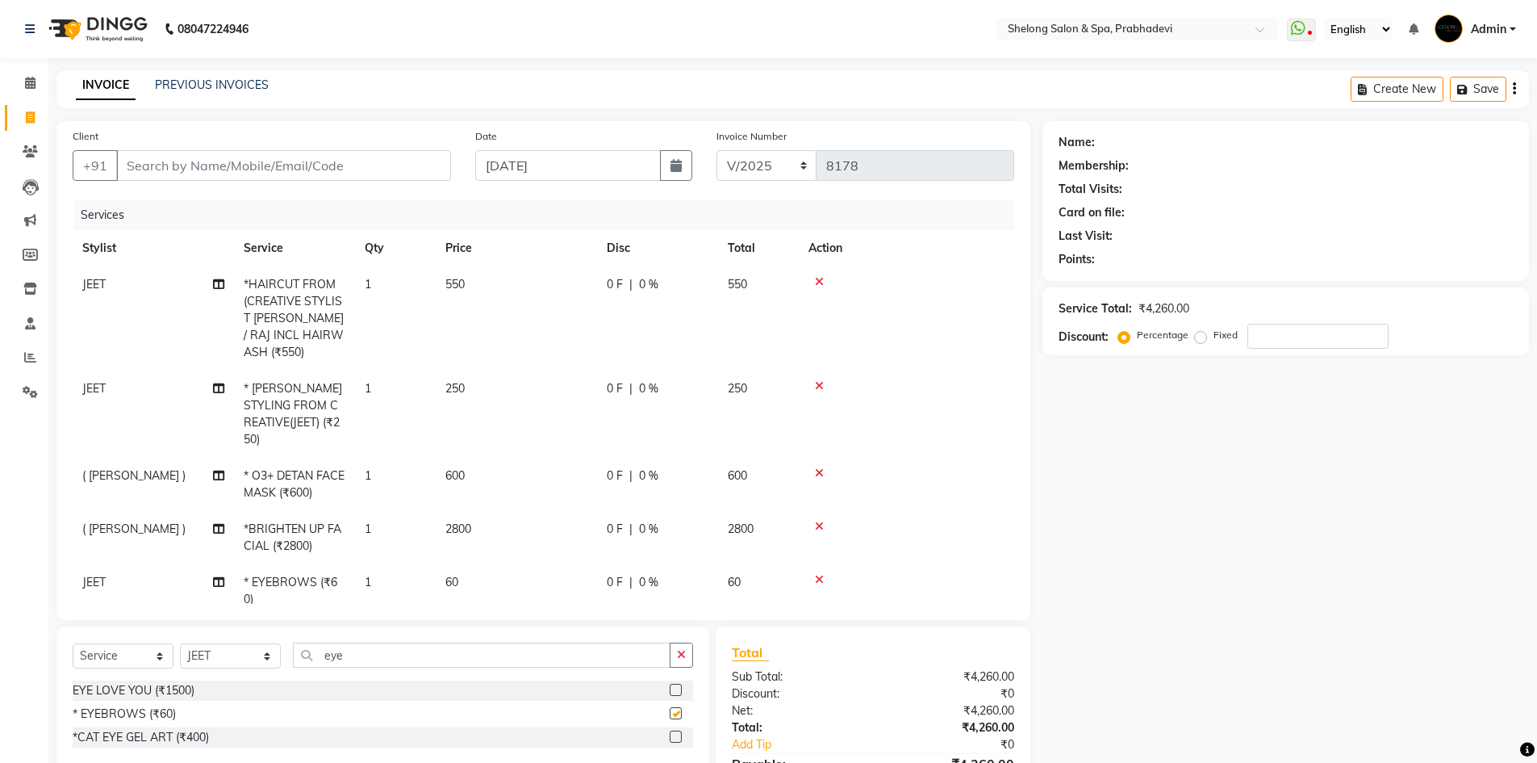
checkbox input "false"
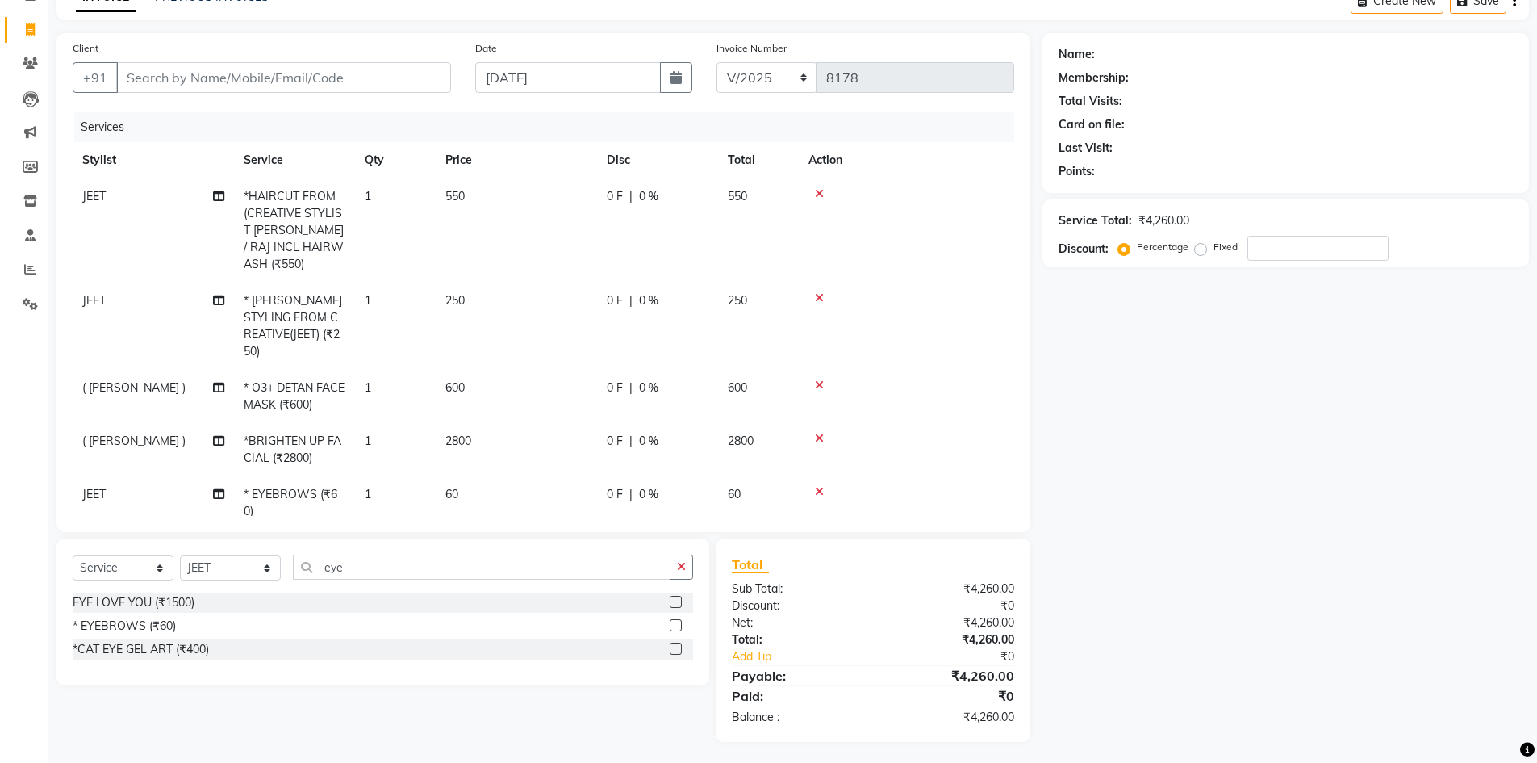
scroll to position [91, 0]
click at [819, 483] on icon at bounding box center [819, 488] width 9 height 11
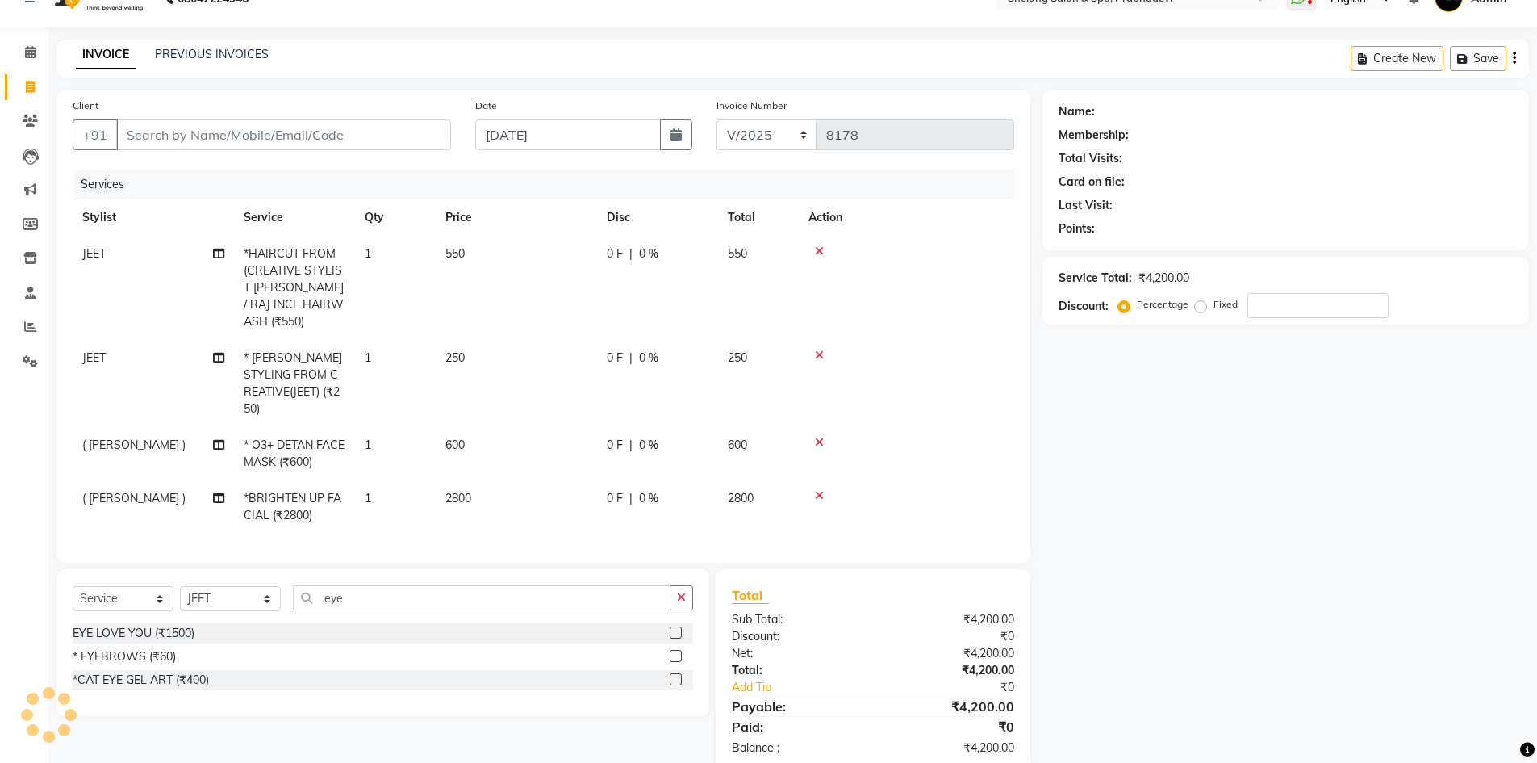
click at [818, 490] on icon at bounding box center [819, 495] width 9 height 11
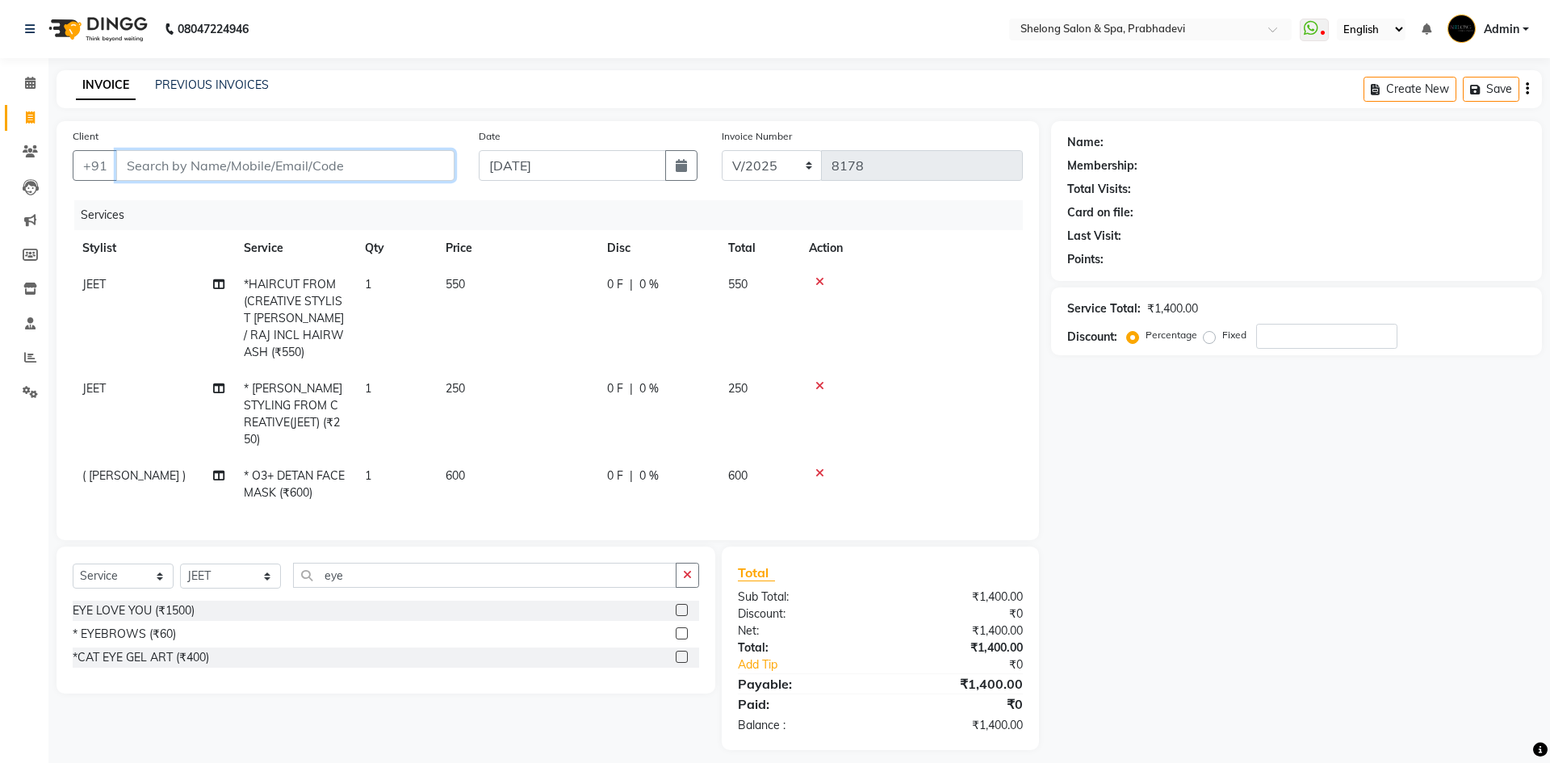
click at [179, 169] on input "Client" at bounding box center [285, 165] width 338 height 31
type input "9"
type input "0"
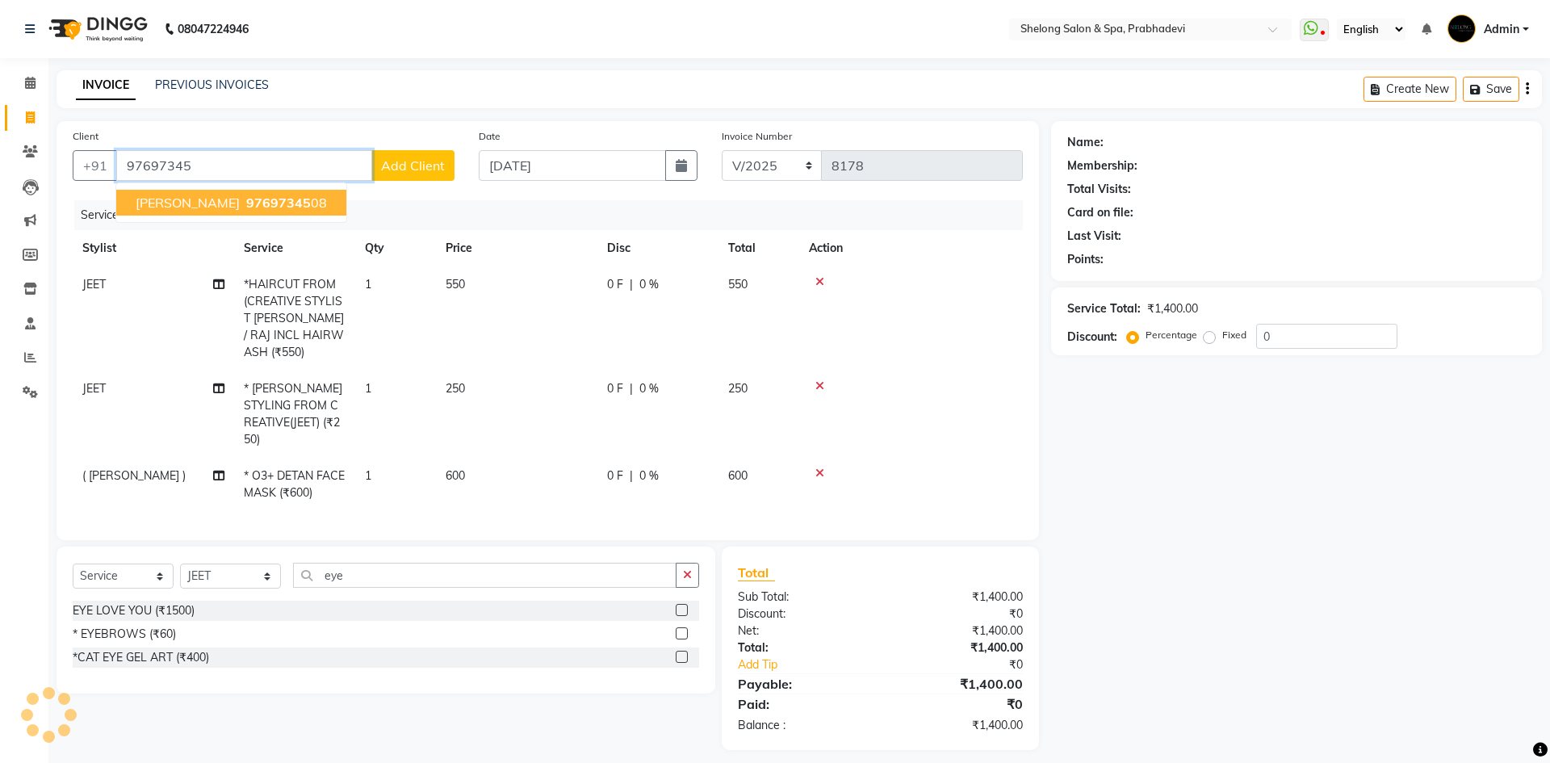
click at [261, 203] on span "97697345" at bounding box center [278, 203] width 65 height 16
type input "9769734508"
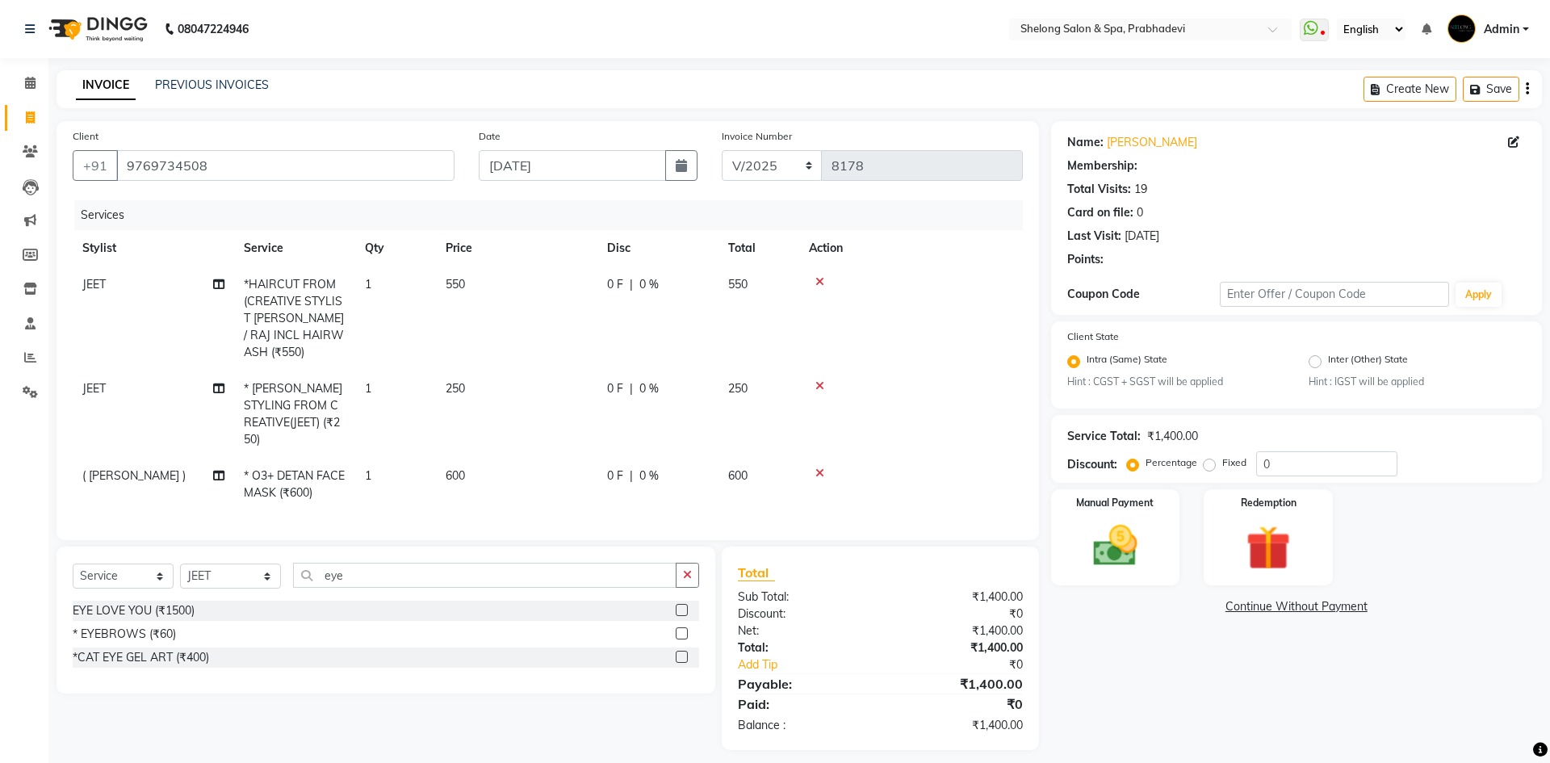
select select "1: Object"
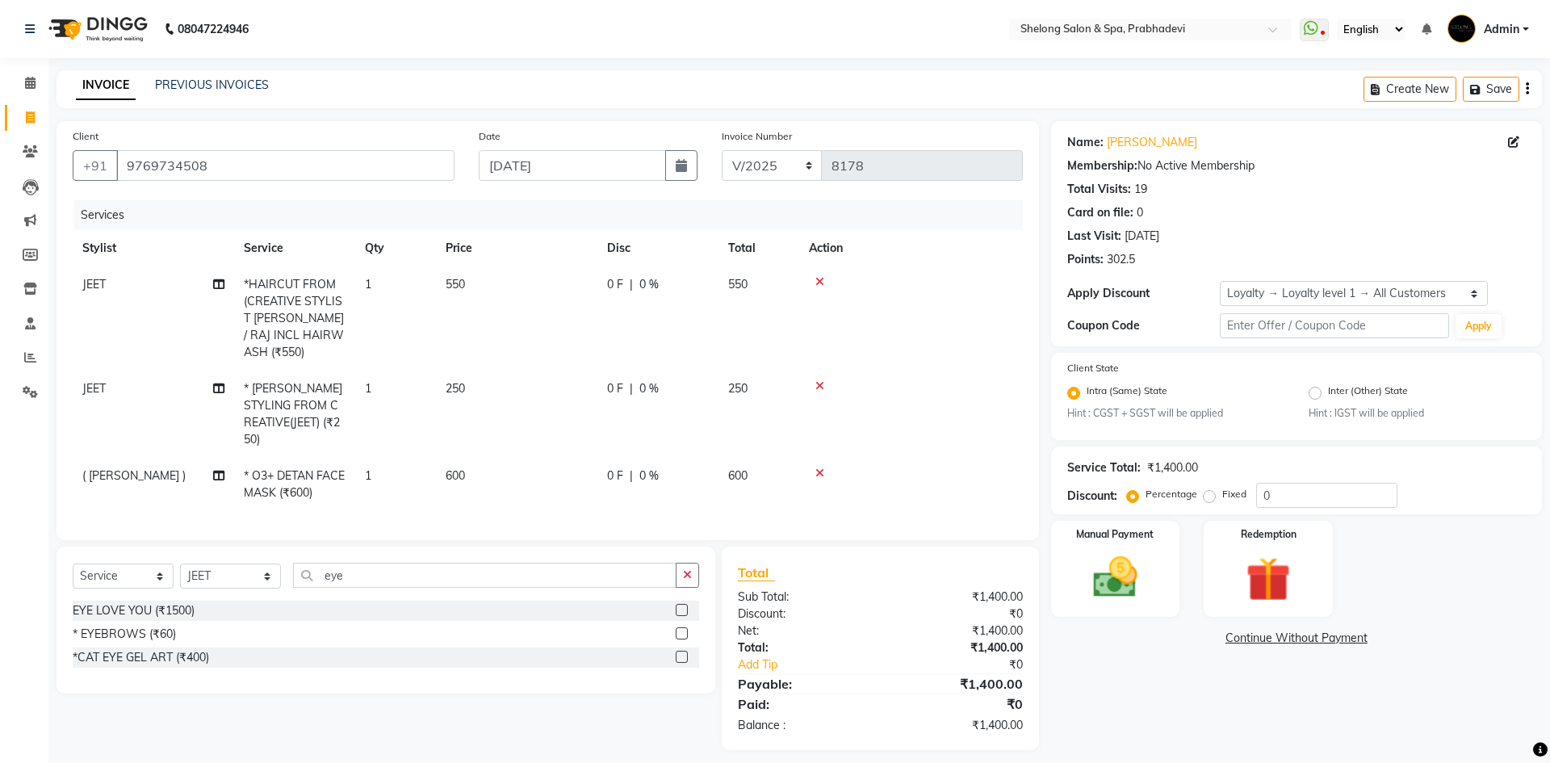
click at [818, 467] on icon at bounding box center [819, 472] width 9 height 11
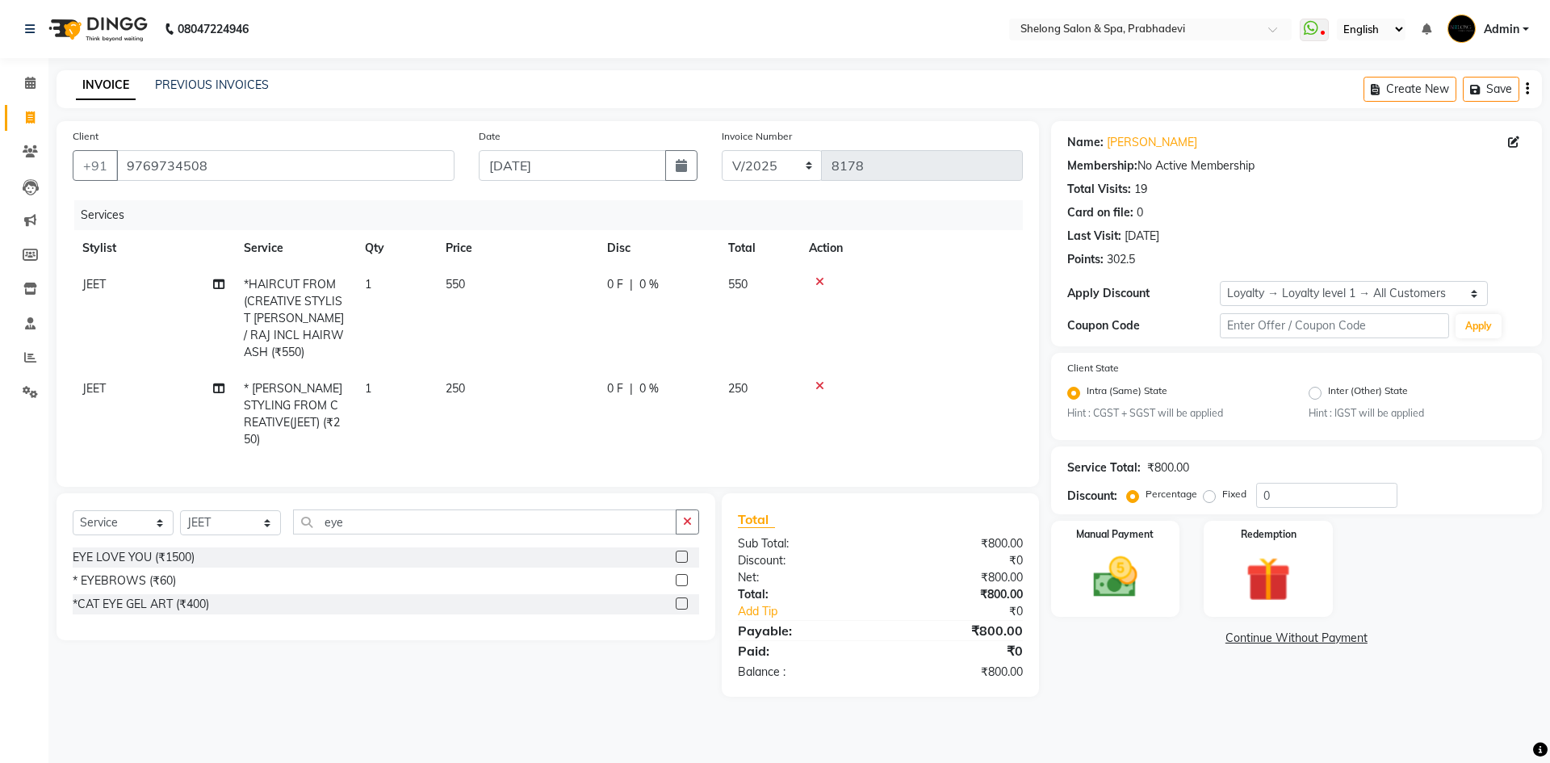
click at [818, 380] on icon at bounding box center [819, 385] width 9 height 11
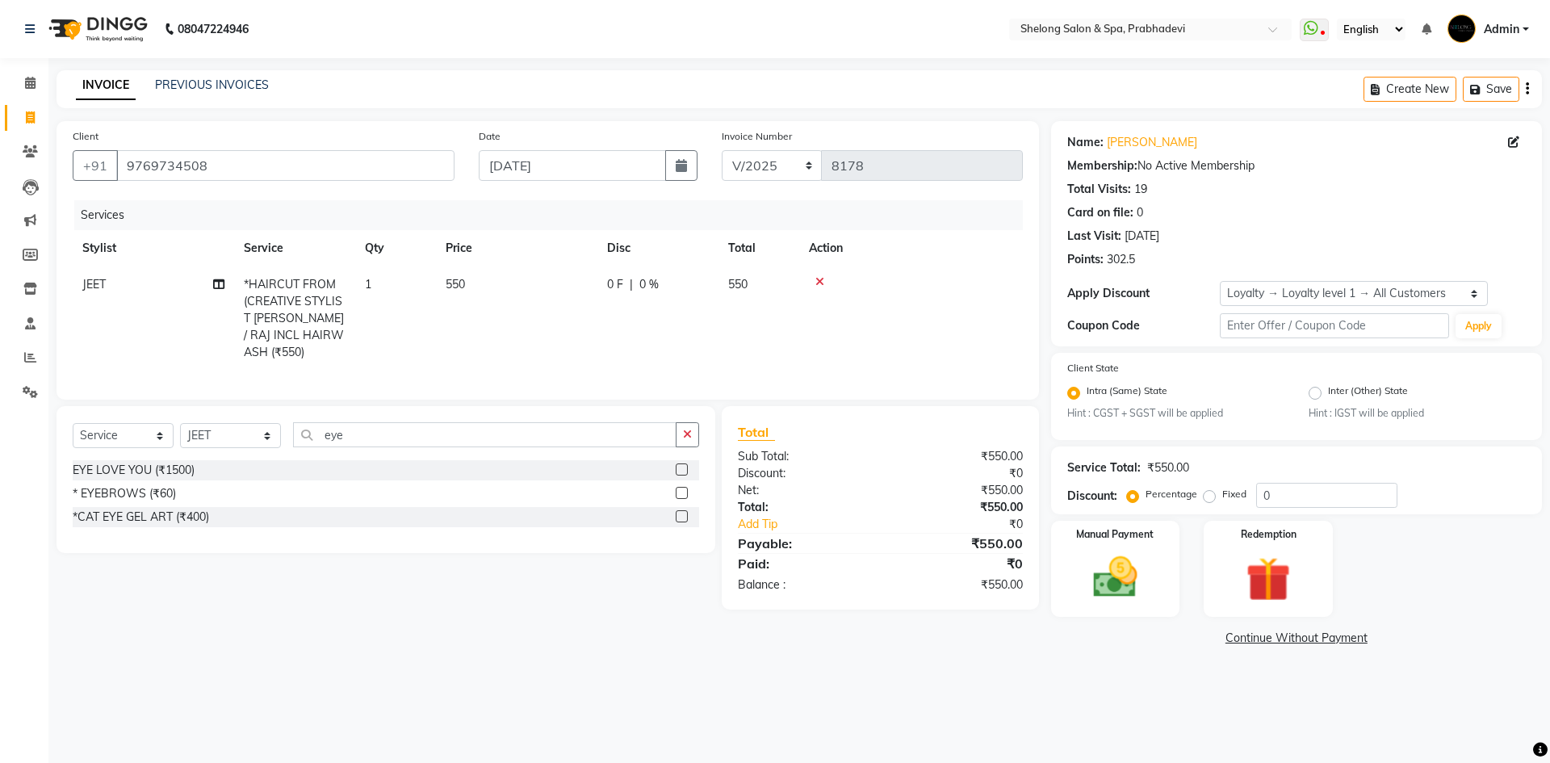
click at [816, 278] on icon at bounding box center [819, 281] width 9 height 11
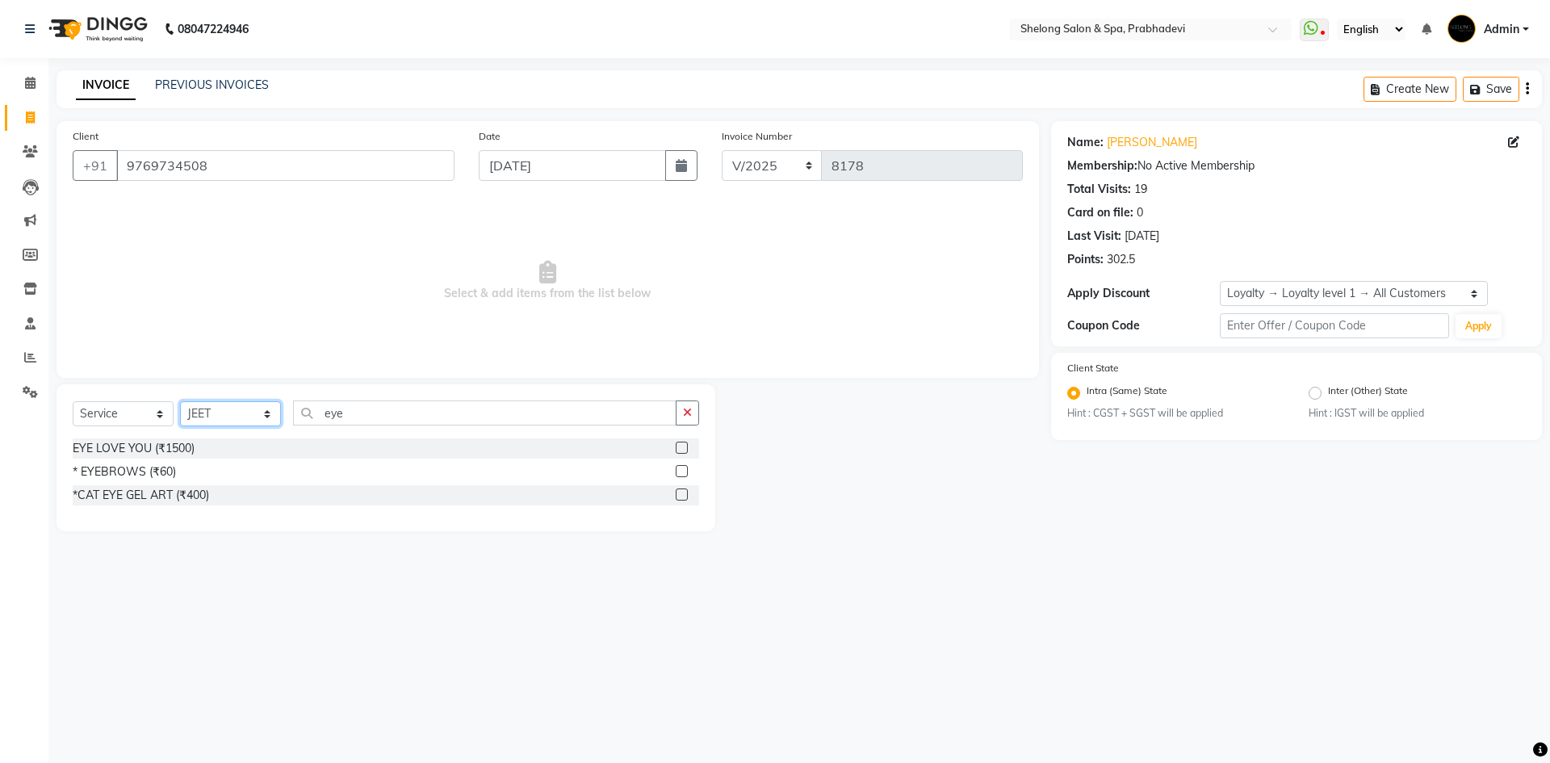
click at [215, 408] on select "Select Stylist ( [PERSON_NAME] ) ( [PERSON_NAME] ) [PERSON_NAME] fojdur [PERSON…" at bounding box center [230, 413] width 101 height 25
select select "31386"
click at [180, 401] on select "Select Stylist ( [PERSON_NAME] ) ( [PERSON_NAME] ) [PERSON_NAME] fojdur [PERSON…" at bounding box center [230, 413] width 101 height 25
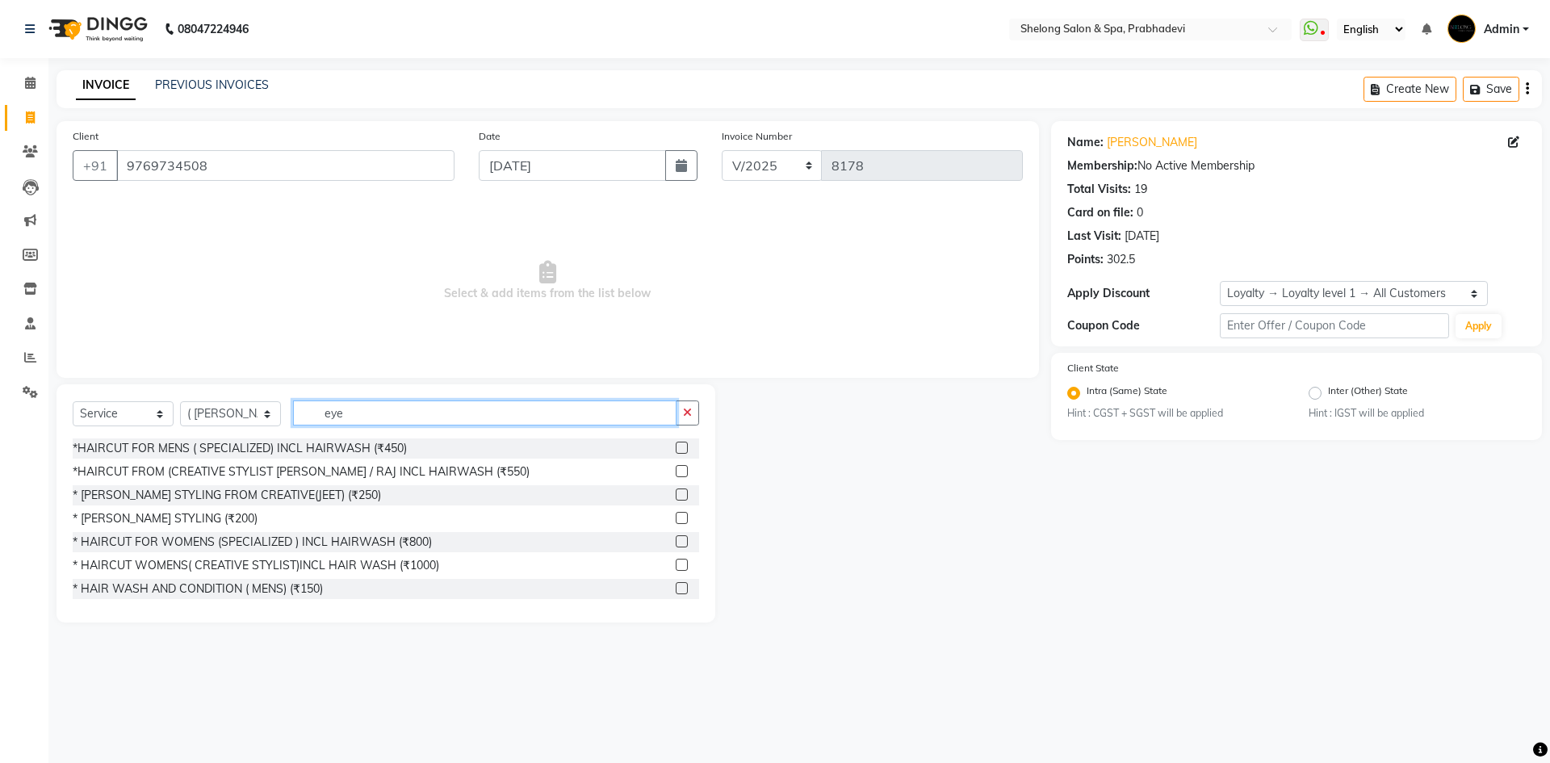
click at [343, 416] on input "eye" at bounding box center [484, 412] width 383 height 25
type input "e"
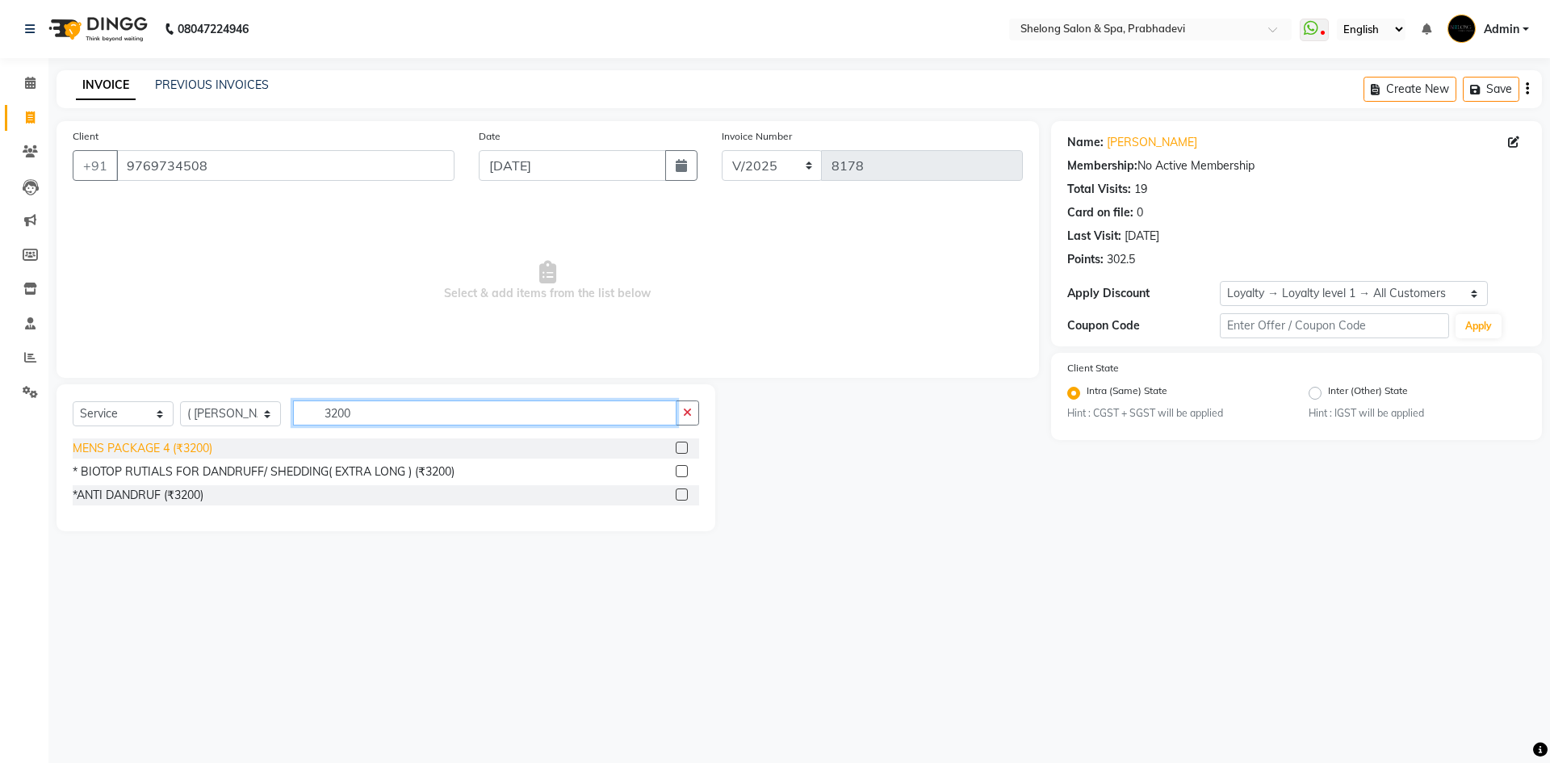
type input "3200"
click at [190, 450] on div "MENS PACKAGE 4 (₹3200)" at bounding box center [143, 448] width 140 height 17
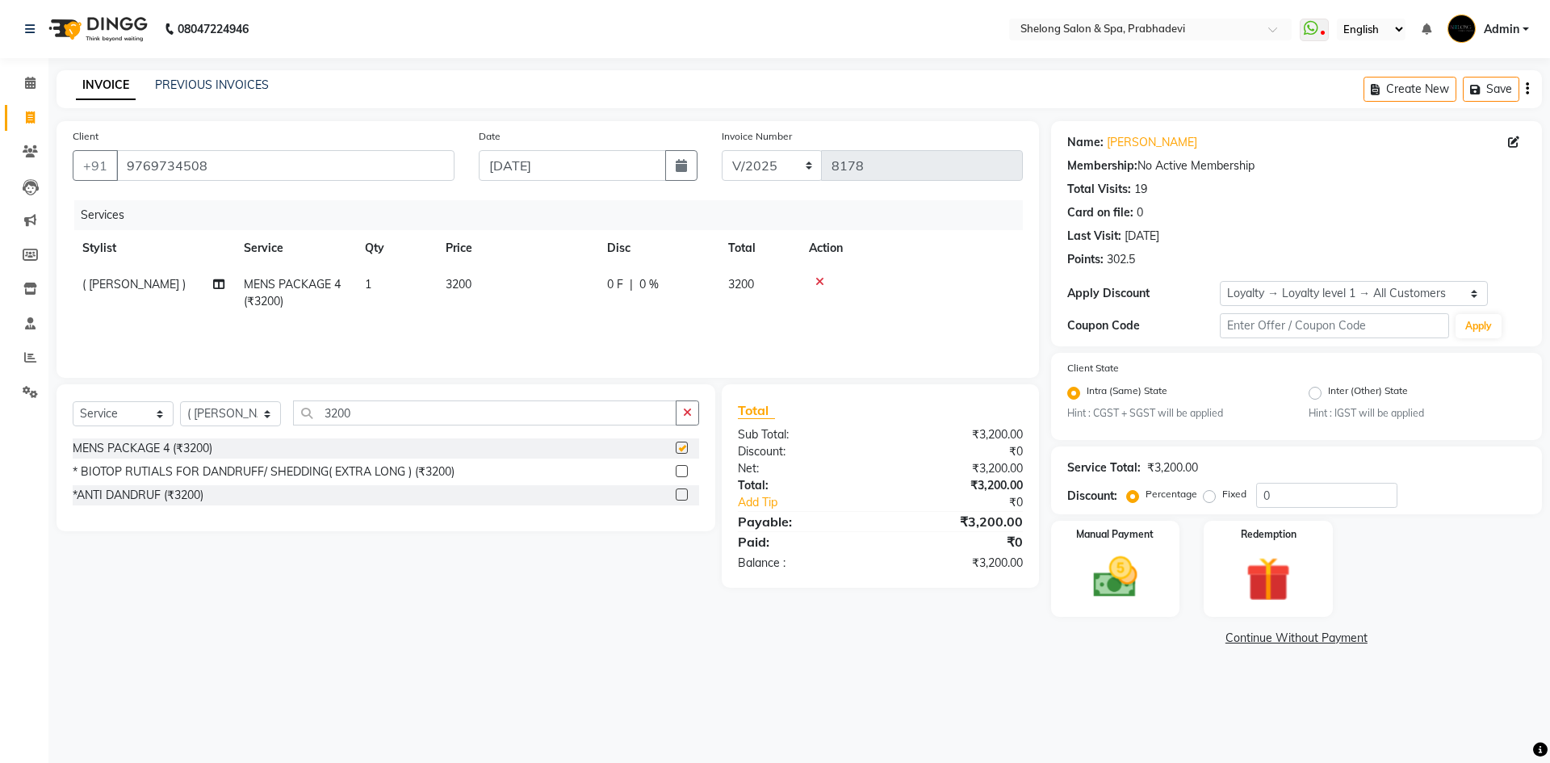
checkbox input "false"
click at [1222, 495] on label "Fixed" at bounding box center [1234, 494] width 24 height 15
click at [1209, 495] on input "Fixed" at bounding box center [1212, 493] width 11 height 11
radio input "true"
click at [1145, 500] on label "Percentage" at bounding box center [1171, 494] width 52 height 15
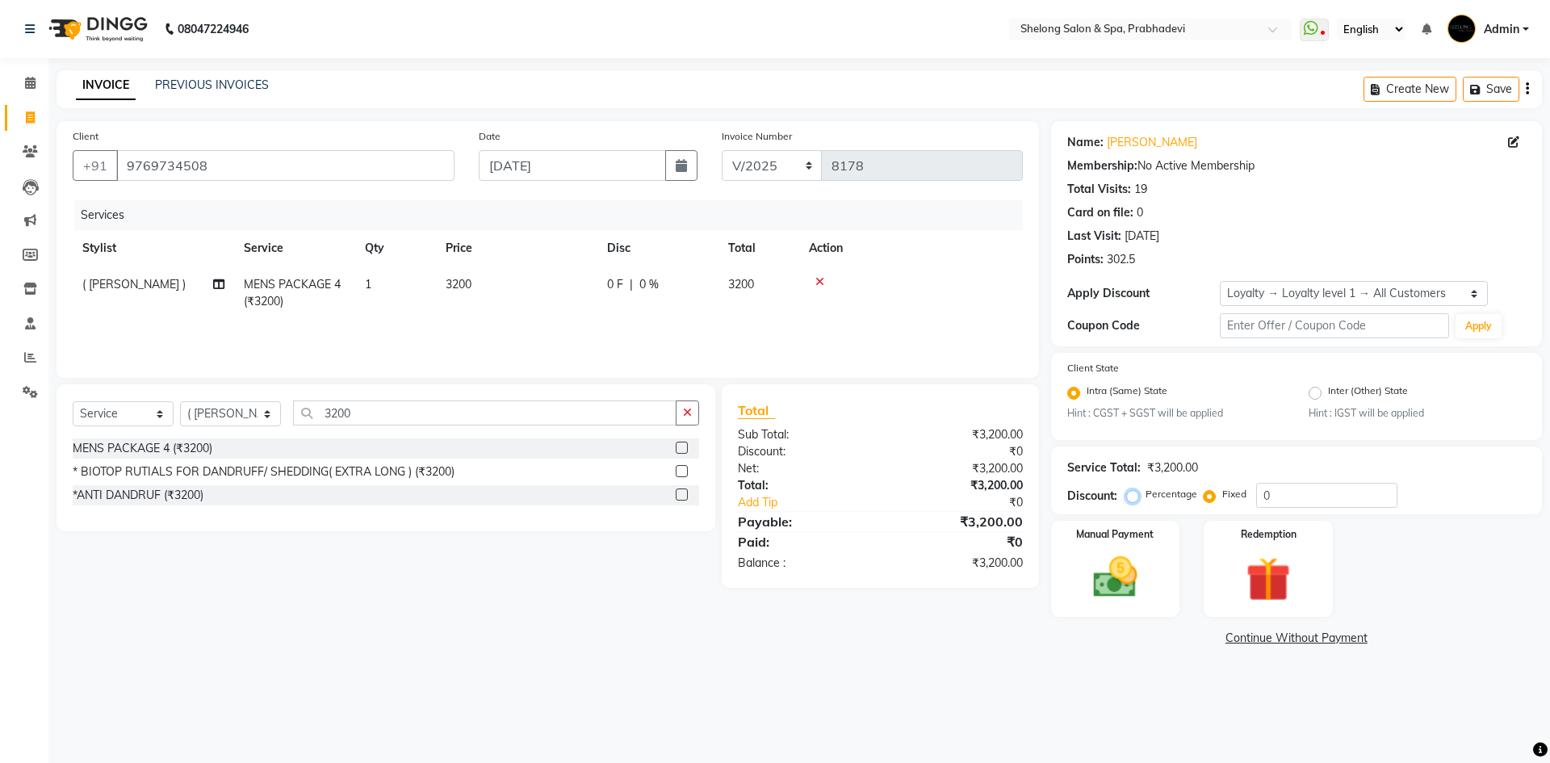
click at [1130, 500] on input "Percentage" at bounding box center [1135, 493] width 11 height 11
radio input "true"
click at [1222, 496] on label "Fixed" at bounding box center [1234, 494] width 24 height 15
click at [1211, 496] on input "Fixed" at bounding box center [1212, 493] width 11 height 11
radio input "true"
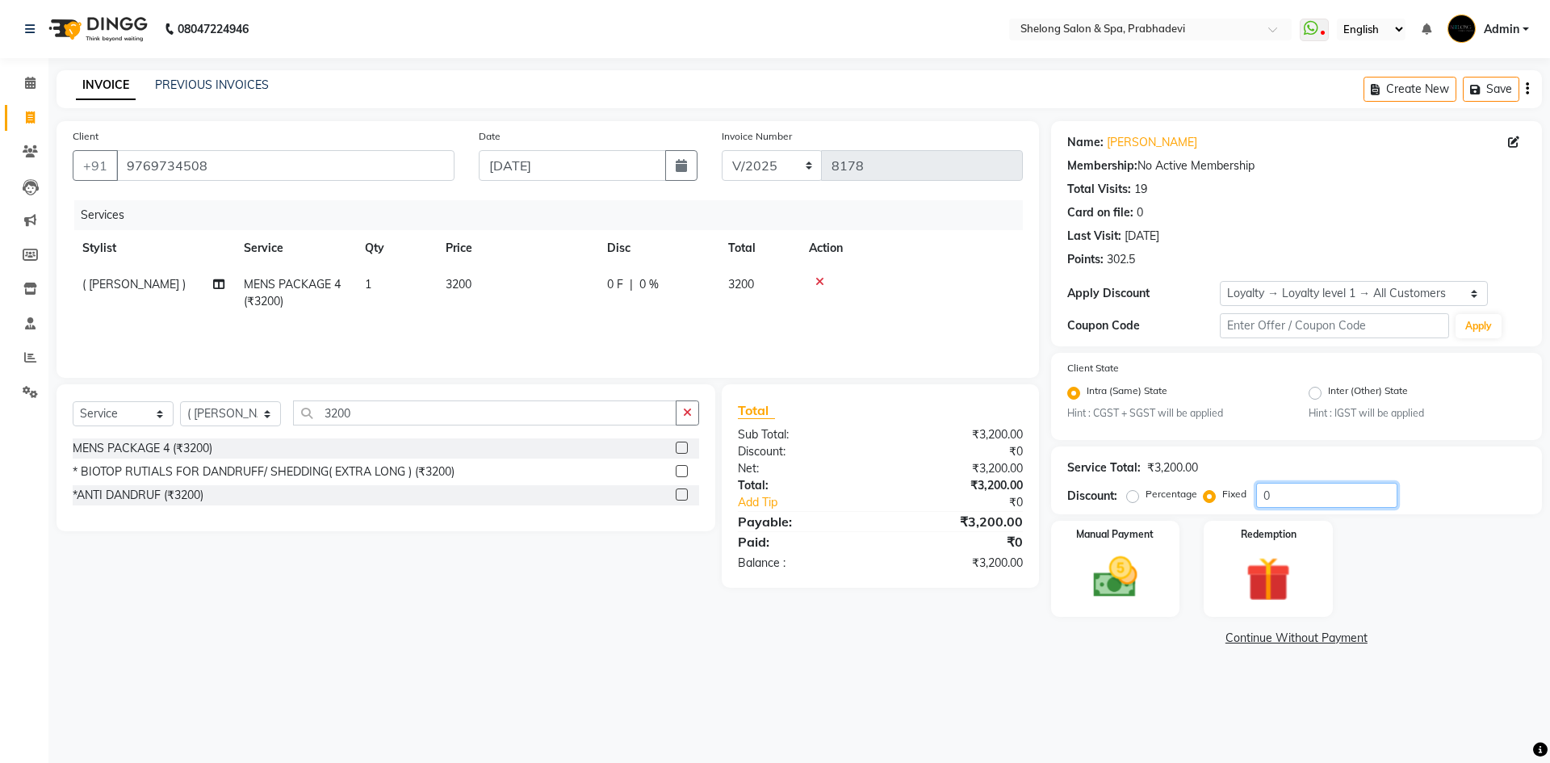
click at [1270, 488] on input "0" at bounding box center [1326, 495] width 141 height 25
type input "200"
click at [1000, 666] on main "INVOICE PREVIOUS INVOICES Create New Save Client [PHONE_NUMBER] Date [DATE] Inv…" at bounding box center [798, 372] width 1501 height 604
click at [1127, 596] on img at bounding box center [1114, 577] width 75 height 53
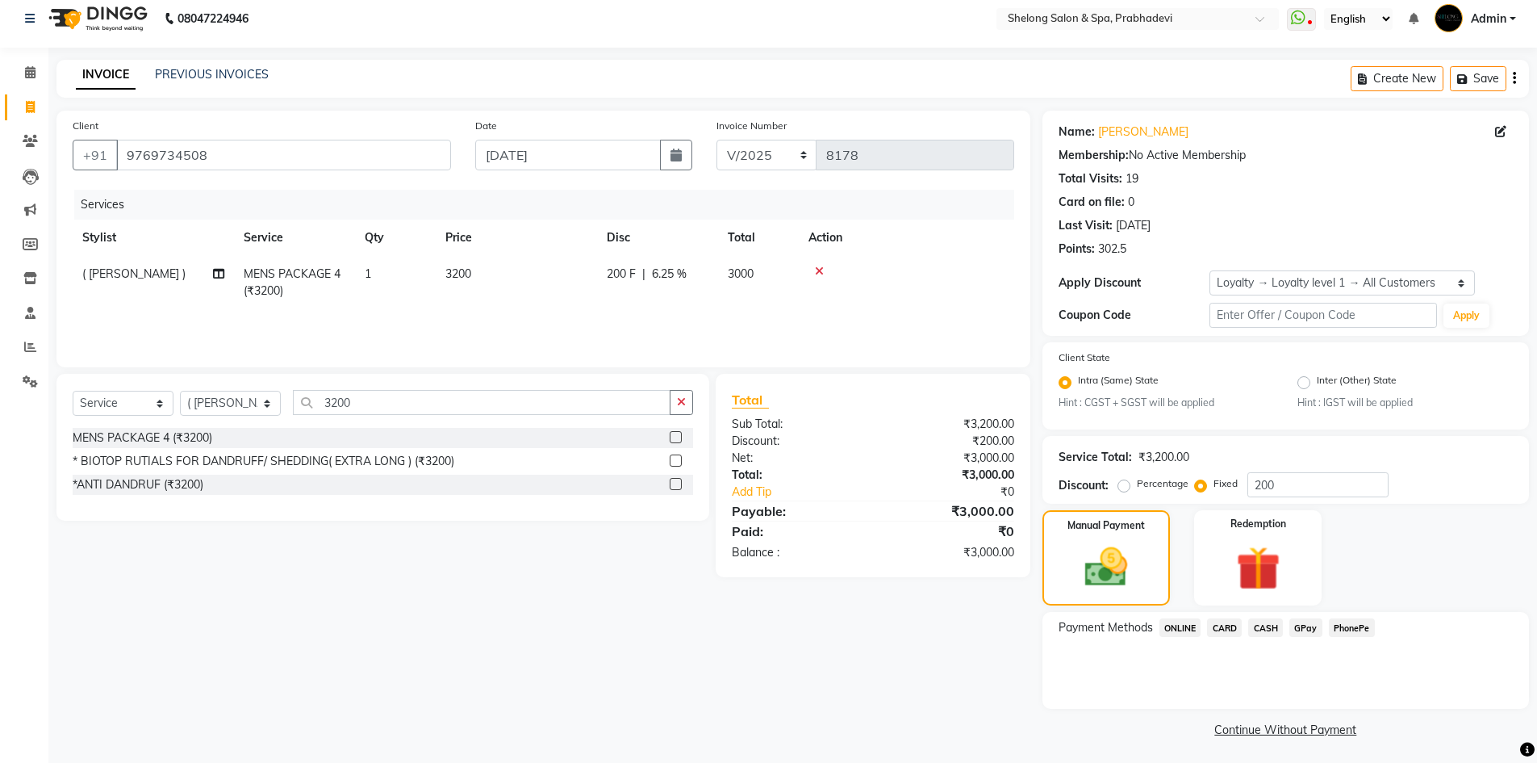
scroll to position [14, 0]
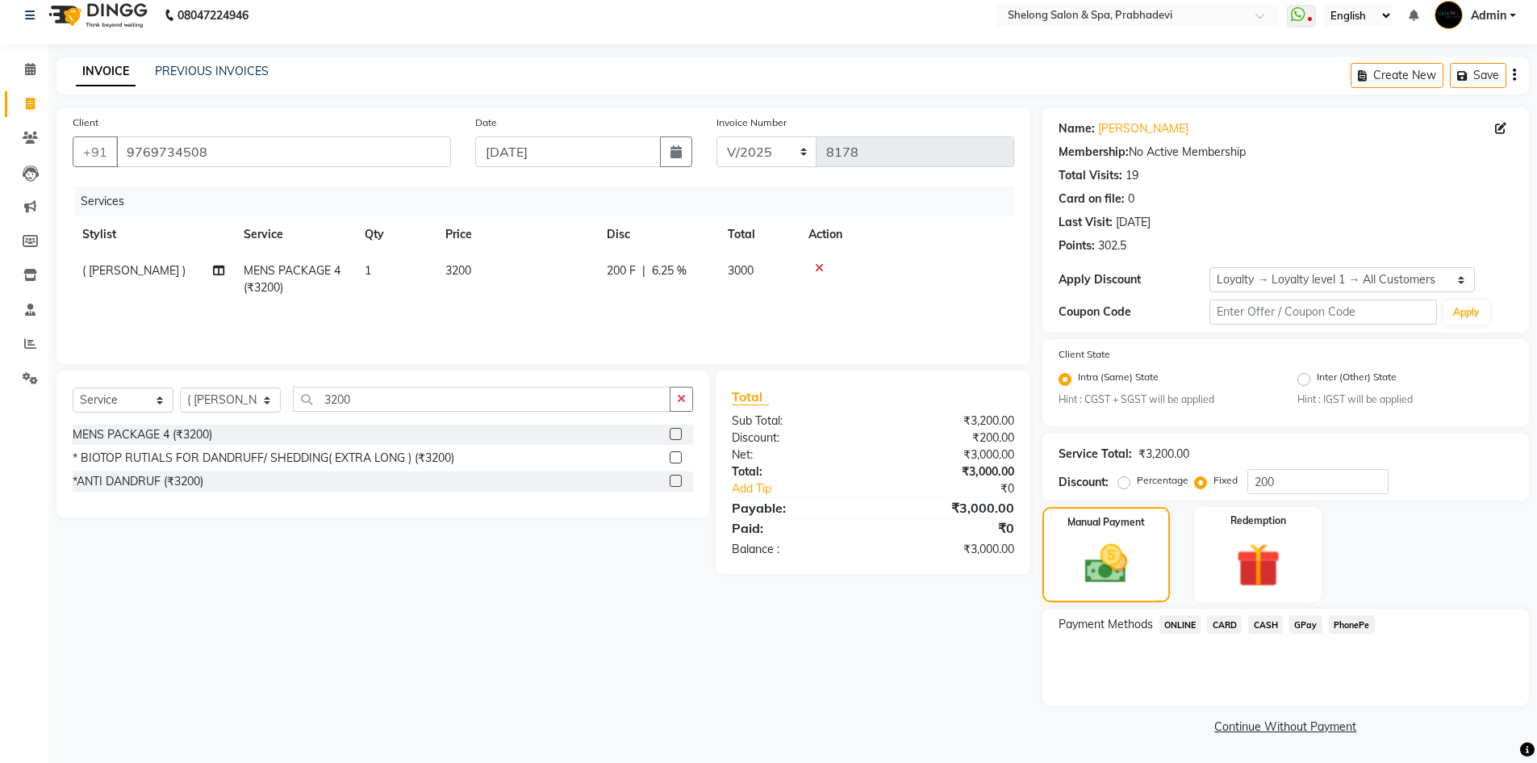
click at [1303, 625] on span "GPay" at bounding box center [1306, 624] width 33 height 19
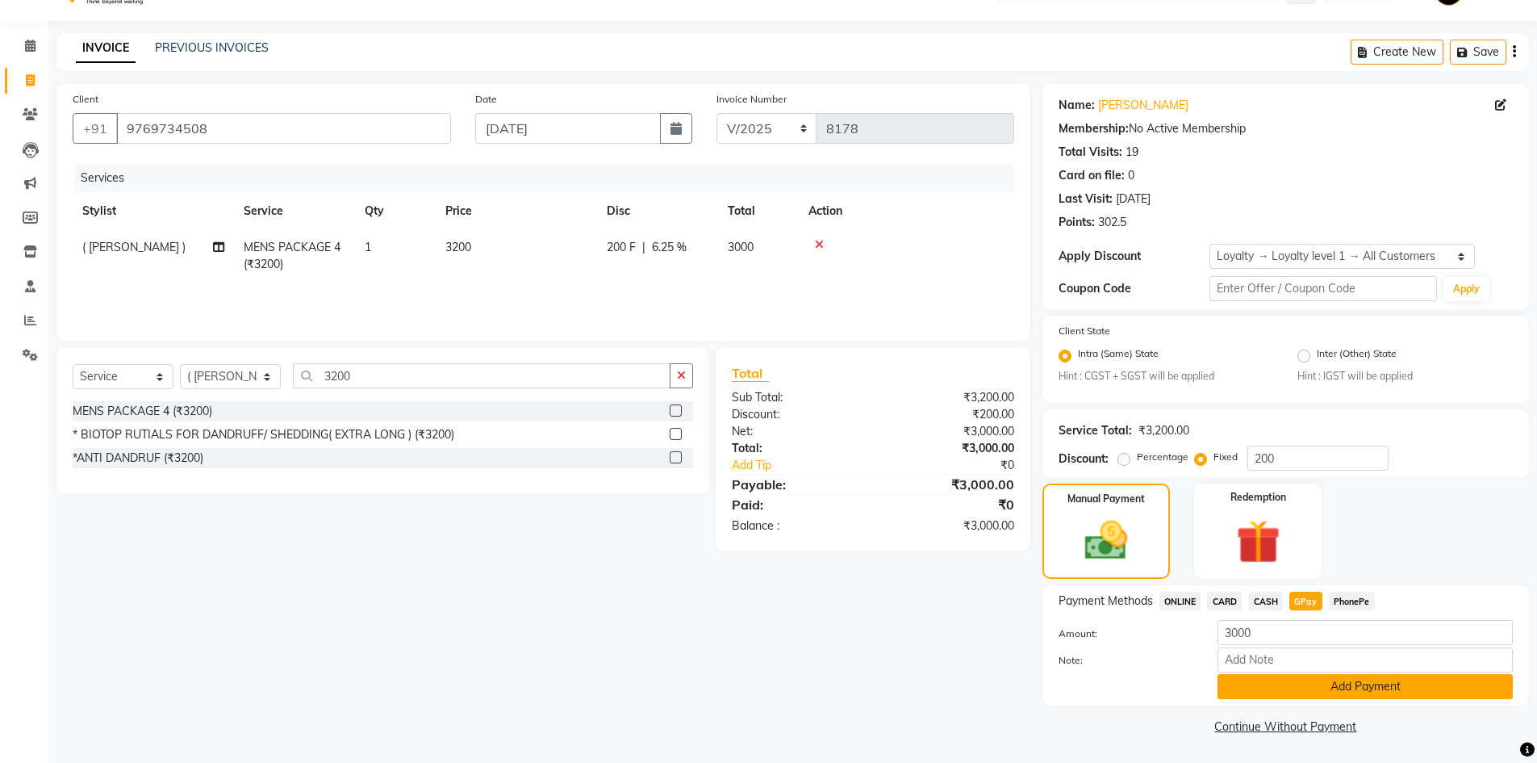
click at [1288, 690] on button "Add Payment" at bounding box center [1365, 686] width 295 height 25
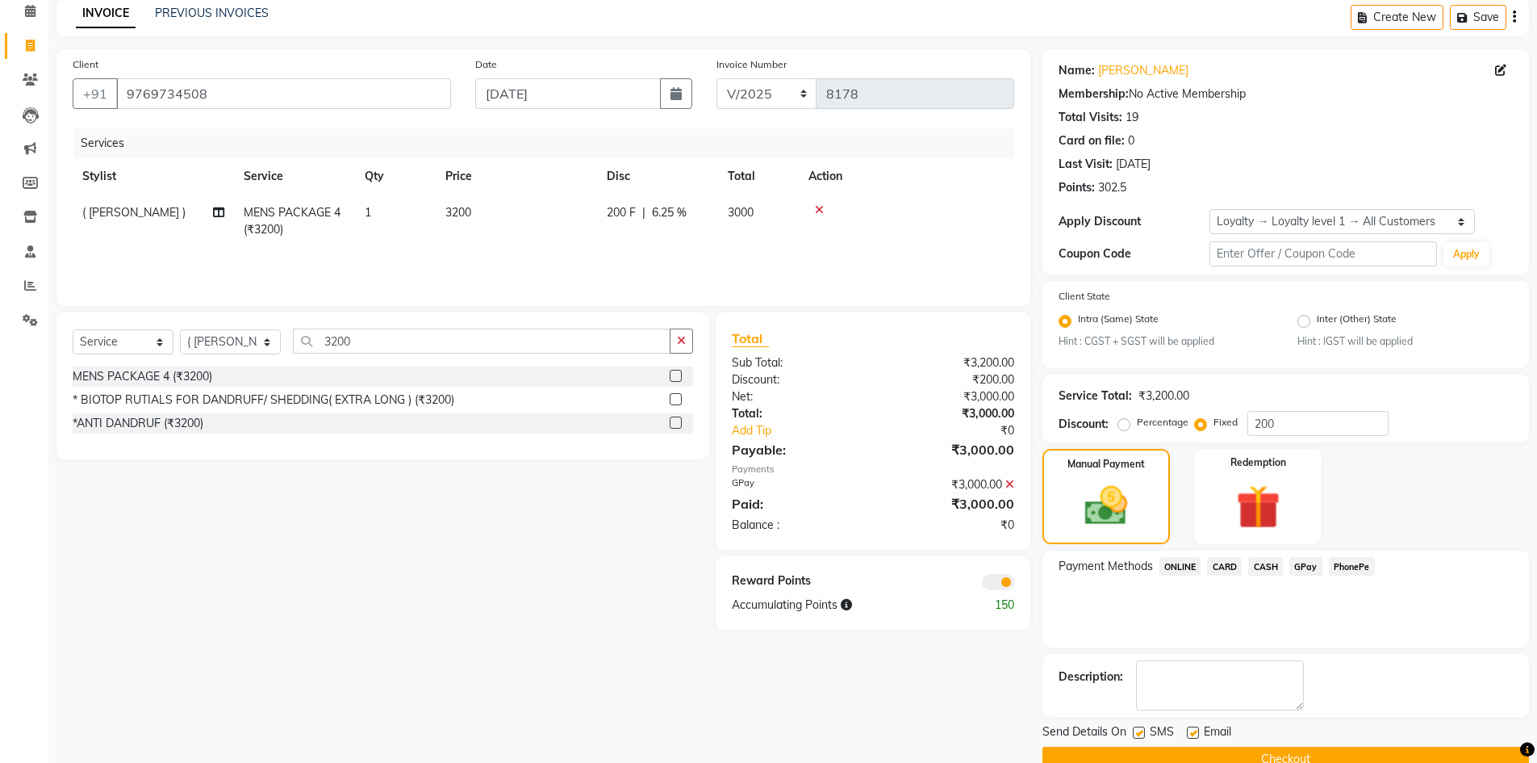
scroll to position [105, 0]
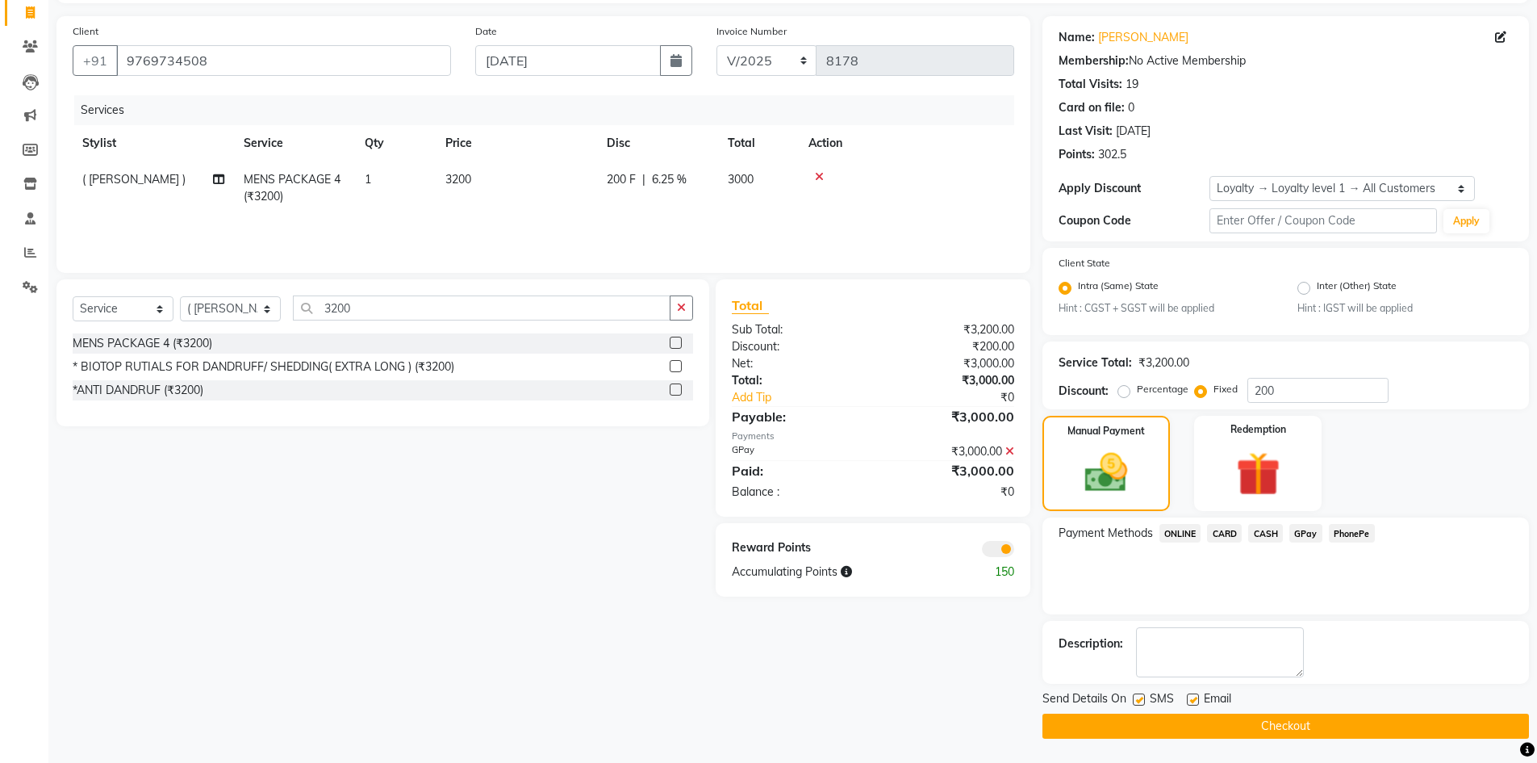
click at [1159, 725] on button "Checkout" at bounding box center [1286, 725] width 487 height 25
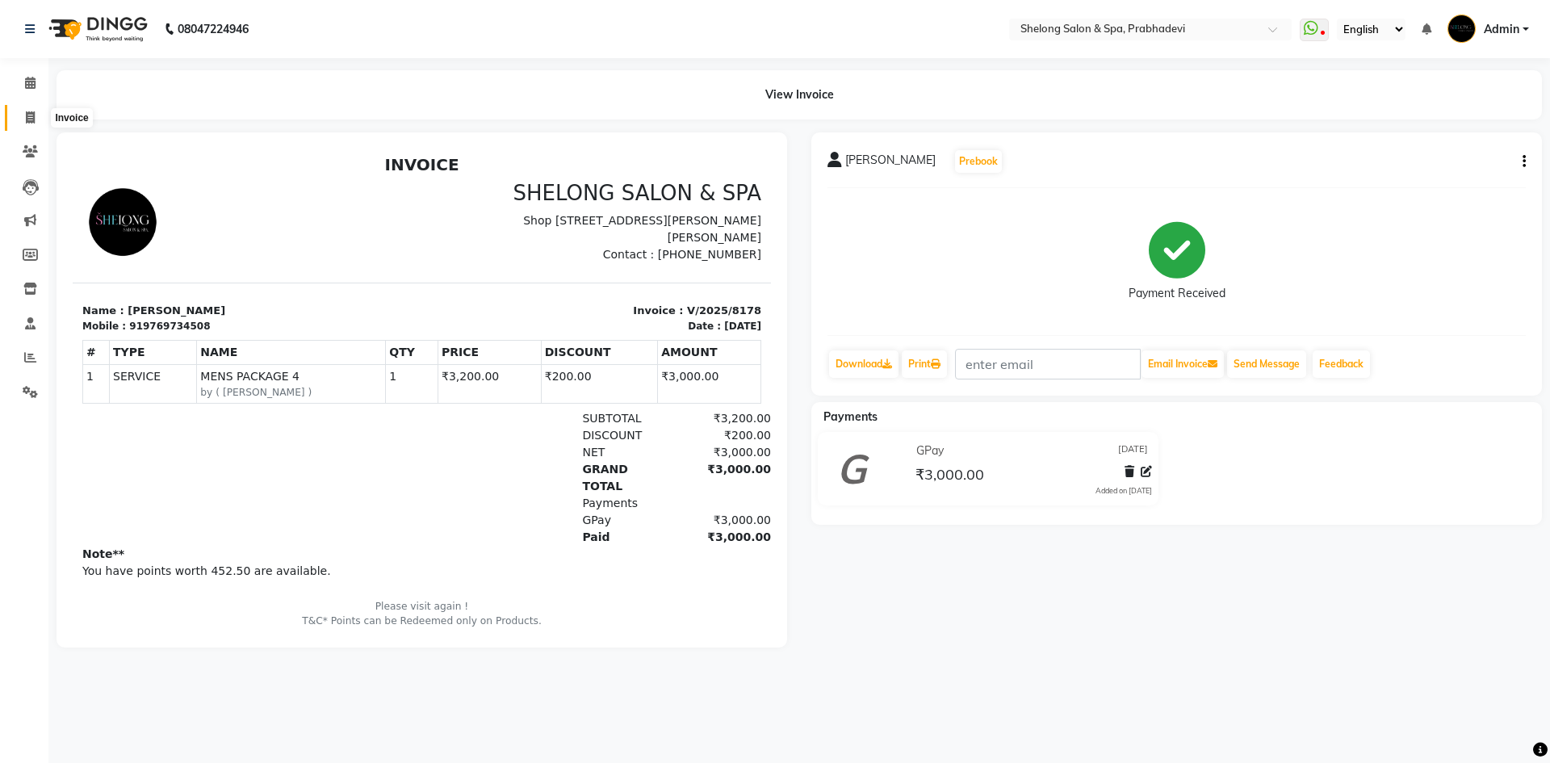
click at [26, 116] on icon at bounding box center [30, 117] width 9 height 12
select select "service"
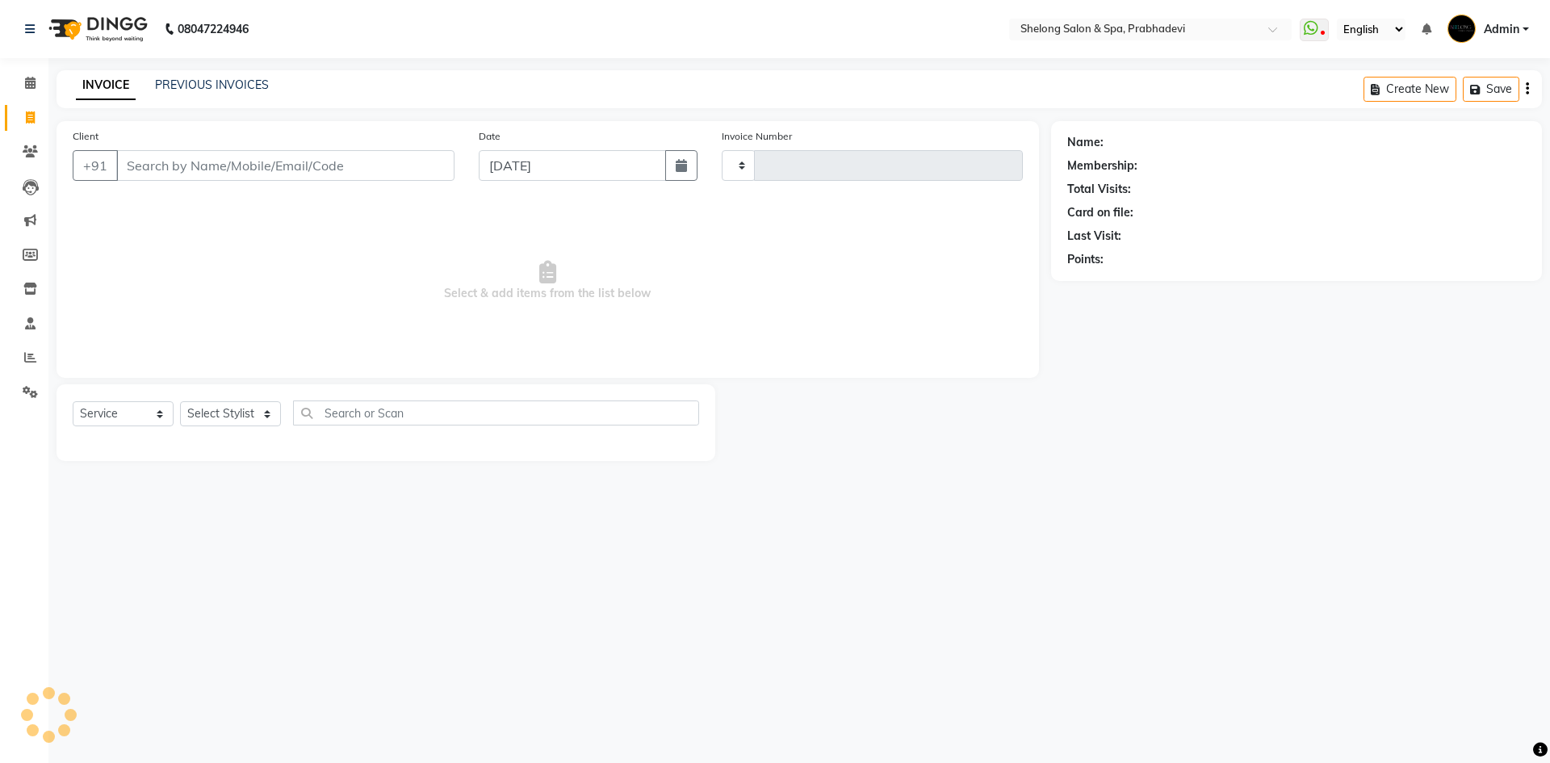
type input "8179"
select select "3475"
select select "16092"
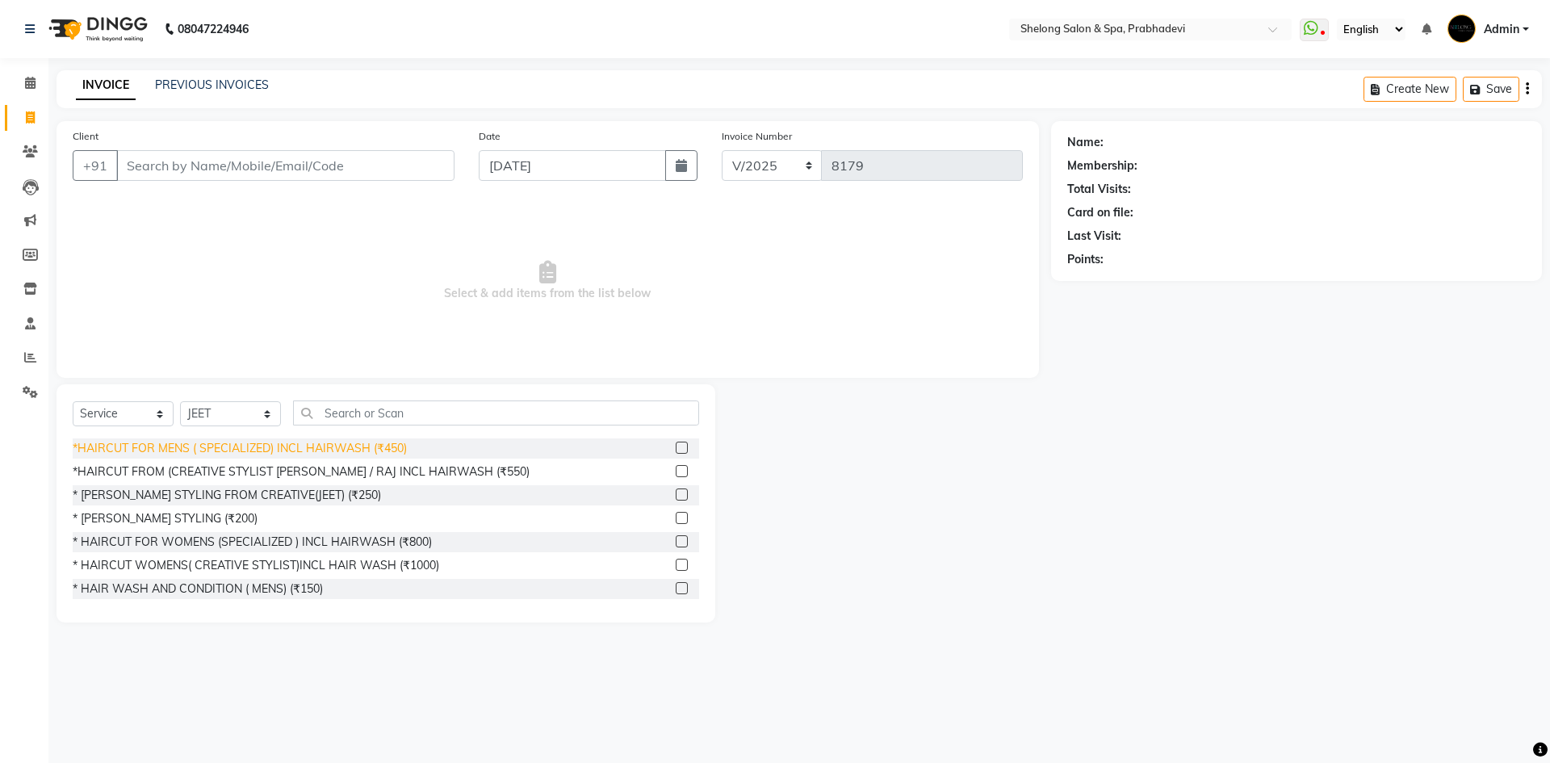
drag, startPoint x: 405, startPoint y: 470, endPoint x: 390, endPoint y: 458, distance: 19.0
click at [405, 470] on div "*HAIRCUT FROM (CREATIVE STYLIST [PERSON_NAME] / RAJ INCL HAIRWASH (₹550)" at bounding box center [301, 471] width 457 height 17
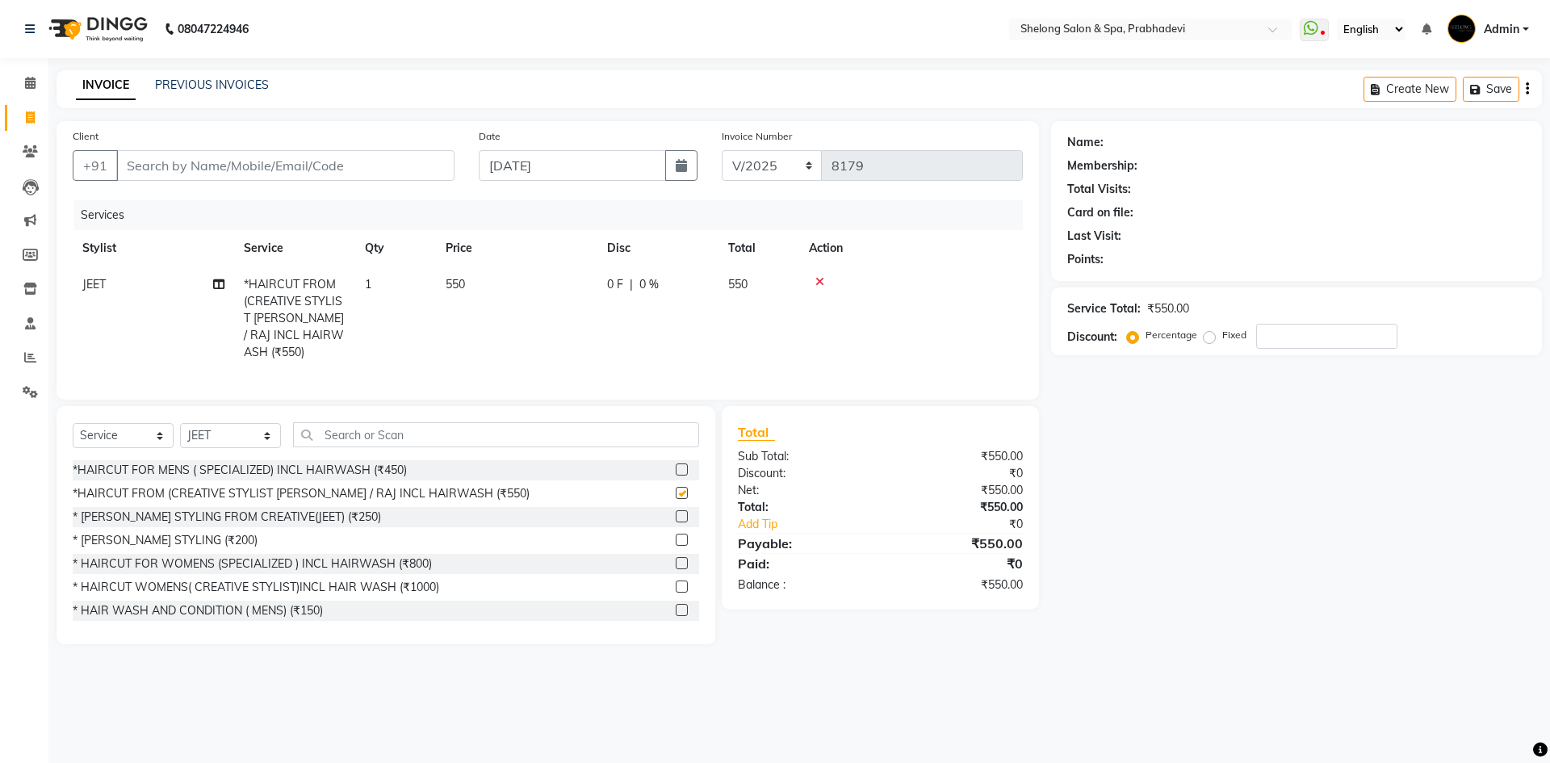
checkbox input "false"
click at [132, 165] on input "Client" at bounding box center [285, 165] width 338 height 31
type input "9"
type input "0"
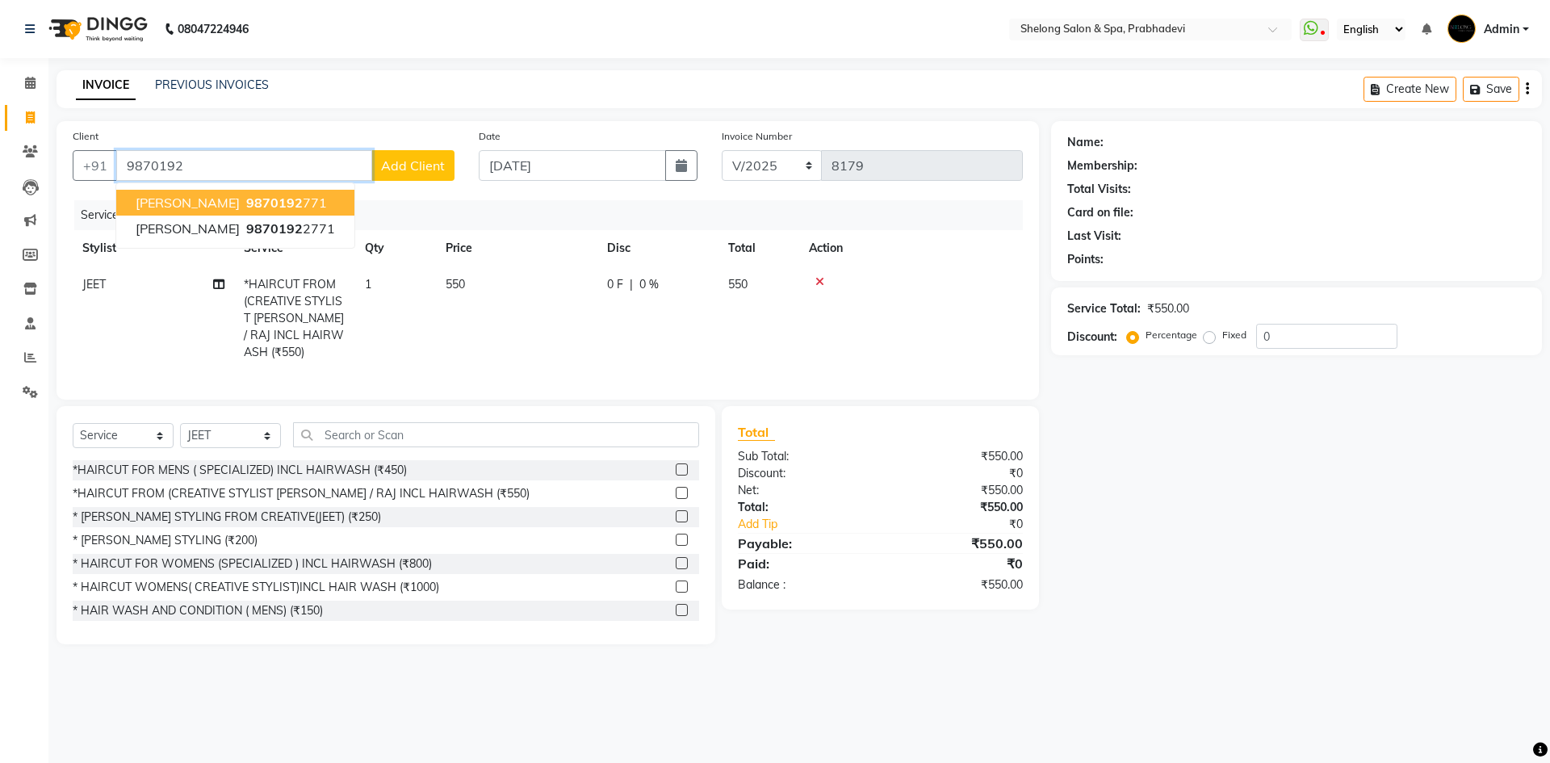
click at [199, 200] on button "[PERSON_NAME] 9870192 771" at bounding box center [235, 203] width 238 height 26
type input "9870192771"
select select "2: Object"
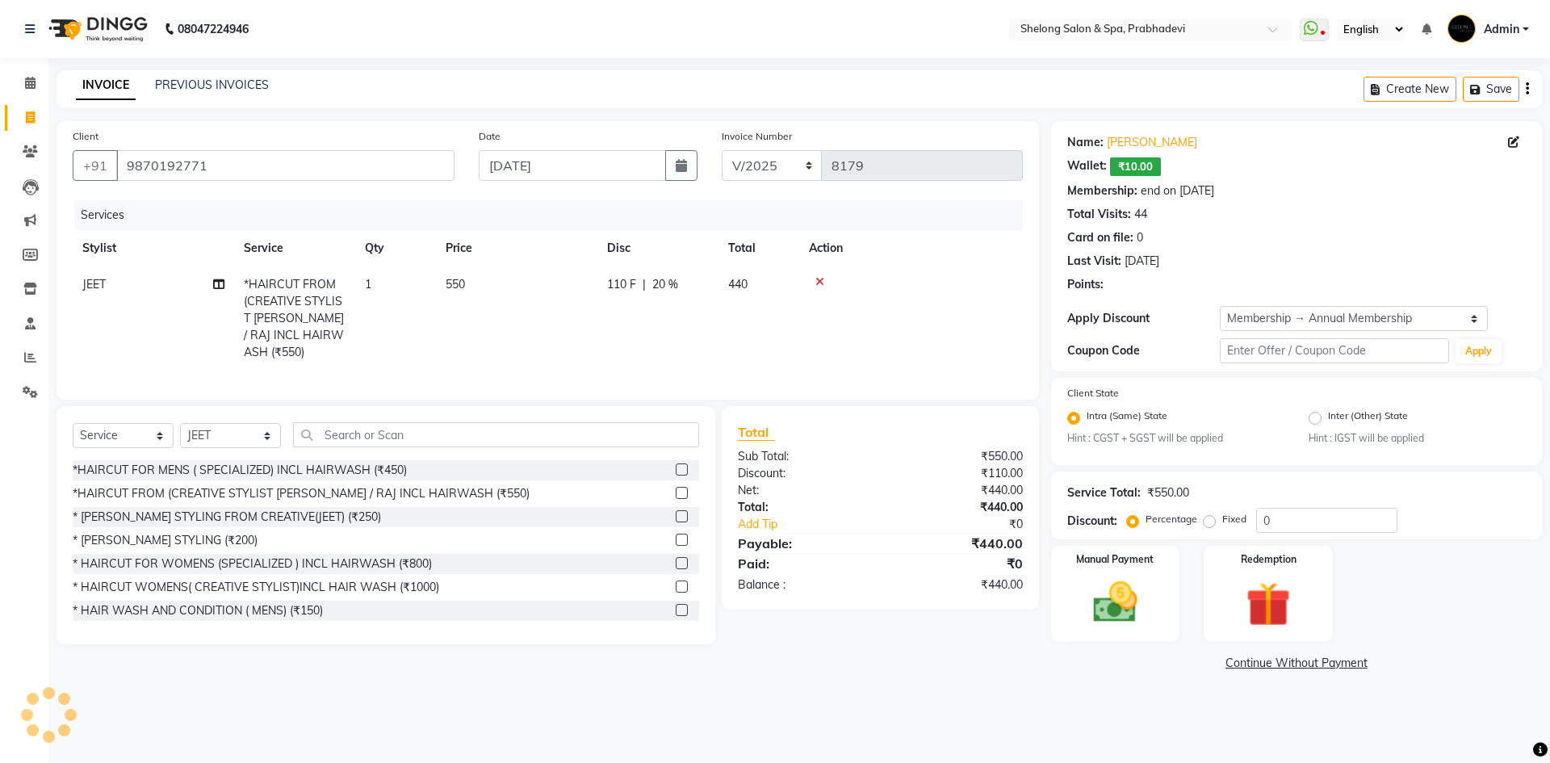
type input "20"
click at [1145, 598] on img at bounding box center [1114, 602] width 75 height 53
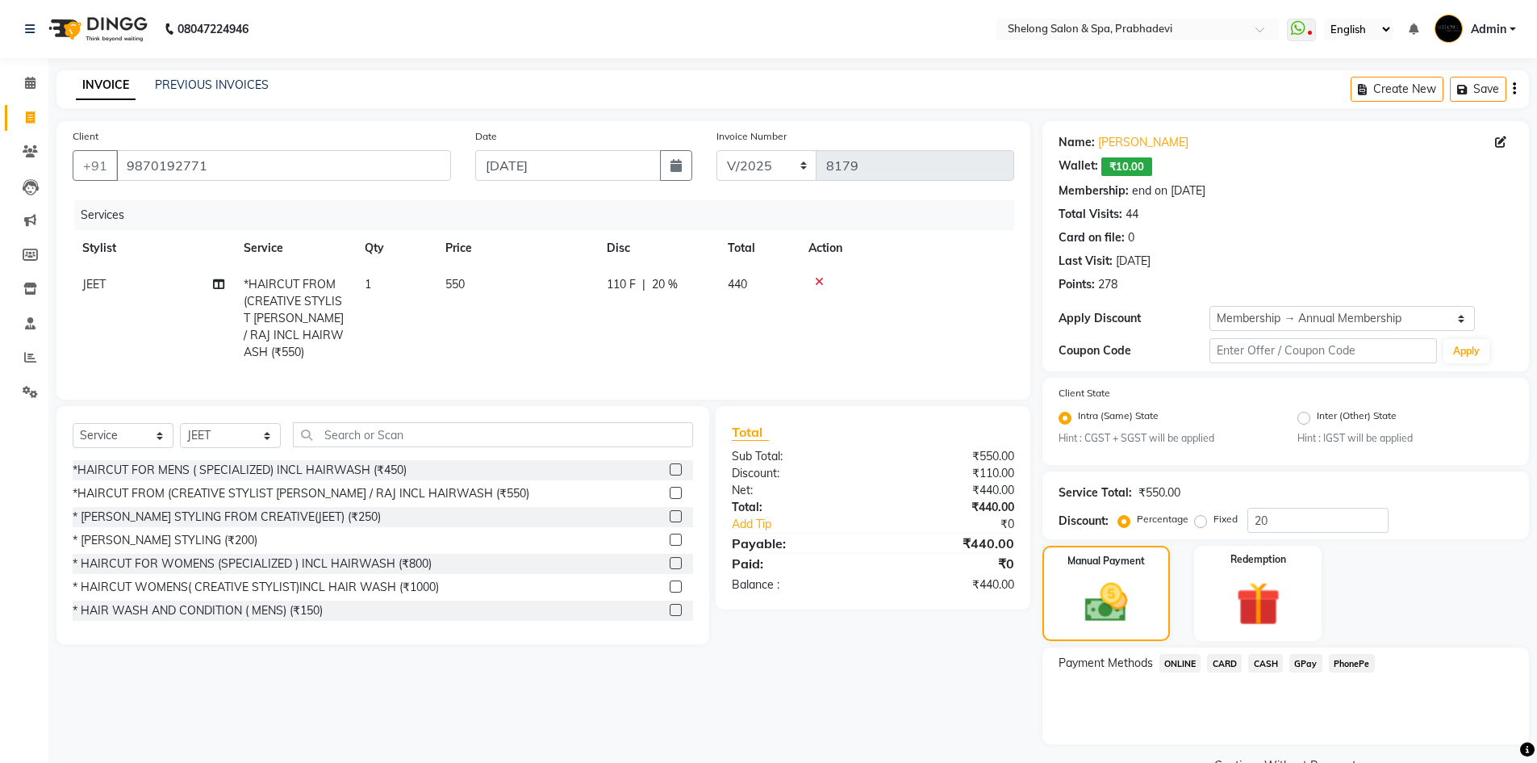
click at [1274, 663] on span "CASH" at bounding box center [1266, 663] width 35 height 19
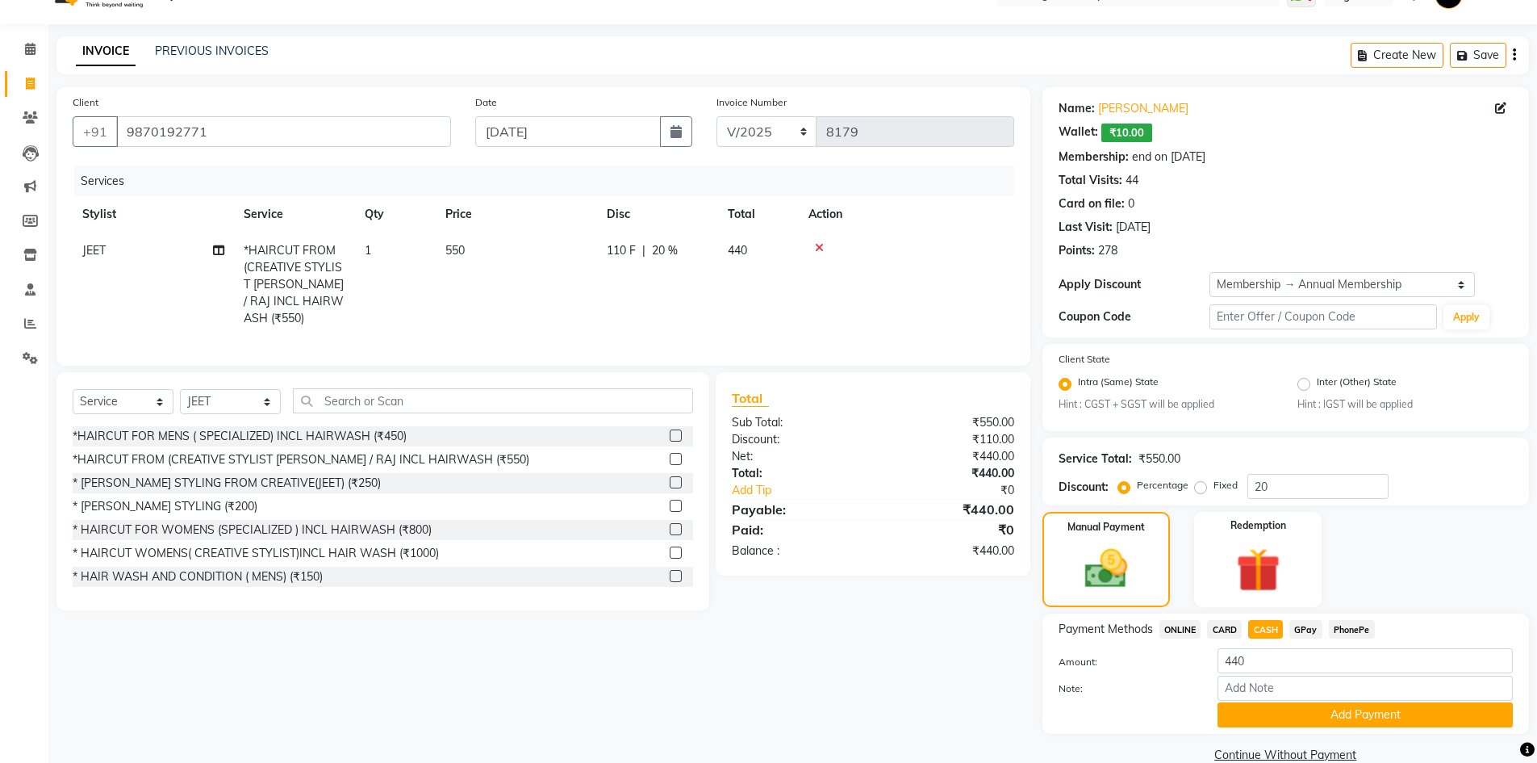
scroll to position [62, 0]
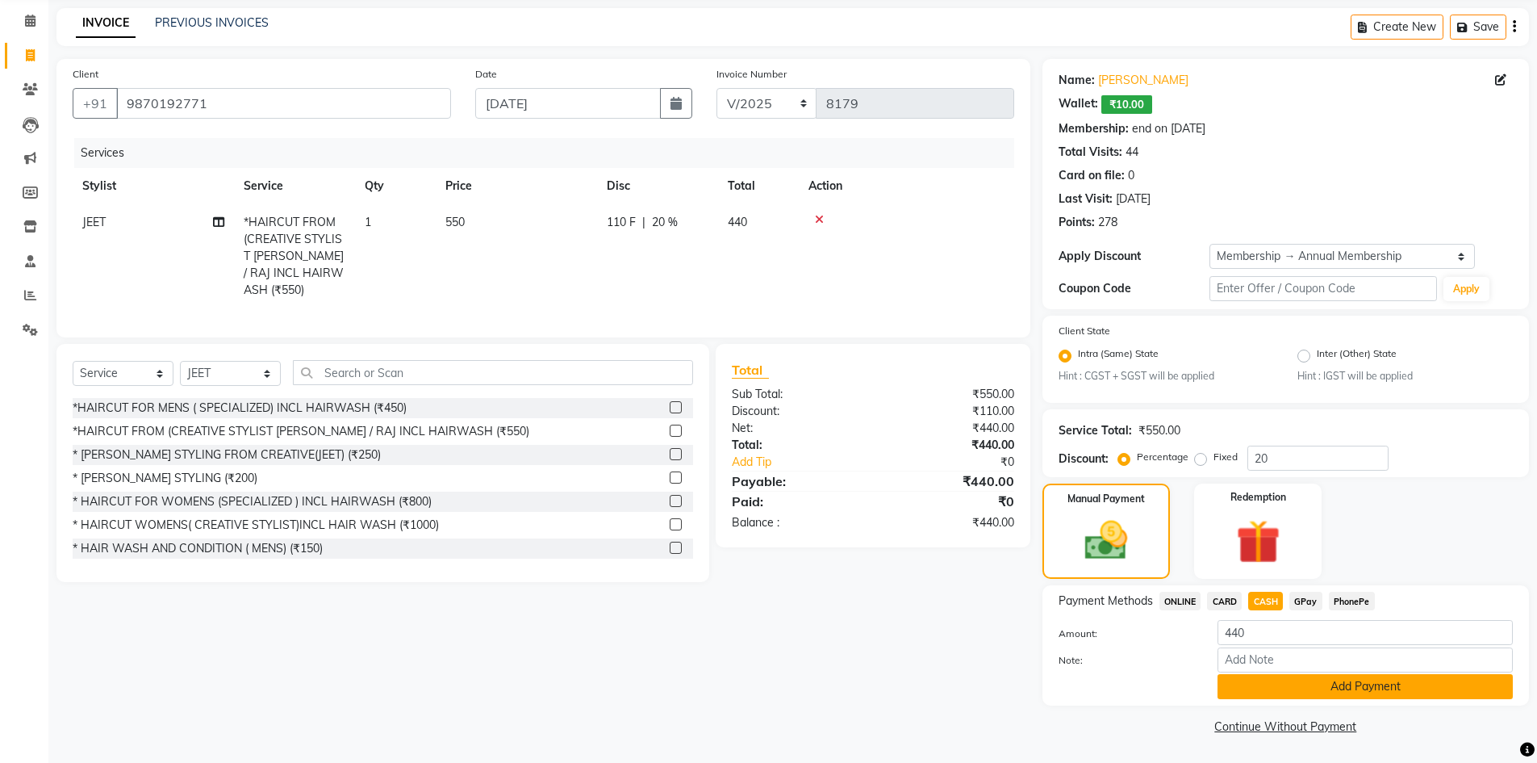
click at [1291, 697] on button "Add Payment" at bounding box center [1365, 686] width 295 height 25
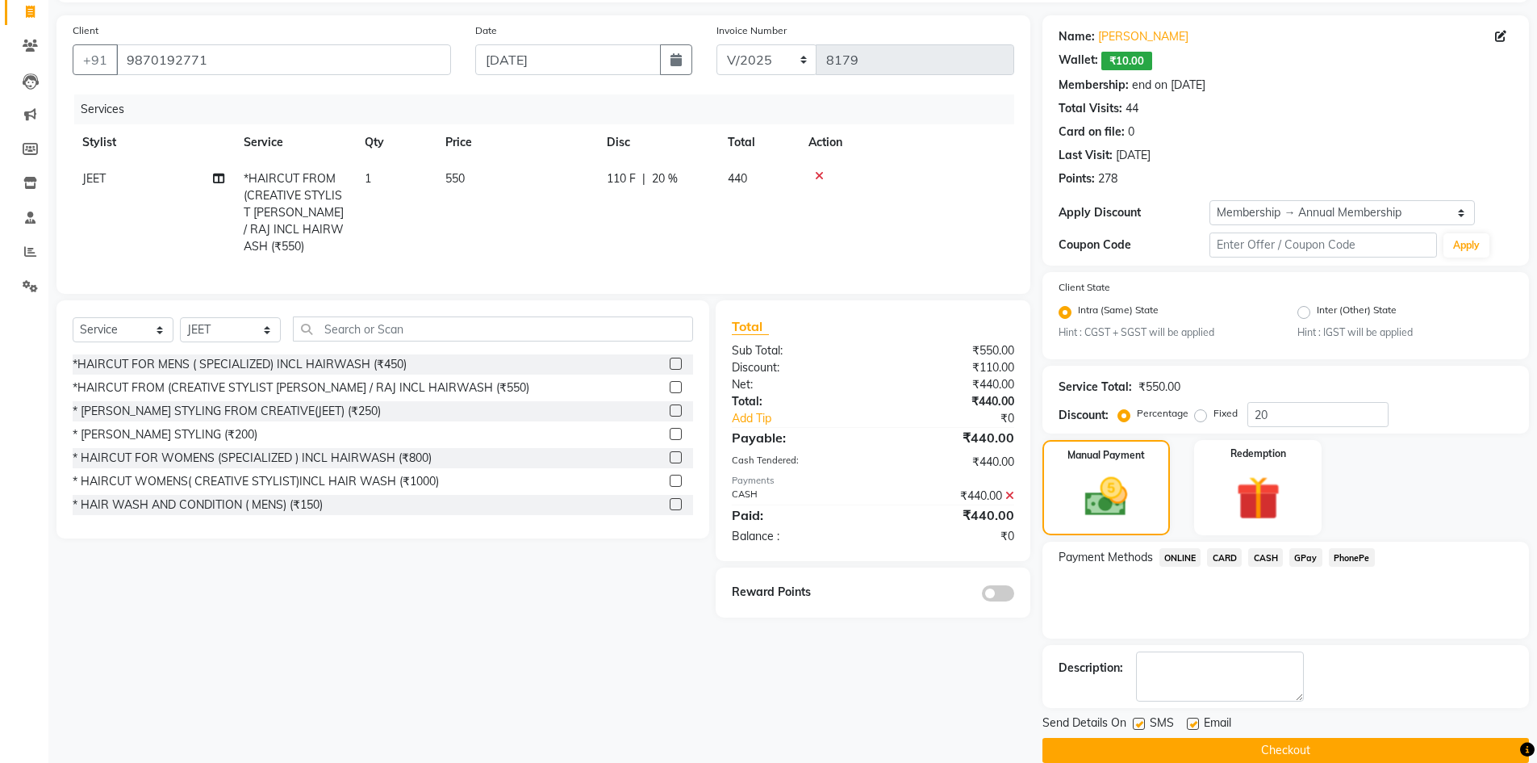
scroll to position [130, 0]
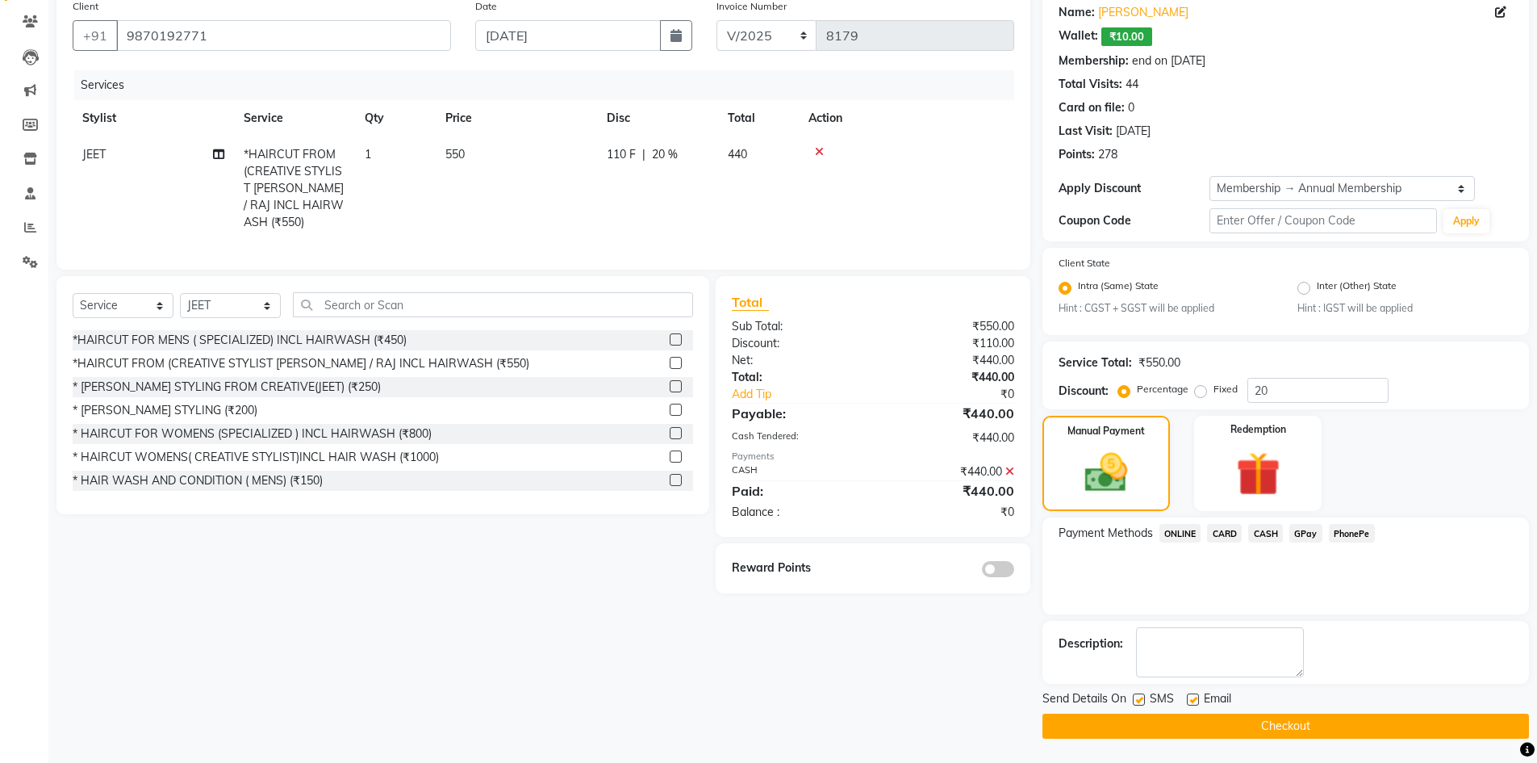
click at [994, 566] on span at bounding box center [998, 569] width 32 height 16
click at [1014, 571] on input "checkbox" at bounding box center [1014, 571] width 0 height 0
click at [1170, 730] on button "Checkout" at bounding box center [1286, 725] width 487 height 25
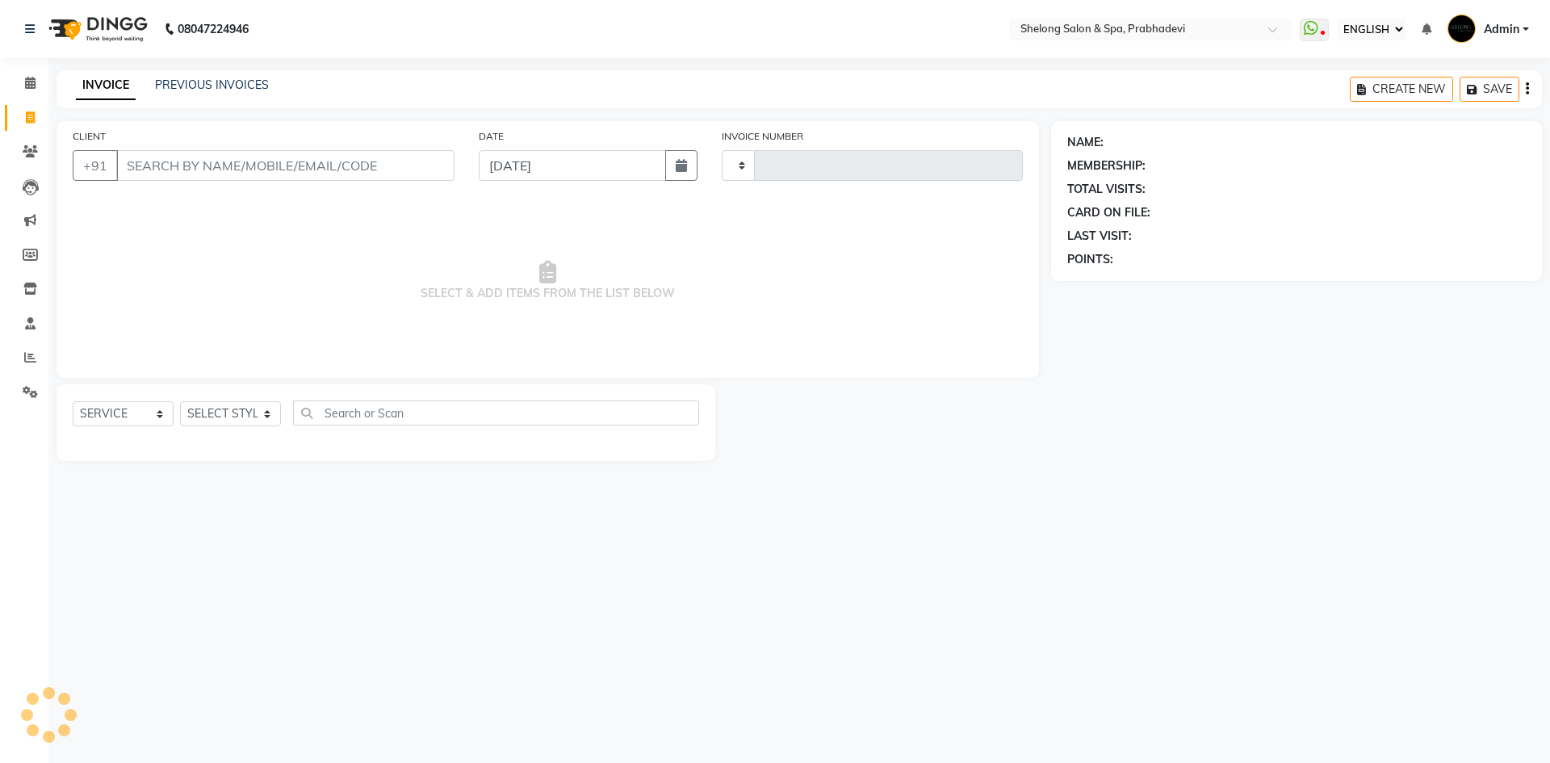
select select "ec"
select select "service"
type input "8174"
select select "3475"
select select "16092"
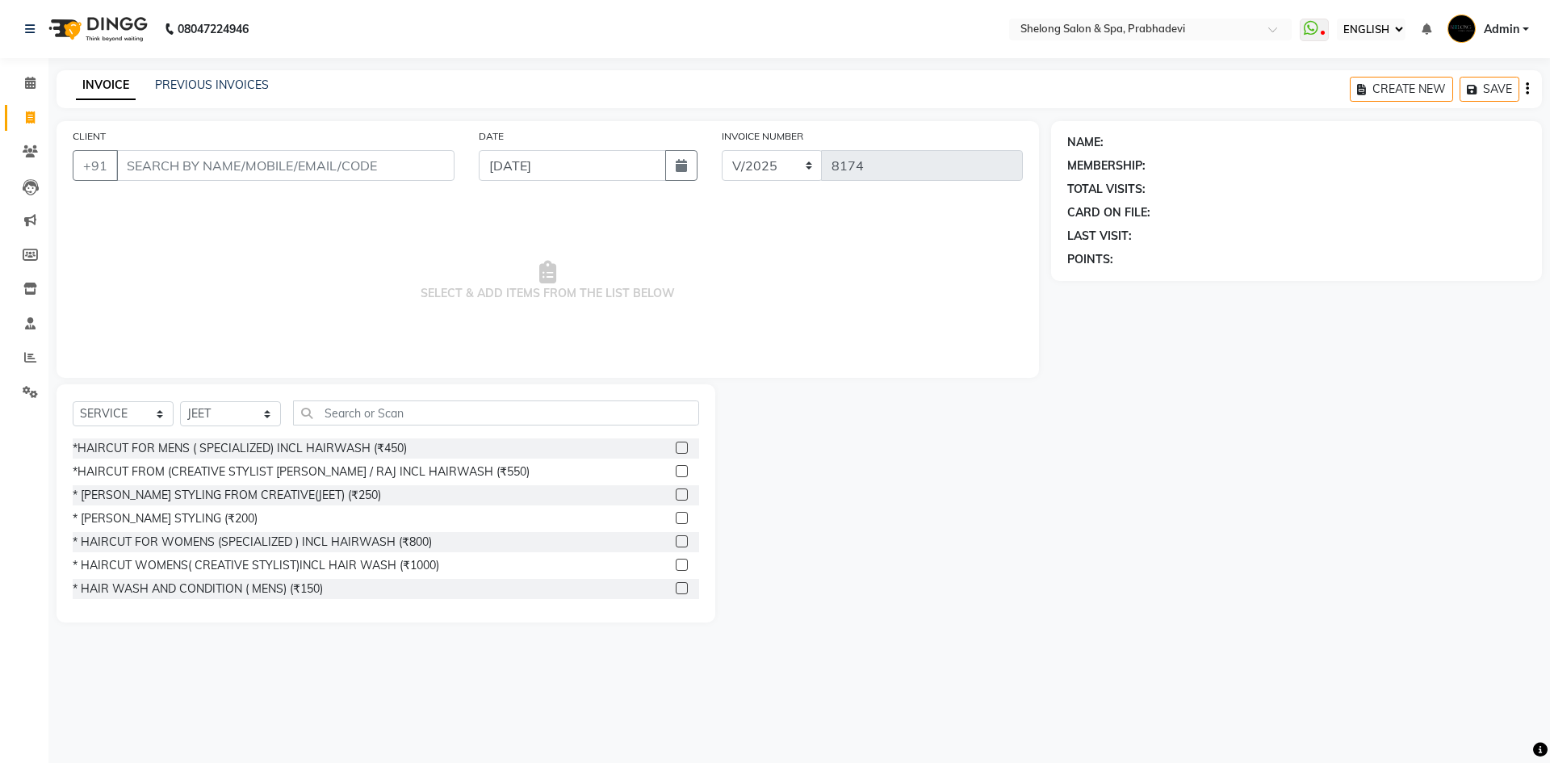
click at [433, 480] on div "*HAIRCUT FROM (CREATIVE STYLIST [PERSON_NAME] / RAJ INCL HAIRWASH (₹550)" at bounding box center [386, 472] width 626 height 20
click at [278, 471] on div "*HAIRCUT FROM (CREATIVE STYLIST [PERSON_NAME] / RAJ INCL HAIRWASH (₹550)" at bounding box center [301, 471] width 457 height 17
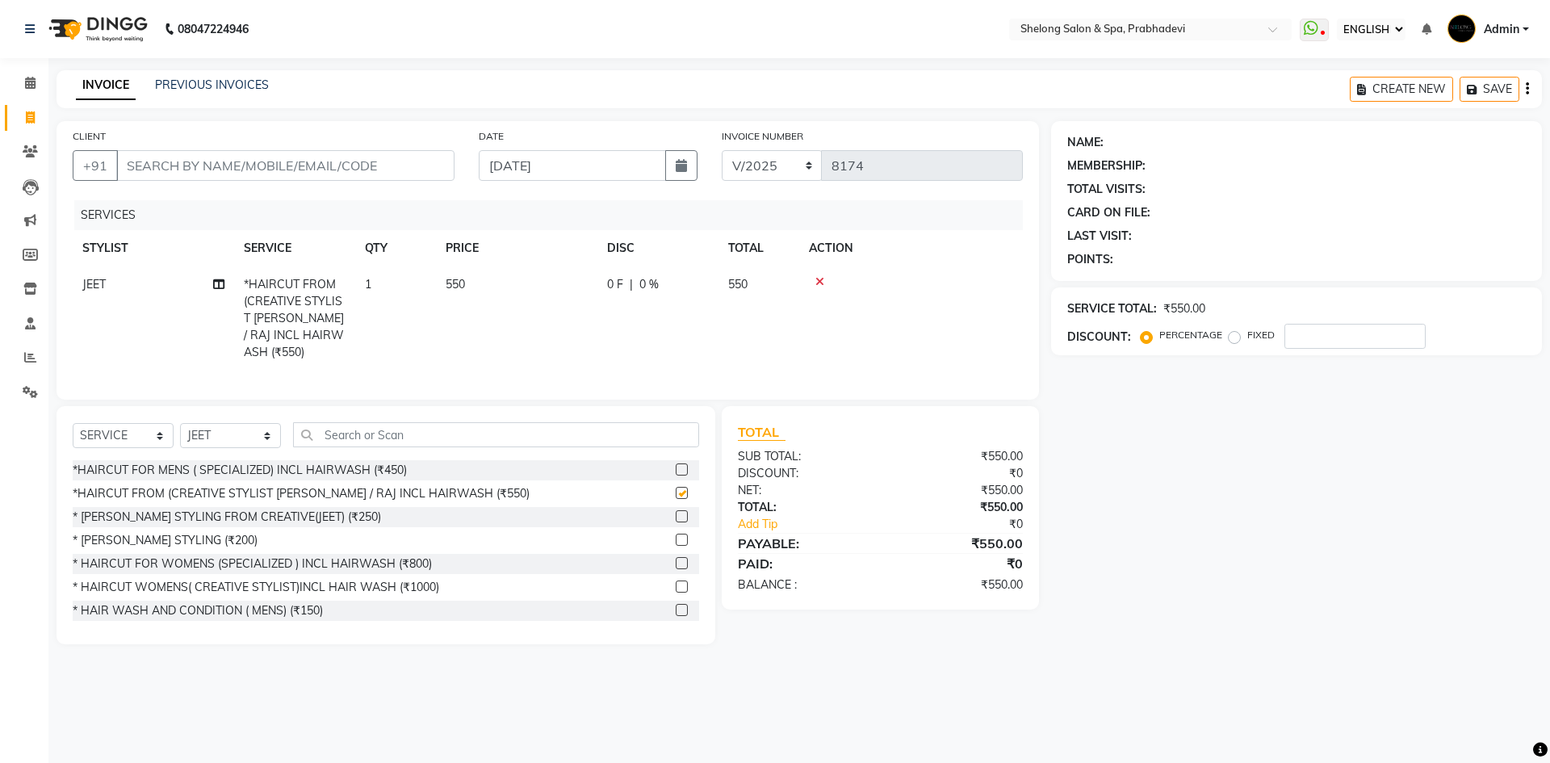
checkbox input "false"
click at [228, 430] on select "SELECT STYLIST ( Ankita ) ( ASHVINI ) farid fojdur hakim JEET MITHUN NANDITA CH…" at bounding box center [230, 435] width 101 height 25
select select "47990"
click at [180, 423] on select "SELECT STYLIST ( Ankita ) ( ASHVINI ) farid fojdur hakim JEET MITHUN NANDITA CH…" at bounding box center [230, 435] width 101 height 25
click at [186, 532] on div "* [PERSON_NAME] STYLING (₹200)" at bounding box center [165, 540] width 185 height 17
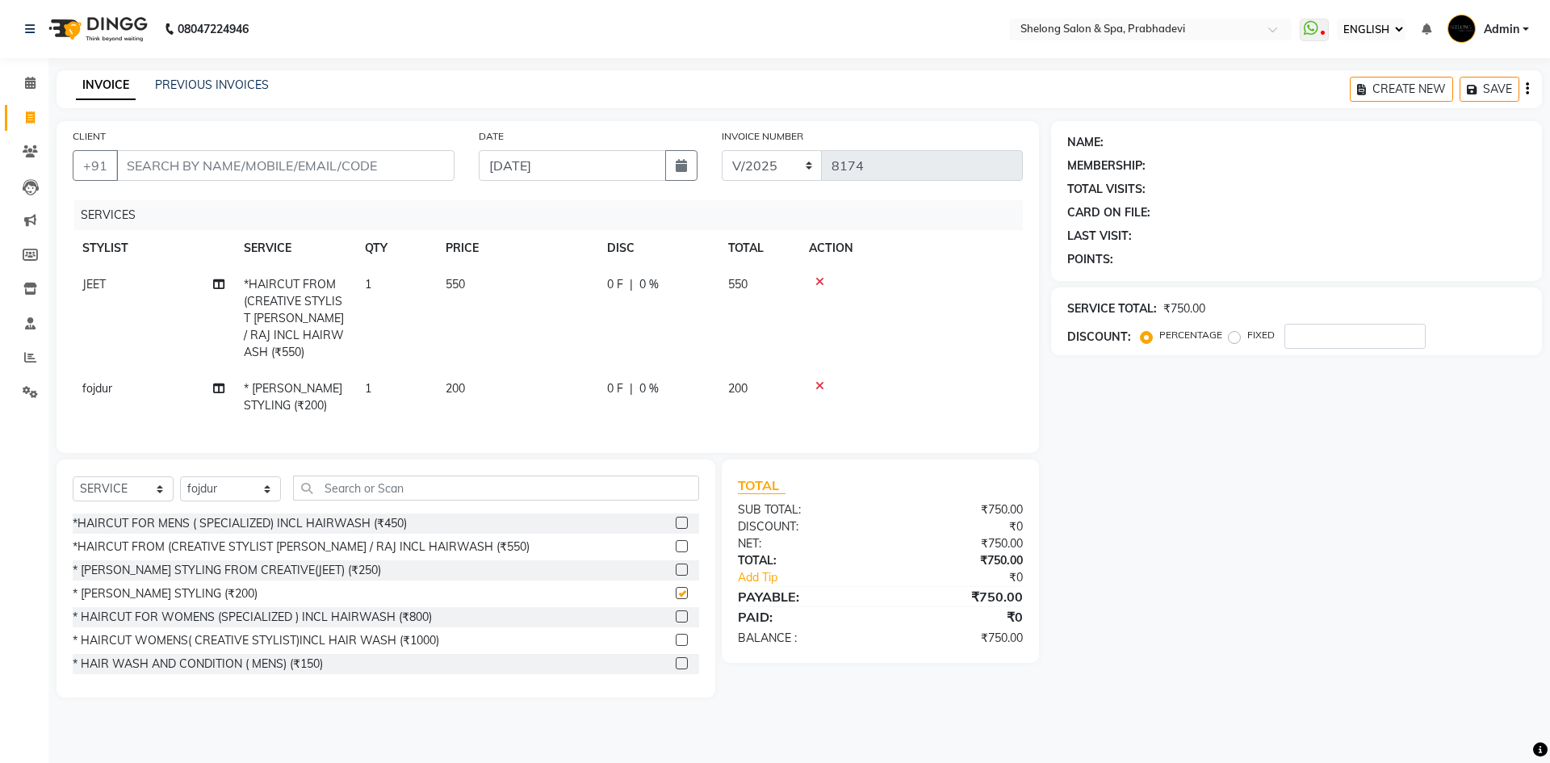
checkbox input "false"
click at [149, 173] on input "CLIENT" at bounding box center [285, 165] width 338 height 31
type input "9"
type input "0"
type input "9167200739"
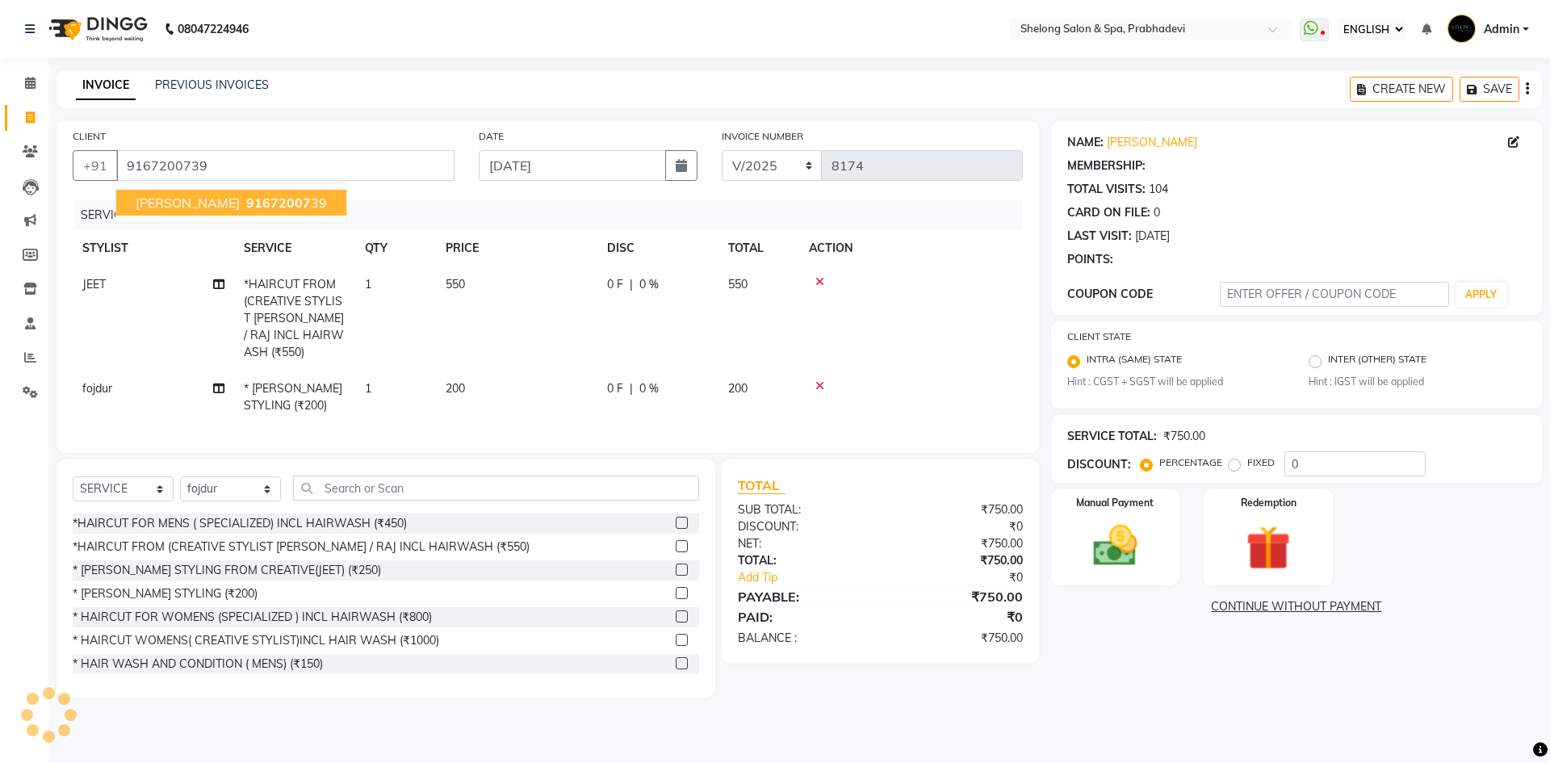
type input "20"
select select "2: Object"
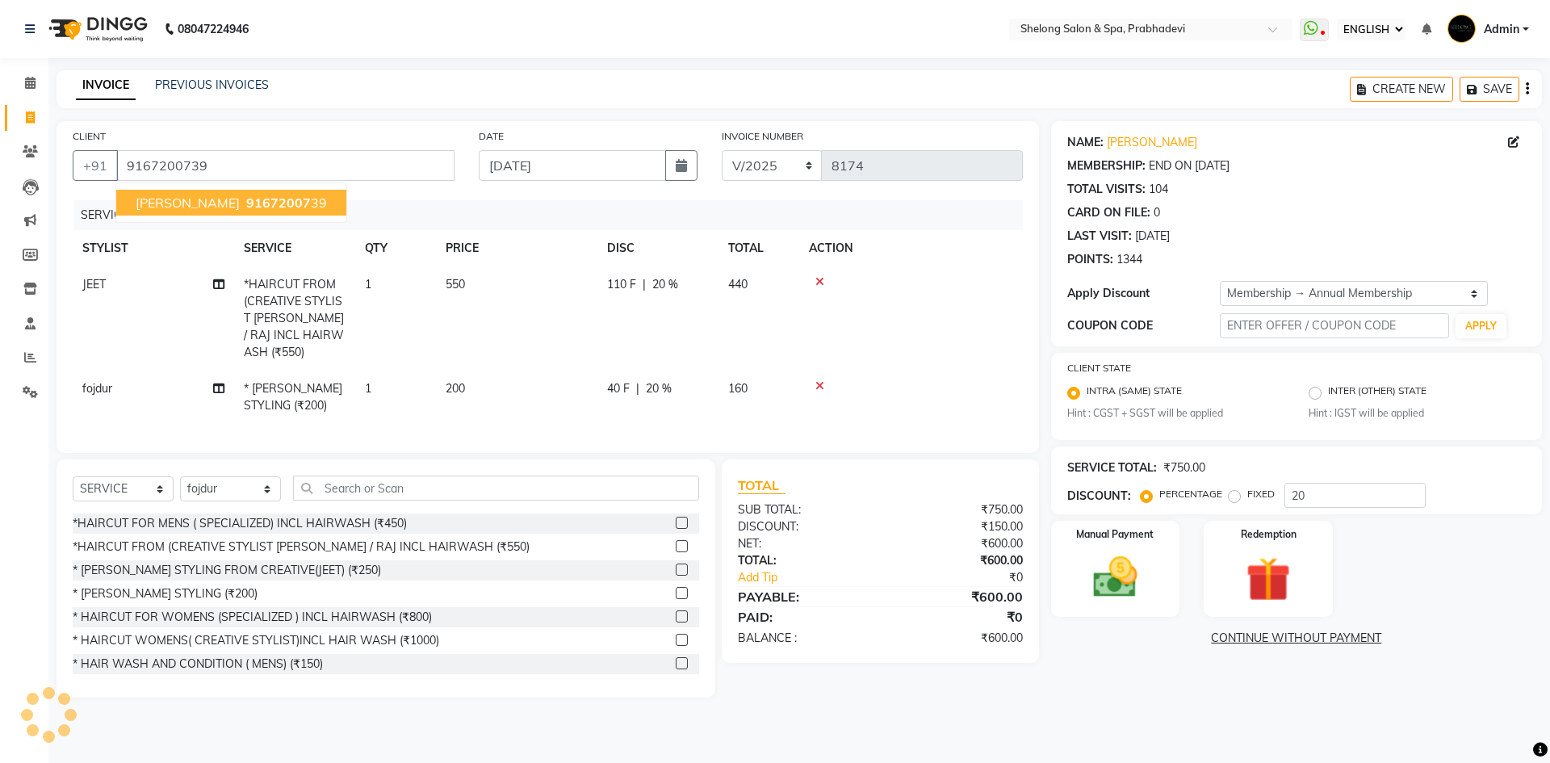
click at [253, 197] on span "91672007" at bounding box center [278, 203] width 65 height 16
type input "0"
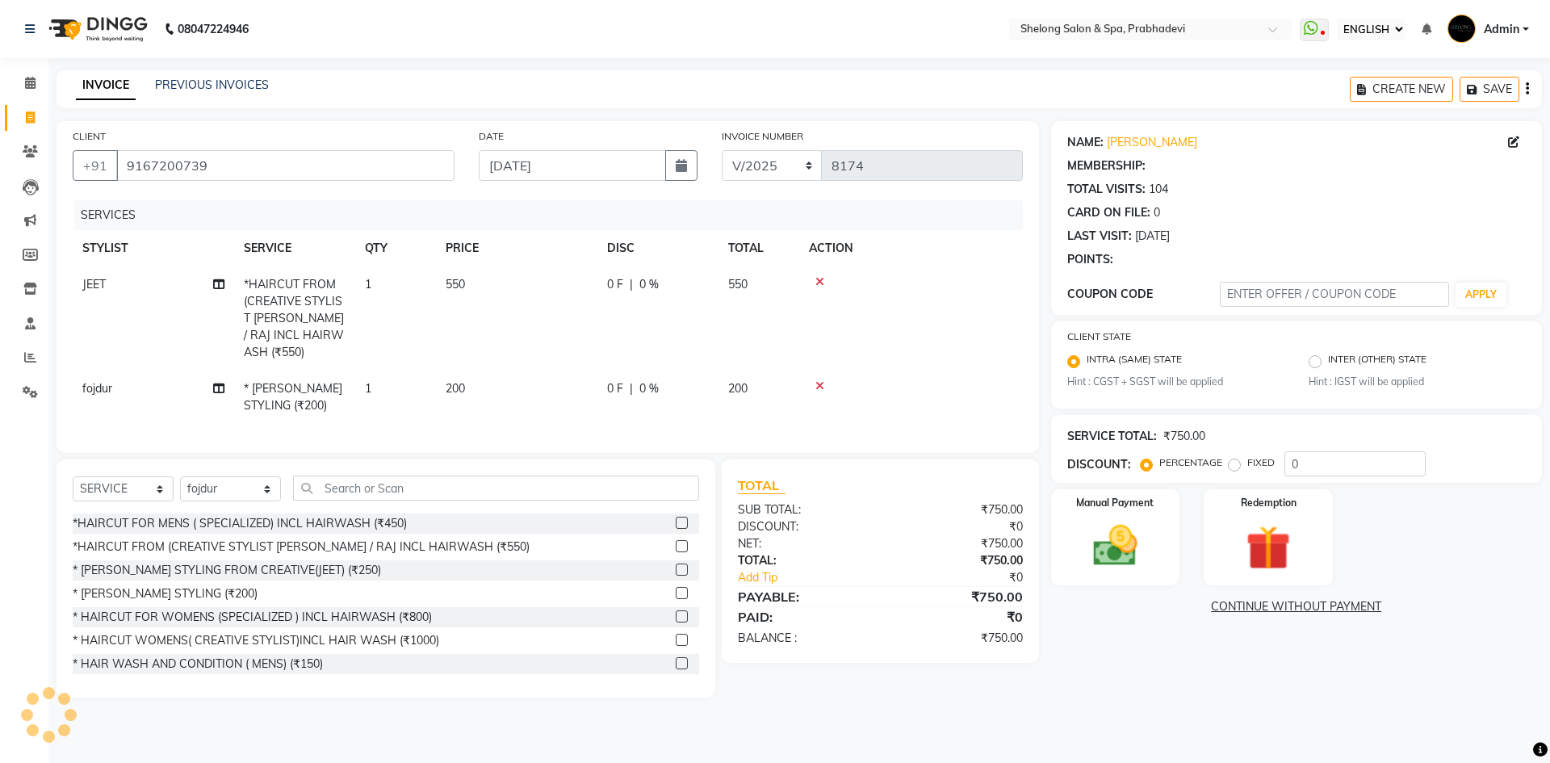
select select "2: Object"
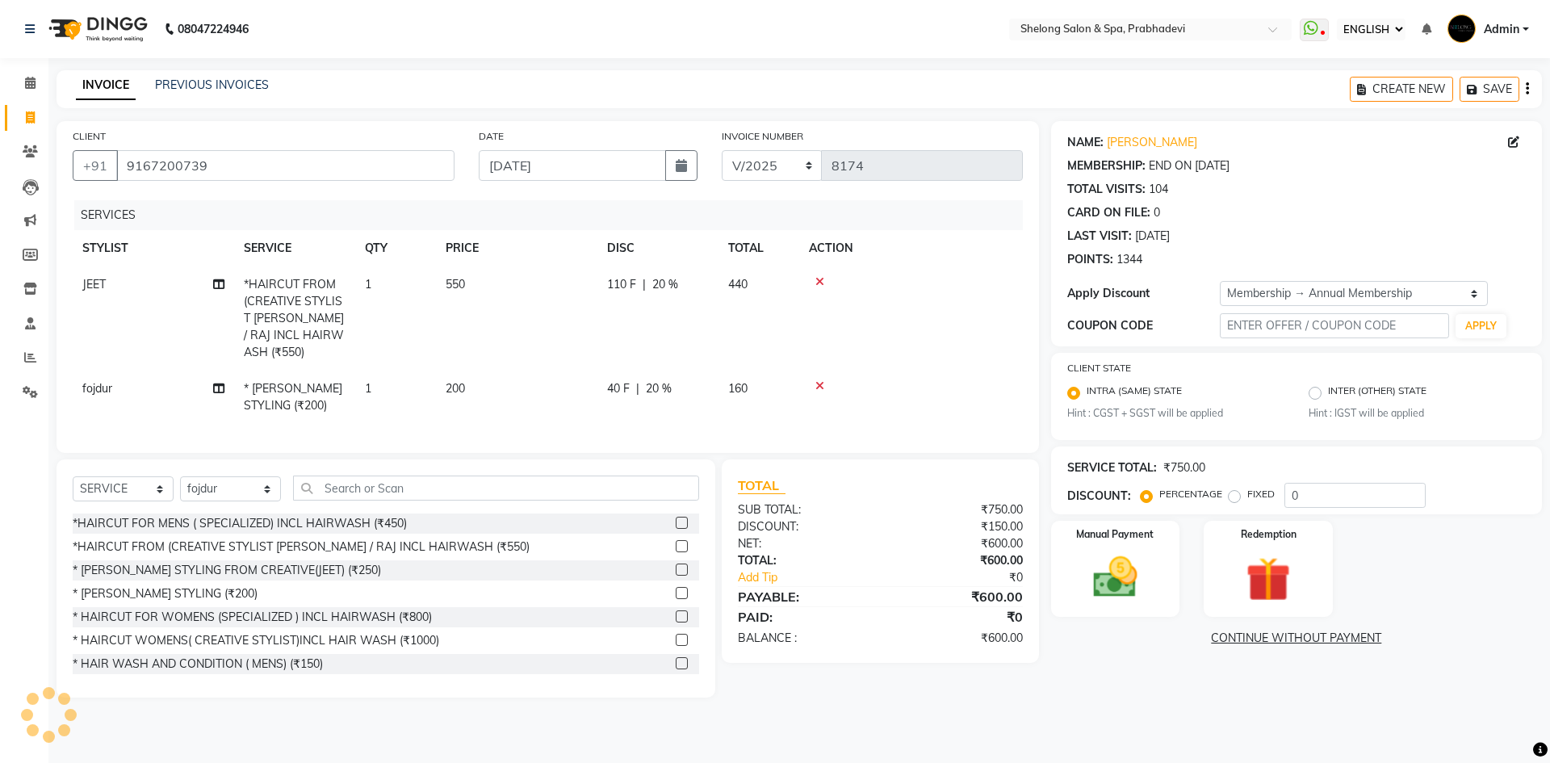
type input "20"
click at [1123, 595] on img at bounding box center [1114, 577] width 75 height 53
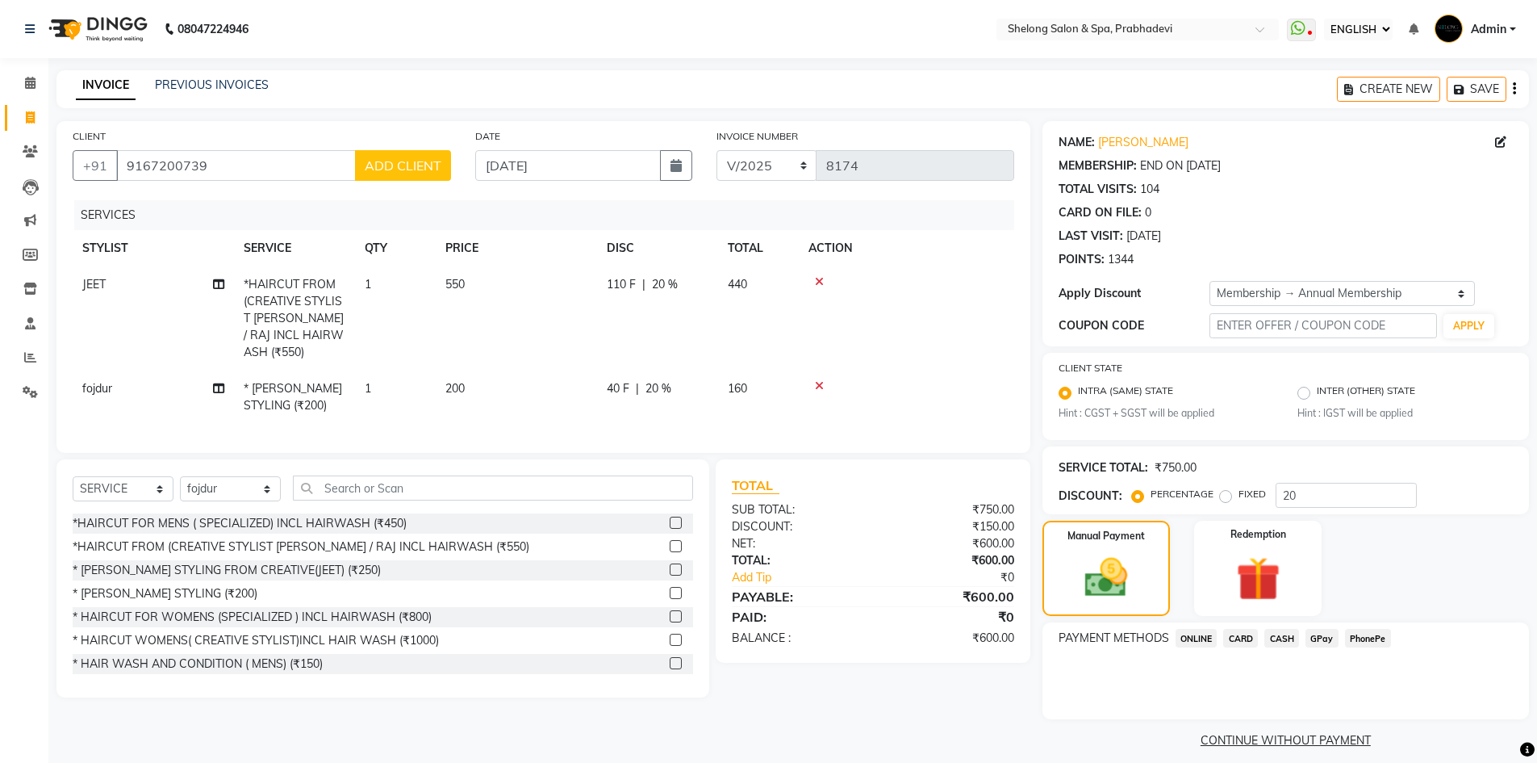
click at [1278, 646] on span "CASH" at bounding box center [1282, 638] width 35 height 19
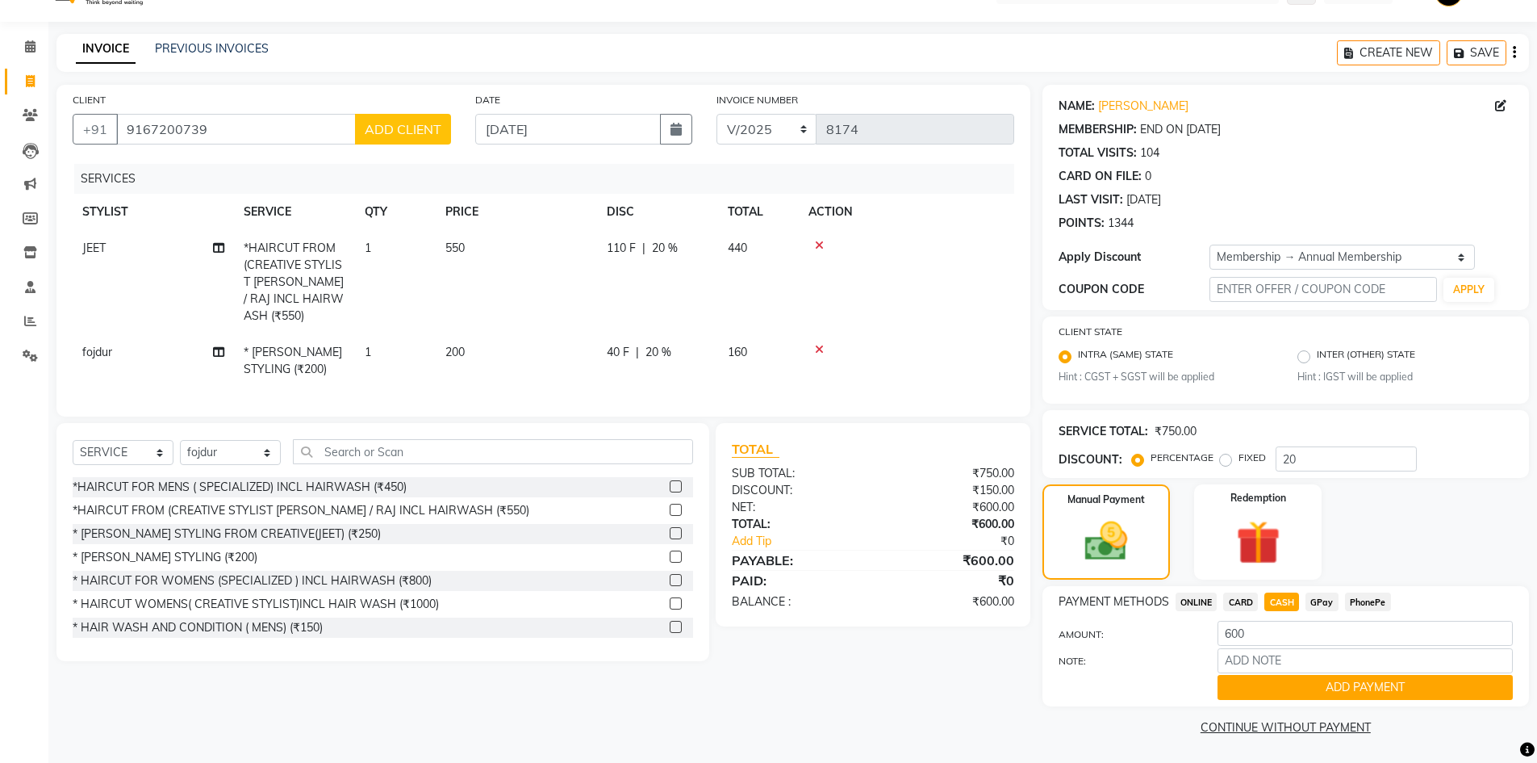
scroll to position [37, 0]
click at [1350, 686] on button "ADD PAYMENT" at bounding box center [1365, 686] width 295 height 25
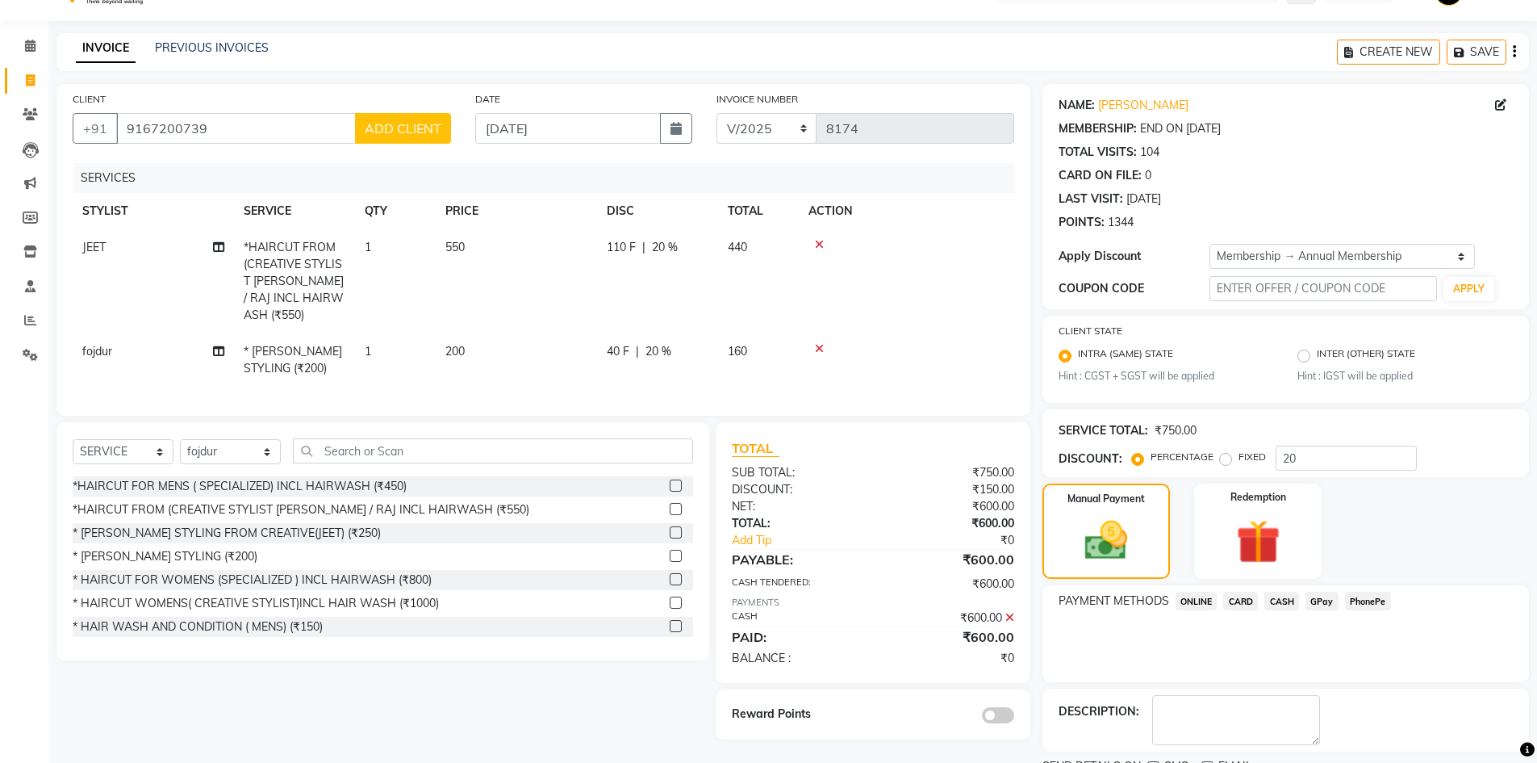
click at [999, 712] on span at bounding box center [998, 715] width 32 height 16
click at [1014, 717] on input "checkbox" at bounding box center [1014, 717] width 0 height 0
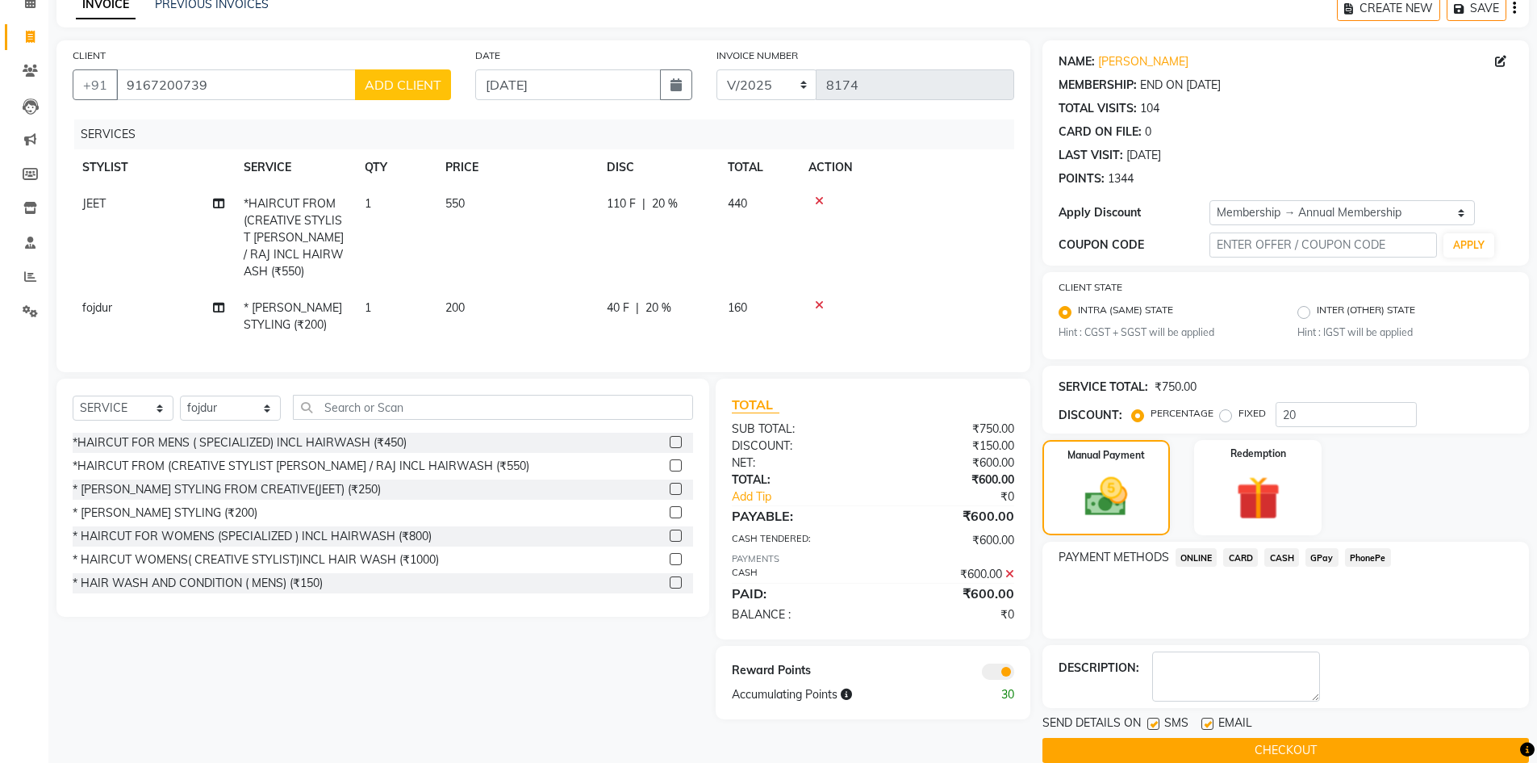
scroll to position [105, 0]
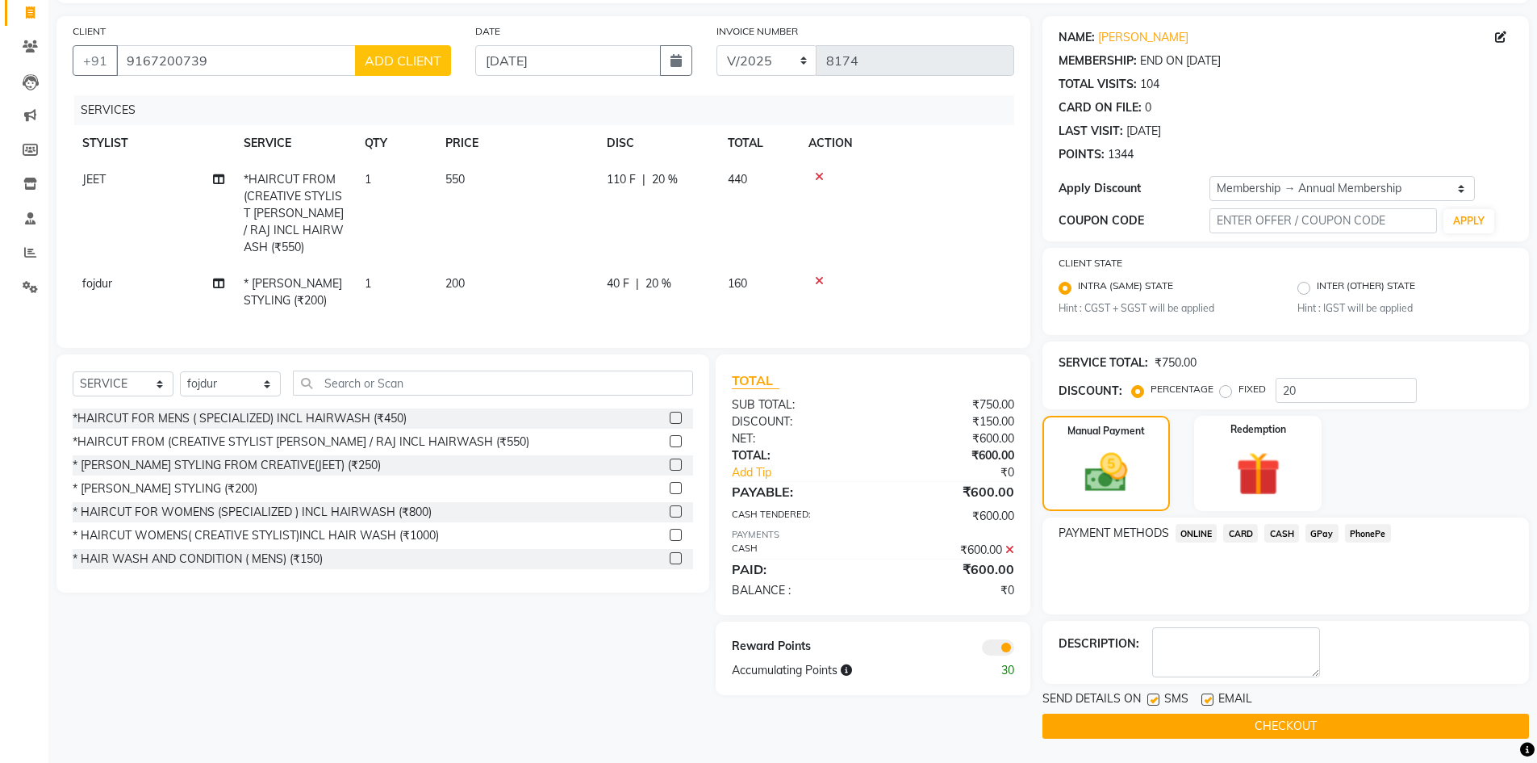
click at [1178, 723] on button "CHECKOUT" at bounding box center [1286, 725] width 487 height 25
